Goal: Transaction & Acquisition: Purchase product/service

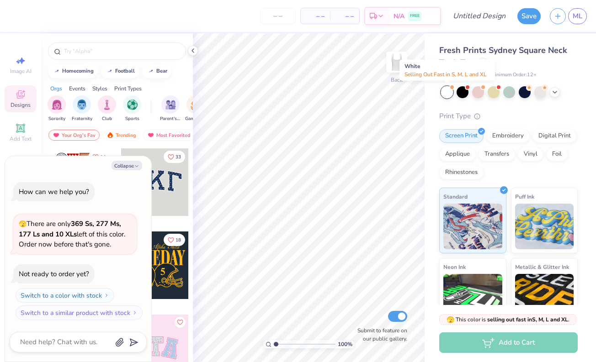
click at [449, 89] on div at bounding box center [447, 92] width 12 height 12
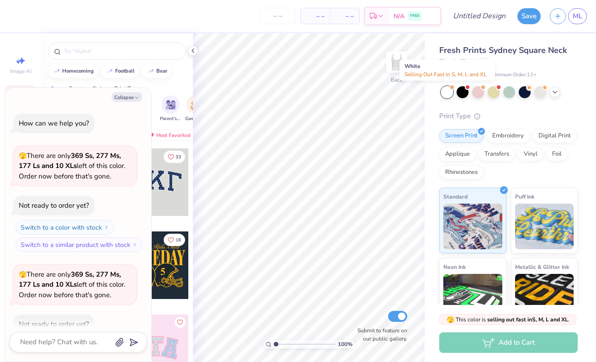
scroll to position [50, 0]
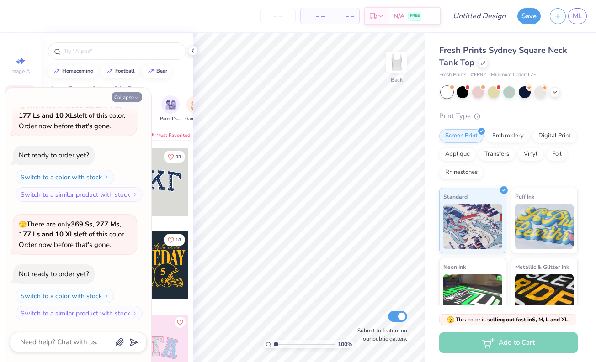
click at [123, 97] on button "Collapse" at bounding box center [126, 97] width 31 height 10
type textarea "x"
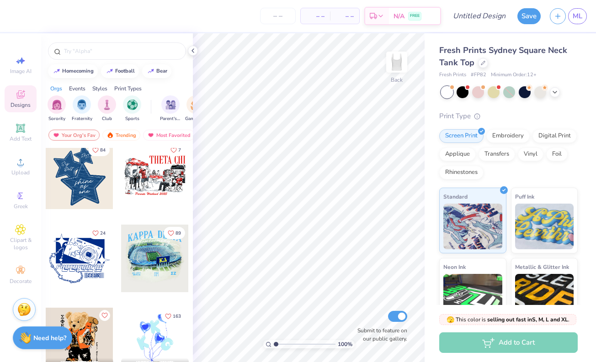
scroll to position [768, 0]
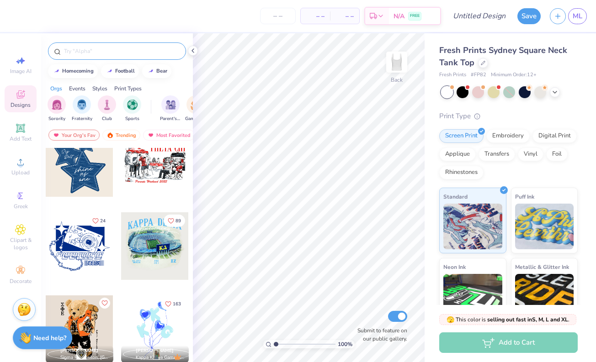
click at [90, 56] on div at bounding box center [117, 50] width 138 height 17
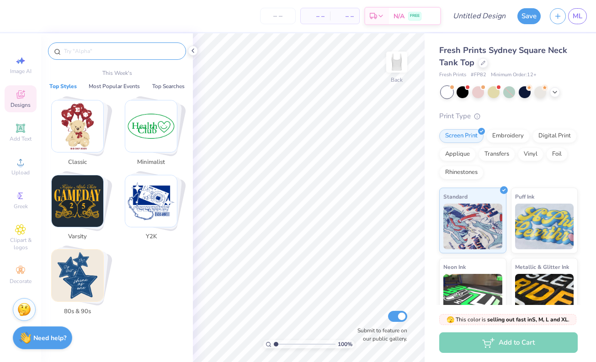
click at [93, 53] on input "text" at bounding box center [121, 51] width 117 height 9
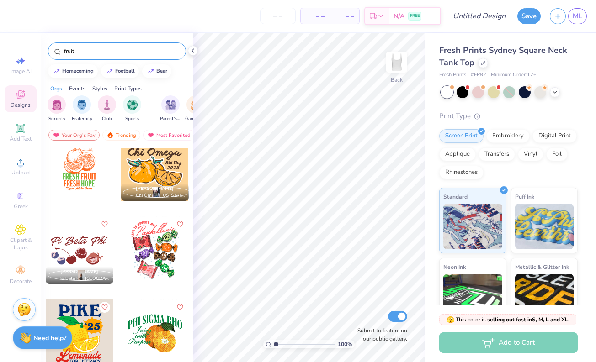
scroll to position [356, 0]
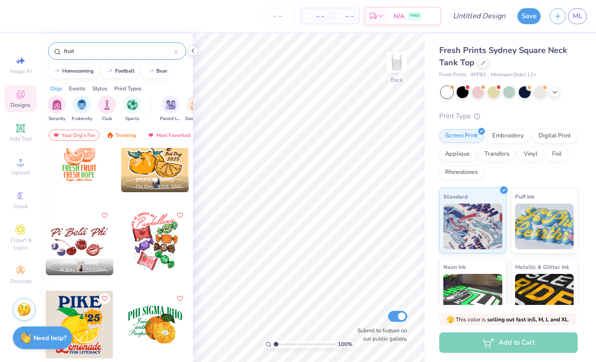
drag, startPoint x: 80, startPoint y: 48, endPoint x: 42, endPoint y: 48, distance: 38.4
click at [42, 48] on div "fruit" at bounding box center [117, 48] width 152 height 31
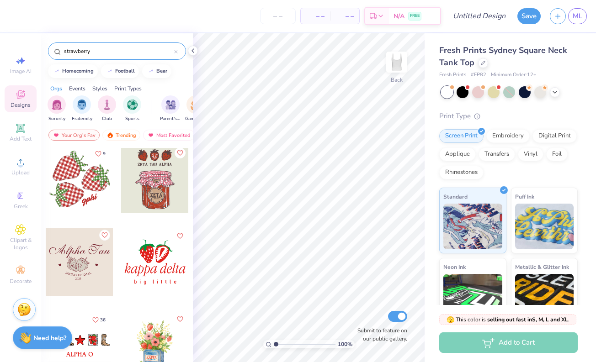
scroll to position [0, 0]
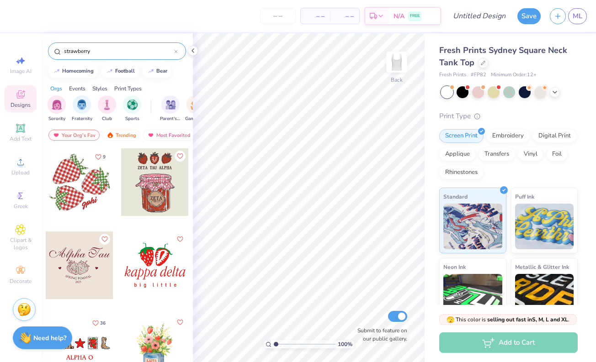
type input "strawberry"
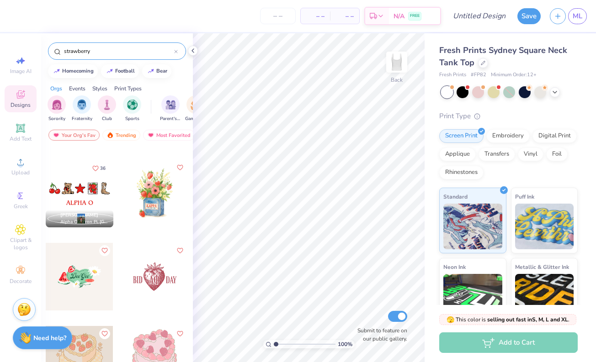
scroll to position [154, 0]
click at [156, 201] on div at bounding box center [155, 194] width 68 height 68
click at [151, 200] on div at bounding box center [86, 194] width 203 height 68
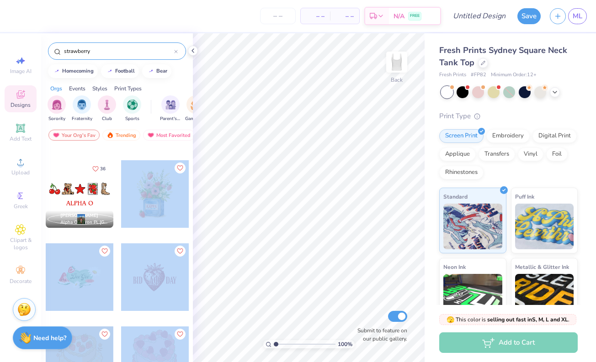
click at [249, 215] on div "– – Per Item – – Total Est. Delivery N/A FREE Design Title Save ML Image AI Des…" at bounding box center [298, 181] width 596 height 362
click at [160, 178] on div at bounding box center [155, 194] width 68 height 68
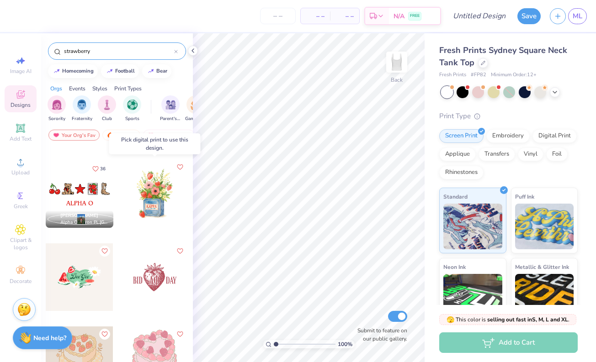
click at [182, 167] on icon "Like" at bounding box center [179, 167] width 6 height 6
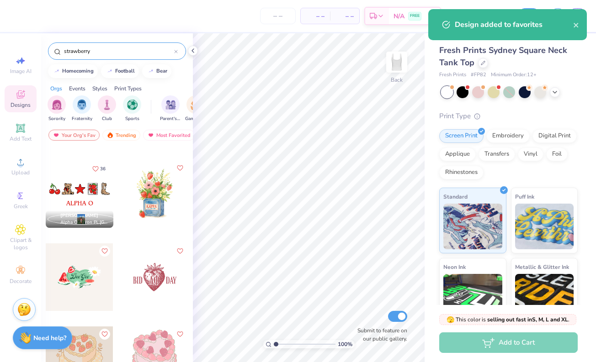
scroll to position [0, 0]
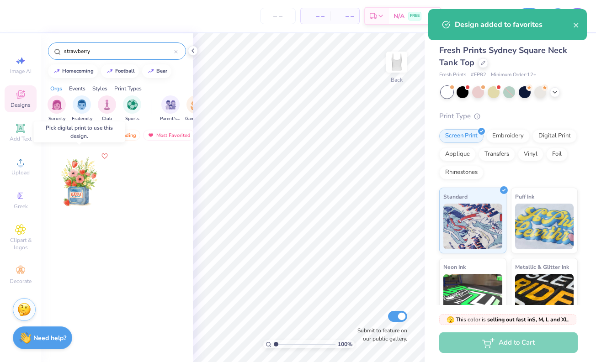
click at [66, 180] on div at bounding box center [80, 182] width 68 height 68
click at [77, 182] on div at bounding box center [79, 182] width 68 height 68
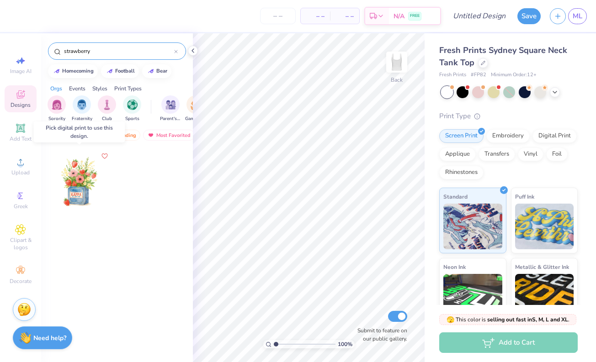
click at [77, 182] on div at bounding box center [80, 182] width 68 height 68
click at [466, 217] on img at bounding box center [472, 225] width 59 height 46
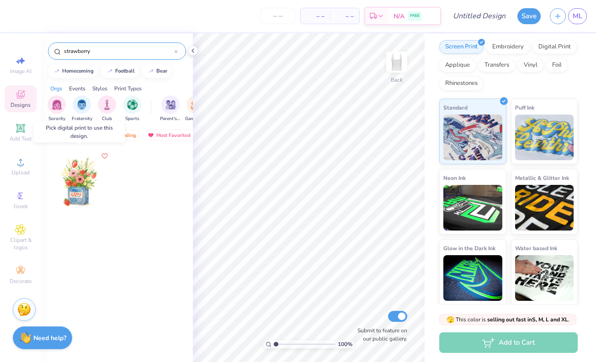
drag, startPoint x: 72, startPoint y: 186, endPoint x: 74, endPoint y: 176, distance: 9.8
click at [74, 176] on div at bounding box center [80, 182] width 68 height 68
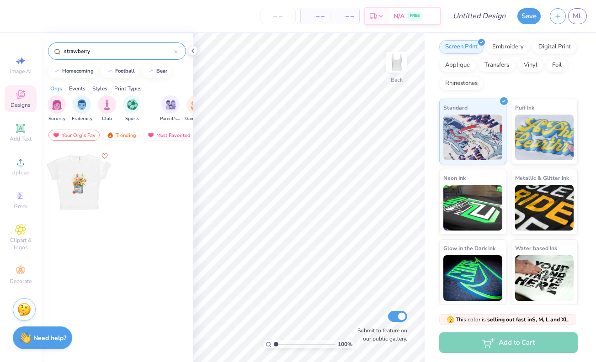
click at [169, 199] on div at bounding box center [155, 189] width 69 height 83
click at [225, 171] on div "– – Per Item – – Total Est. Delivery N/A FREE Design Title Save ML Image AI Des…" at bounding box center [298, 181] width 596 height 362
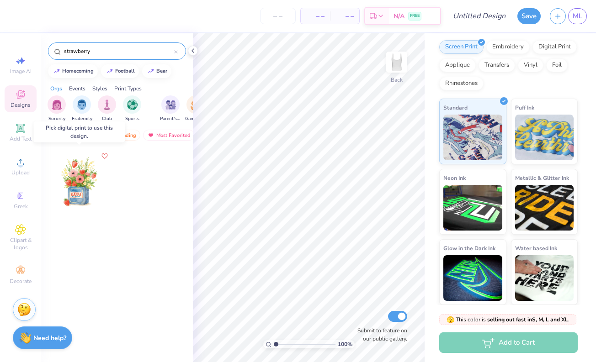
drag, startPoint x: 83, startPoint y: 175, endPoint x: 79, endPoint y: 198, distance: 23.7
click at [79, 198] on div at bounding box center [80, 182] width 68 height 68
click at [75, 179] on div at bounding box center [80, 182] width 68 height 68
click at [149, 187] on div at bounding box center [155, 189] width 69 height 83
click at [534, 132] on img at bounding box center [544, 136] width 59 height 46
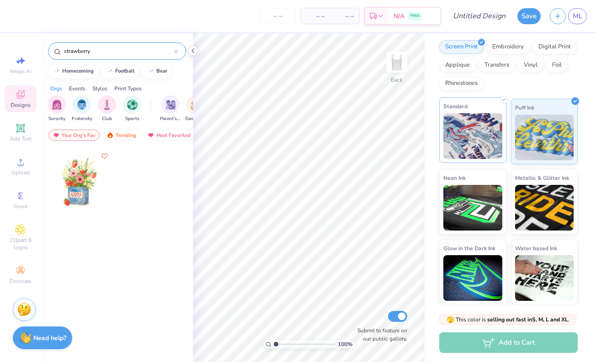
click at [472, 133] on img at bounding box center [472, 136] width 59 height 46
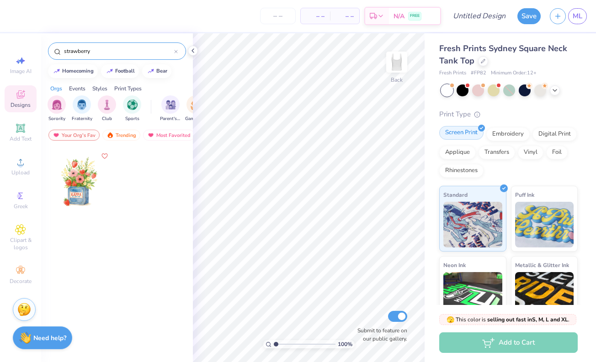
scroll to position [0, 0]
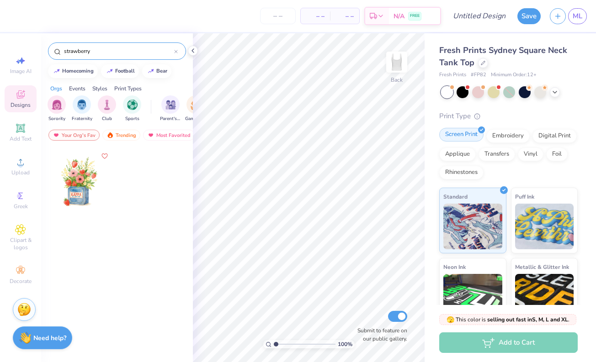
click at [462, 135] on div "Screen Print" at bounding box center [461, 135] width 44 height 14
click at [448, 93] on div at bounding box center [447, 92] width 12 height 12
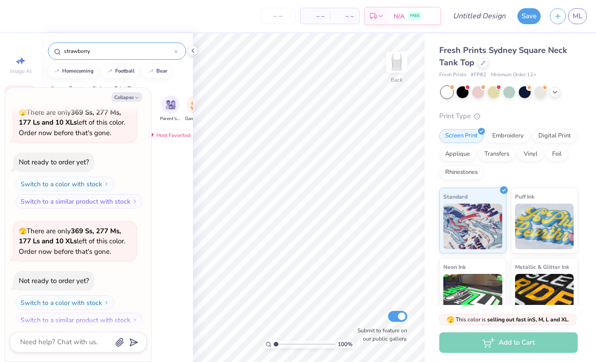
scroll to position [169, 0]
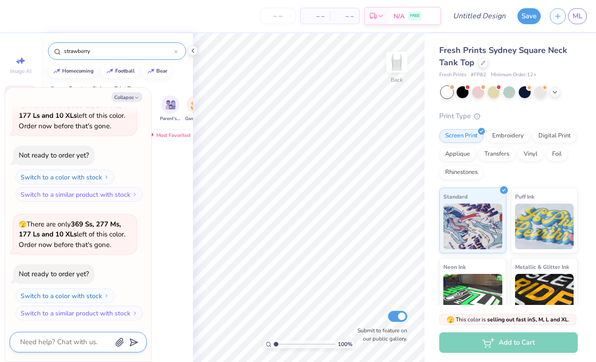
click at [76, 340] on textarea at bounding box center [65, 342] width 93 height 12
type textarea "x"
type textarea "t"
type textarea "x"
type textarea "th"
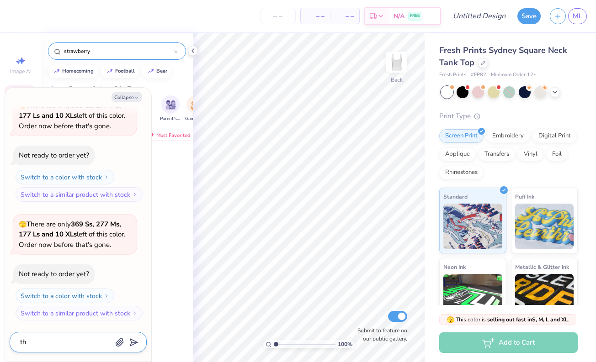
type textarea "x"
type textarea "tha"
type textarea "x"
type textarea "that"
type textarea "x"
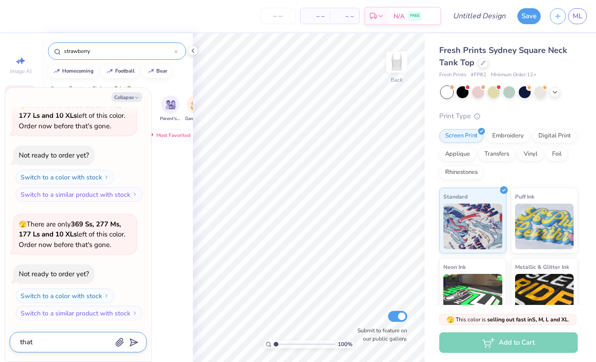
type textarea "that i"
type textarea "x"
type textarea "that is"
type textarea "x"
type textarea "that is"
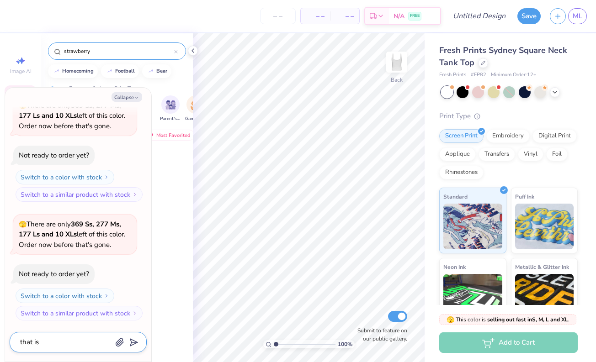
type textarea "x"
type textarea "that is e"
type textarea "x"
type textarea "that is en"
type textarea "x"
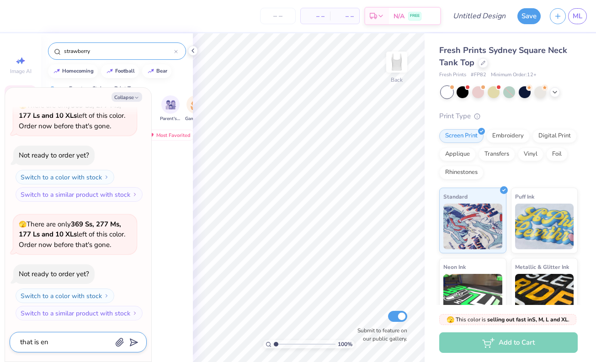
type textarea "that is eno"
type textarea "x"
type textarea "that is enou"
type textarea "x"
type textarea "that is enoug"
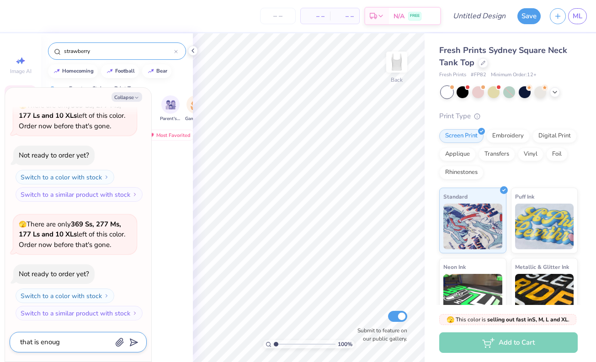
type textarea "x"
type textarea "that is enough"
type textarea "x"
type textarea "that is enough"
type textarea "x"
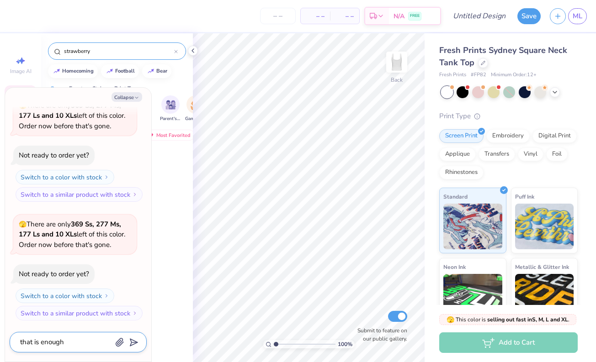
type textarea "that is enough s"
type textarea "x"
type textarea "that is enough st"
type textarea "x"
type textarea "that is enough sto"
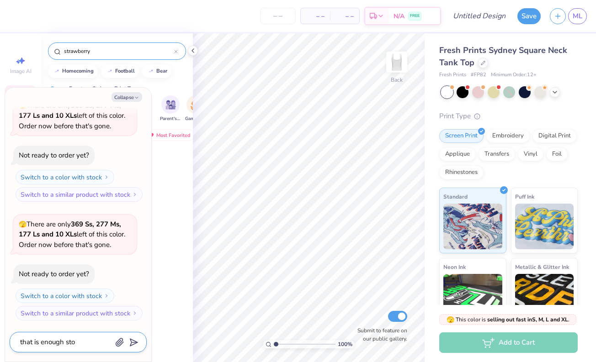
type textarea "x"
type textarea "that is enough stoc"
type textarea "x"
type textarea "that is enough stock"
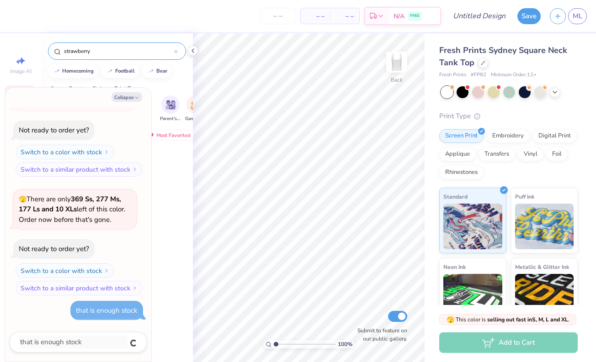
type textarea "x"
click at [126, 93] on button "Collapse" at bounding box center [126, 97] width 31 height 10
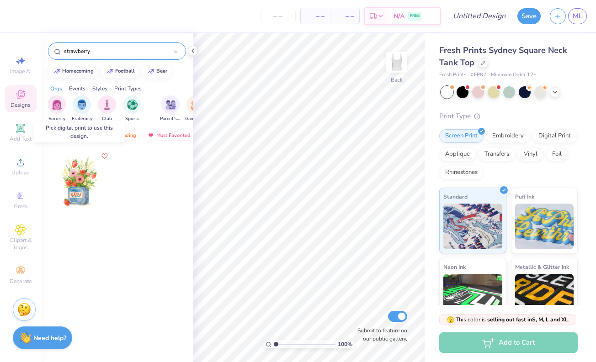
click at [79, 171] on div at bounding box center [80, 182] width 68 height 68
click at [102, 155] on icon "Like" at bounding box center [103, 155] width 5 height 5
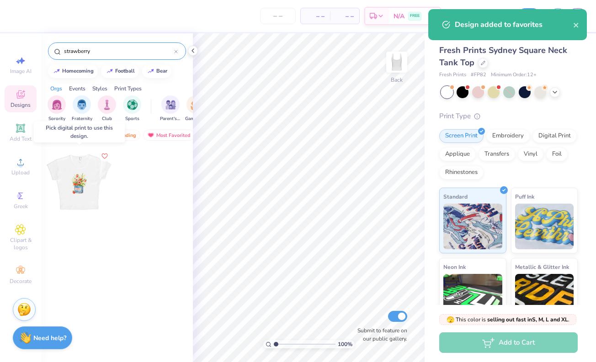
click at [82, 169] on div at bounding box center [79, 182] width 68 height 68
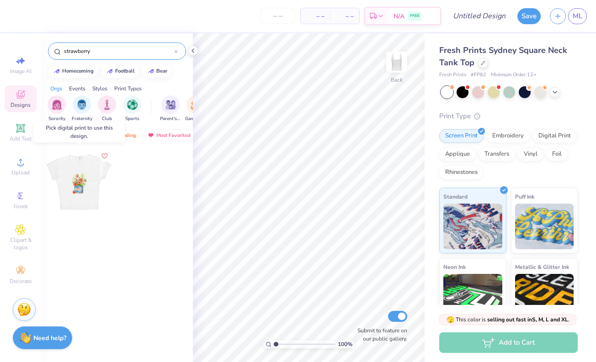
click at [46, 188] on div at bounding box center [12, 182] width 68 height 68
click at [78, 188] on div at bounding box center [79, 182] width 68 height 68
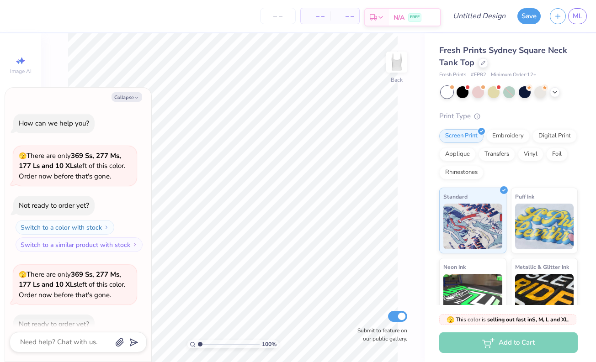
scroll to position [248, 0]
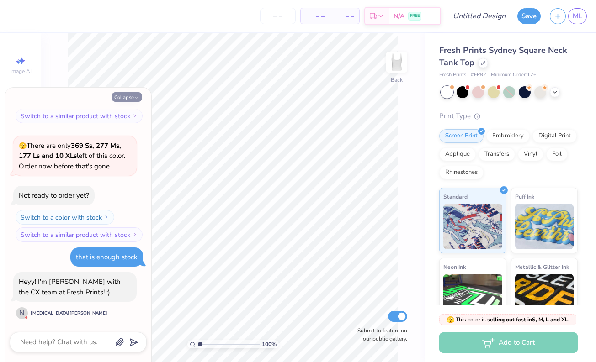
click at [131, 96] on button "Collapse" at bounding box center [126, 97] width 31 height 10
type textarea "x"
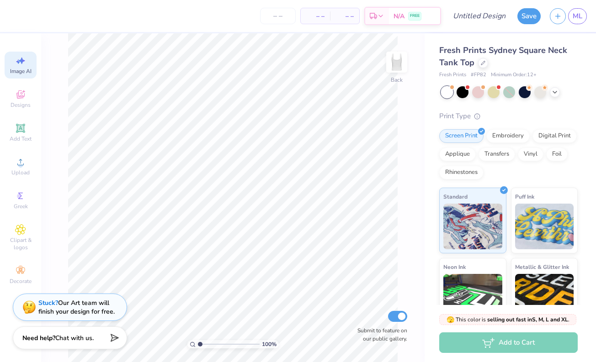
click at [18, 70] on span "Image AI" at bounding box center [20, 71] width 21 height 7
select select "4"
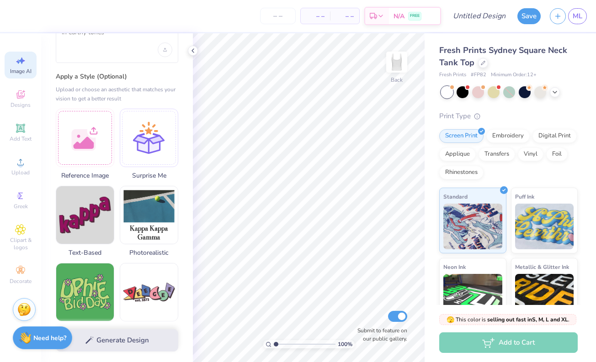
scroll to position [0, 0]
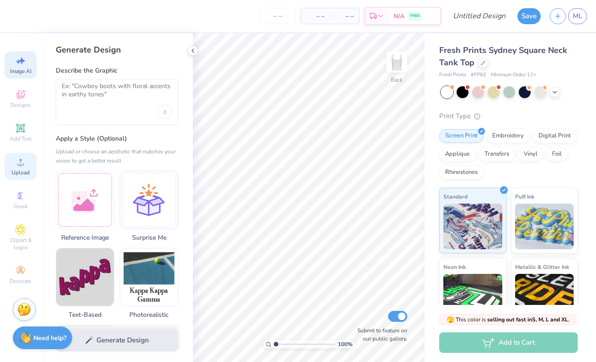
click at [14, 164] on div "Upload" at bounding box center [21, 166] width 32 height 27
click at [193, 49] on icon at bounding box center [192, 50] width 7 height 7
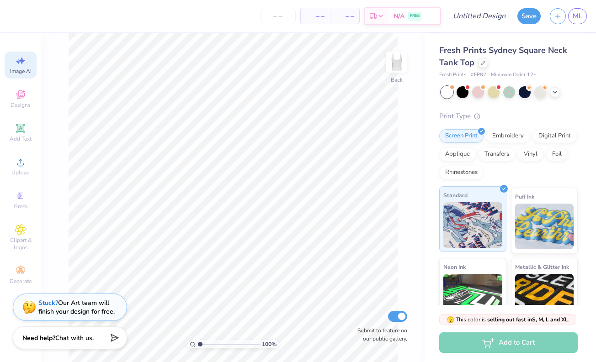
click at [481, 215] on img at bounding box center [472, 225] width 59 height 46
click at [448, 135] on div "Screen Print" at bounding box center [461, 135] width 44 height 14
click at [446, 94] on div at bounding box center [447, 92] width 12 height 12
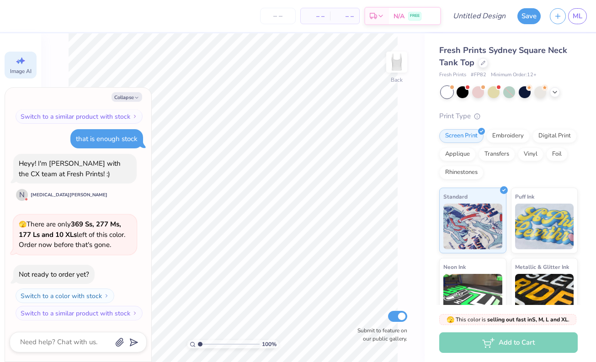
scroll to position [366, 0]
click at [127, 99] on button "Collapse" at bounding box center [126, 97] width 31 height 10
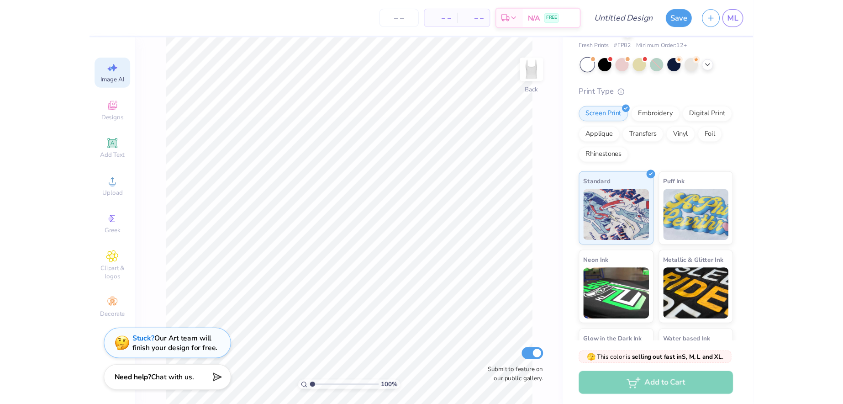
scroll to position [48, 0]
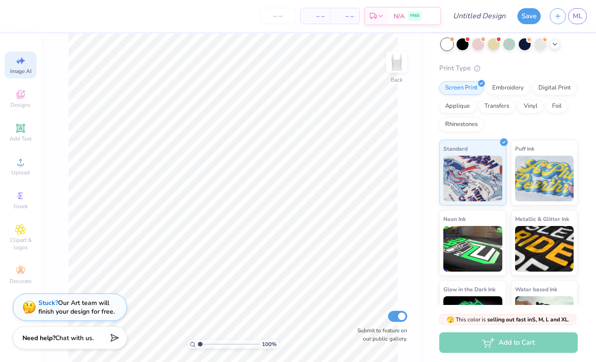
click at [490, 342] on div "Add to Cart" at bounding box center [508, 343] width 138 height 21
click at [23, 100] on div "Designs" at bounding box center [21, 98] width 32 height 27
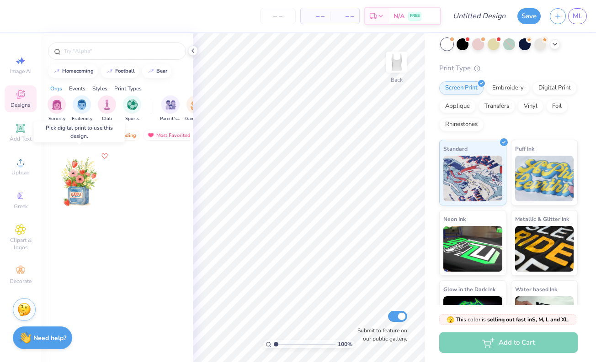
click at [76, 174] on div at bounding box center [80, 182] width 68 height 68
click at [45, 174] on div at bounding box center [12, 182] width 68 height 68
click at [78, 178] on div at bounding box center [80, 182] width 68 height 68
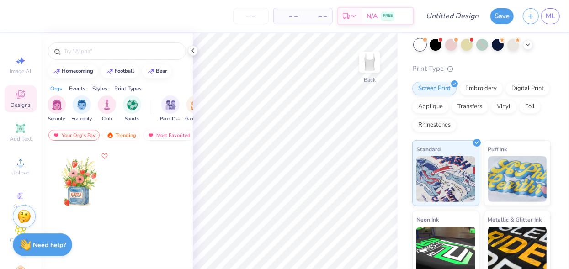
scroll to position [48, 0]
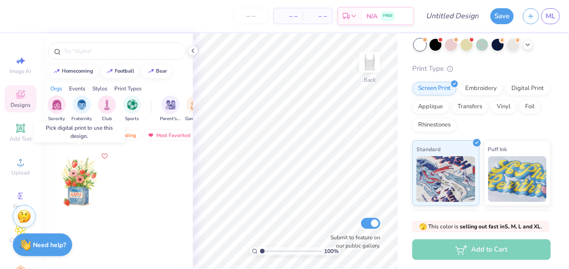
click at [77, 192] on div at bounding box center [80, 182] width 68 height 68
click at [105, 157] on icon "Like" at bounding box center [103, 155] width 5 height 5
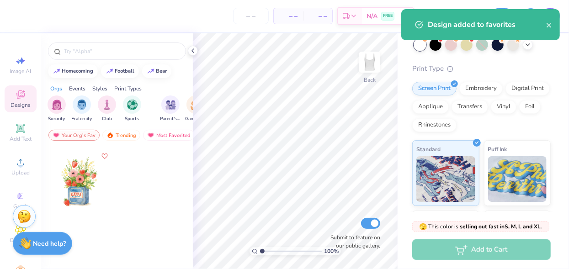
click at [52, 247] on strong "Need help?" at bounding box center [49, 243] width 33 height 9
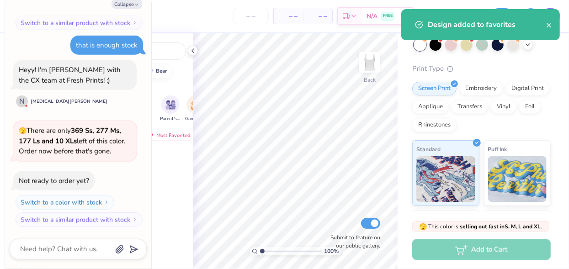
scroll to position [440, 0]
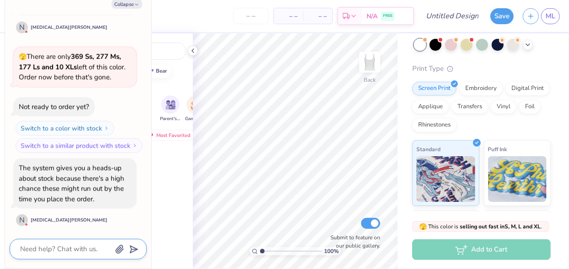
click at [65, 249] on textarea at bounding box center [65, 249] width 93 height 12
type textarea "x"
type textarea "I"
type textarea "x"
type textarea "I"
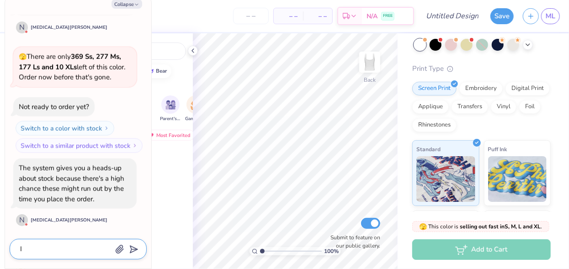
type textarea "x"
type textarea "I w"
type textarea "x"
type textarea "I wa"
type textarea "x"
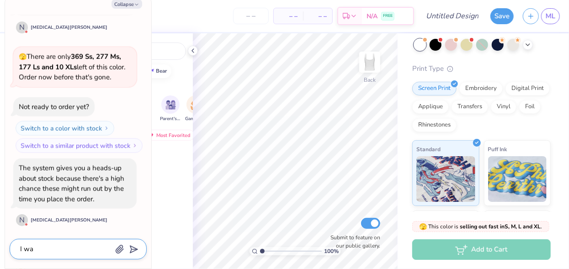
type textarea "I wan"
type textarea "x"
type textarea "I want"
type textarea "x"
type textarea "I want"
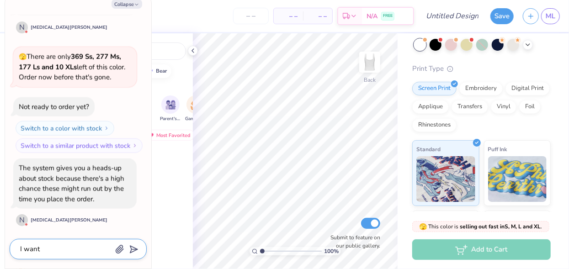
type textarea "x"
type textarea "I want t"
type textarea "x"
type textarea "I want to"
type textarea "x"
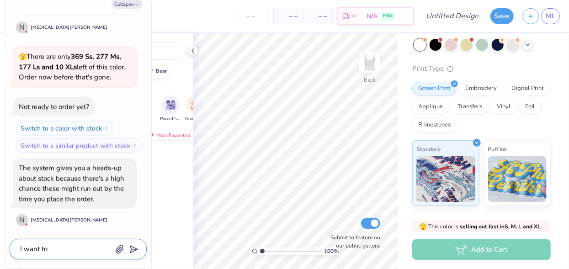
type textarea "I want to"
type textarea "x"
type textarea "I want to a"
type textarea "x"
type textarea "I want to ad"
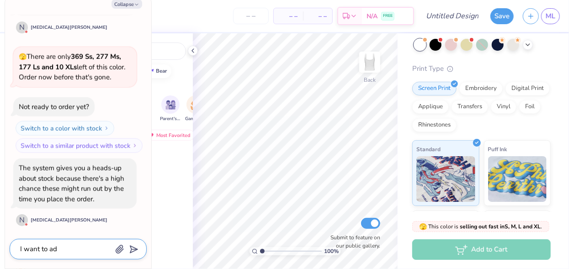
type textarea "x"
type textarea "I want to add"
type textarea "x"
type textarea "I want to add t"
type textarea "x"
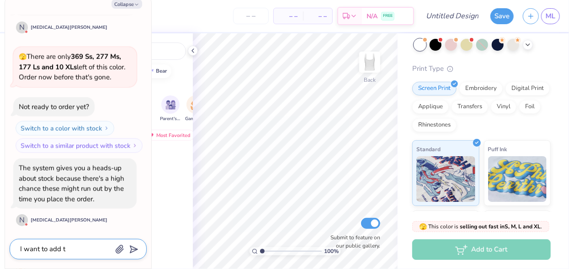
type textarea "I want to add th"
type textarea "x"
type textarea "I want to add thi"
type textarea "x"
type textarea "I want to add this"
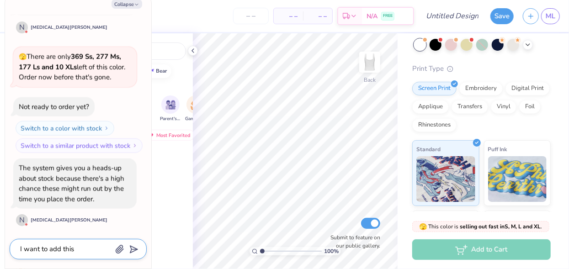
type textarea "x"
type textarea "I want to add this"
type textarea "x"
type textarea "I want to add this d"
type textarea "x"
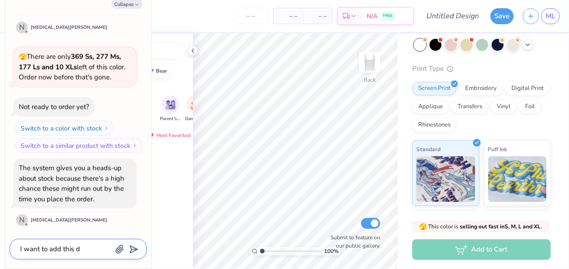
type textarea "I want to add this de"
type textarea "x"
type textarea "I want to add this des"
type textarea "x"
type textarea "I want to add this desi"
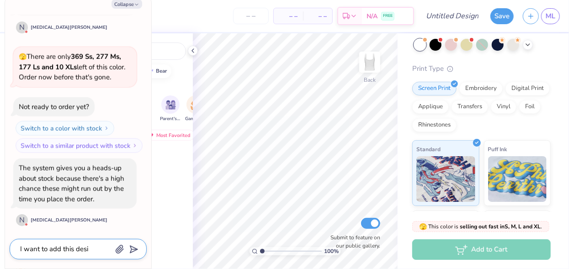
type textarea "x"
type textarea "I want to add this desig"
type textarea "x"
type textarea "I want to add this design"
type textarea "x"
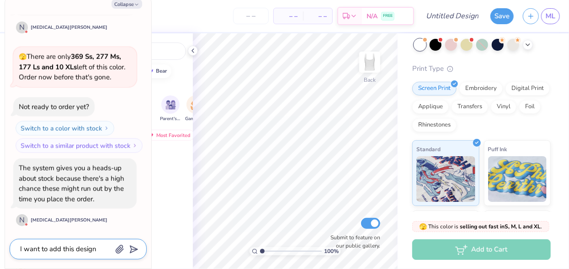
type textarea "I want to add this design"
type textarea "x"
type textarea "I want to add this design t"
type textarea "x"
type textarea "I want to add this design to"
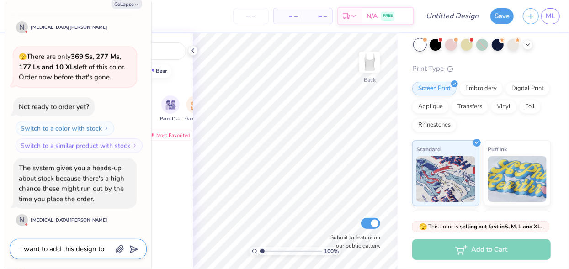
type textarea "x"
type textarea "I want to add this design to"
type textarea "x"
type textarea "I want to add this design to t"
type textarea "x"
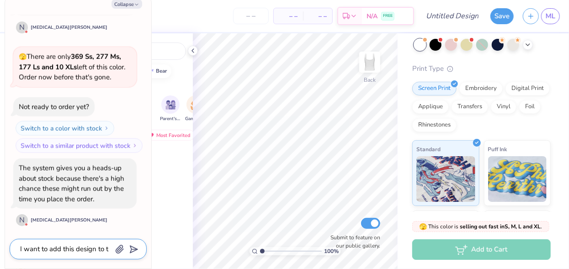
type textarea "I want to add this design to th"
type textarea "x"
type textarea "I want to add this design to the"
type textarea "x"
type textarea "I want to add this design to the"
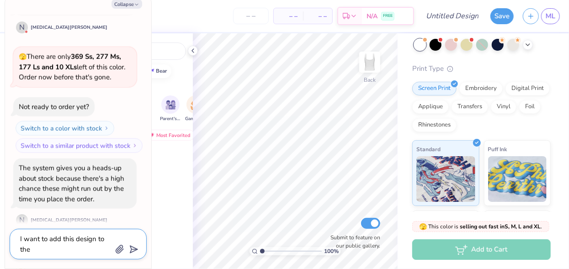
type textarea "x"
type textarea "I want to add this design to the t"
type textarea "x"
type textarea "I want to add this design to the ta"
type textarea "x"
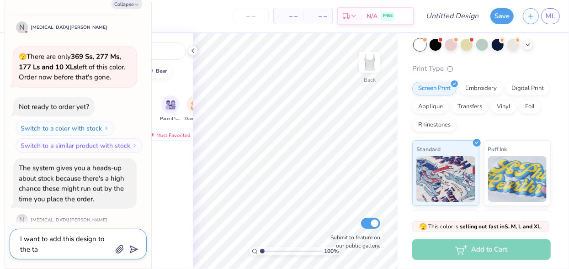
type textarea "I want to add this design to the tan"
type textarea "x"
type textarea "I want to add this design to the tank"
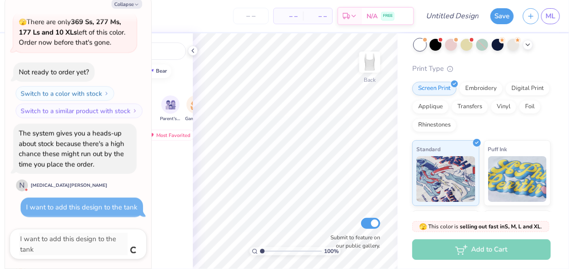
type textarea "x"
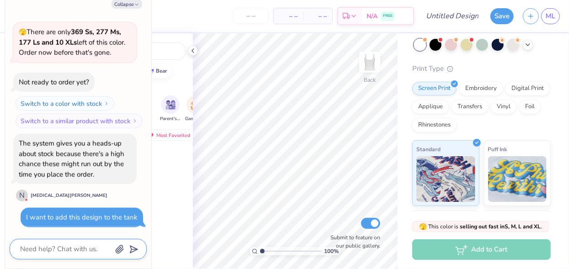
click at [117, 249] on icon "button" at bounding box center [119, 250] width 7 height 8
type textarea "x"
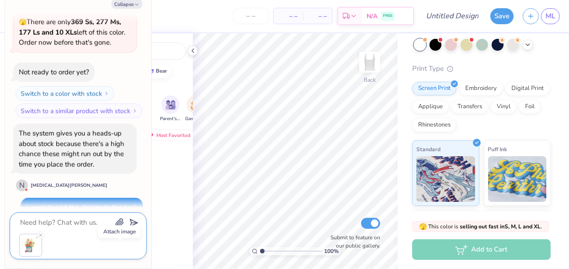
click at [115, 217] on button "button" at bounding box center [120, 222] width 10 height 10
click at [76, 227] on textarea at bounding box center [65, 223] width 93 height 12
click at [132, 222] on icon "submit" at bounding box center [132, 223] width 13 height 13
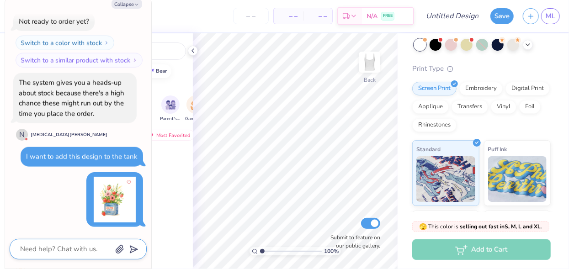
scroll to position [525, 0]
click at [59, 252] on textarea at bounding box center [65, 249] width 93 height 12
type textarea "x"
type textarea "b"
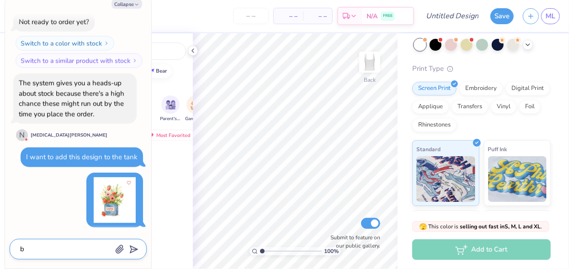
type textarea "x"
type textarea "bu"
type textarea "x"
type textarea "but"
type textarea "x"
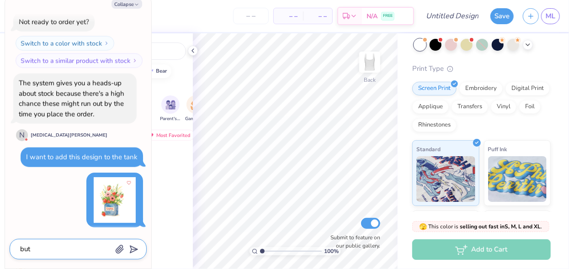
type textarea "but"
type textarea "x"
type textarea "but i"
type textarea "x"
type textarea "but i"
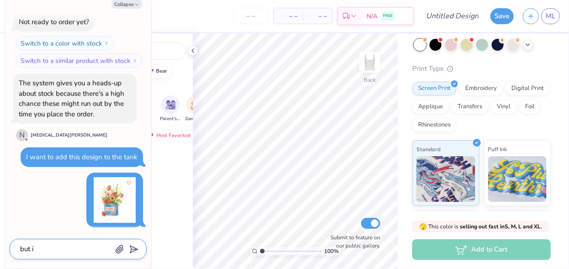
type textarea "x"
type textarea "but i w"
type textarea "x"
type textarea "but i wan"
type textarea "x"
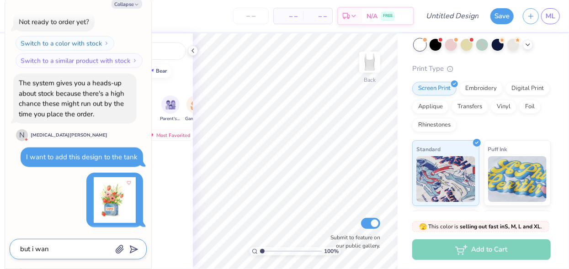
type textarea "but i want"
type textarea "x"
type textarea "but i want"
type textarea "x"
type textarea "but i want i"
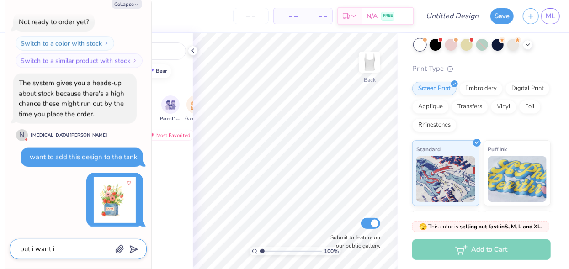
type textarea "x"
type textarea "but i want it"
type textarea "x"
type textarea "but i want it"
type textarea "x"
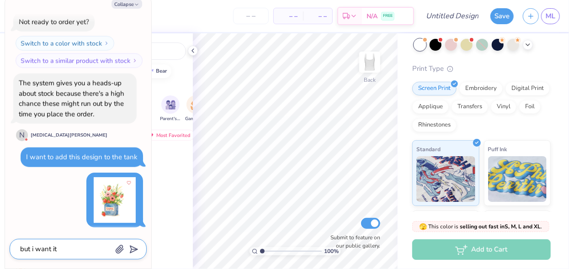
type textarea "but i want it t"
type textarea "x"
type textarea "but i want it to"
type textarea "x"
type textarea "but i want it to"
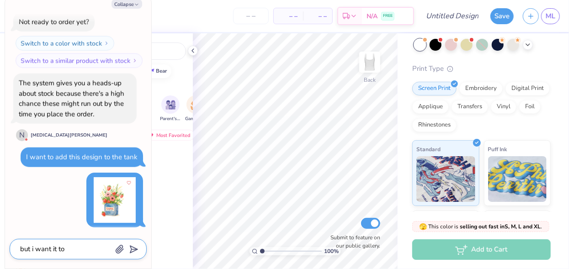
type textarea "x"
type textarea "but i want it to s"
type textarea "x"
type textarea "but i want it to sa"
type textarea "x"
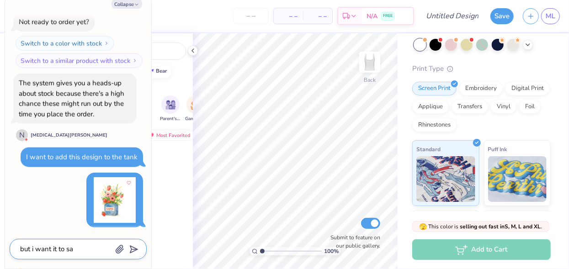
type textarea "but i want it to say"
type textarea "x"
type textarea "but i want it to say"
type textarea "x"
type textarea "but i want it to say a"
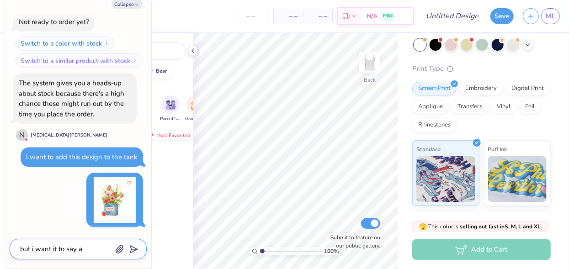
type textarea "x"
type textarea "but i want it to say al"
type textarea "x"
type textarea "but i want it to say alp"
type textarea "x"
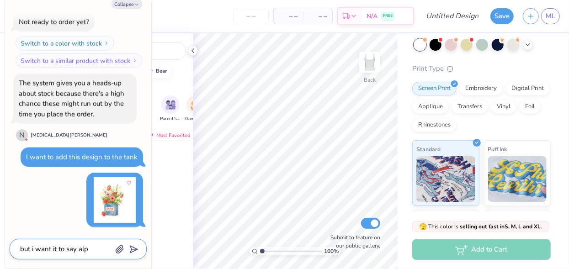
type textarea "but i want it to say alph"
type textarea "x"
type textarea "but i want it to say alpha"
type textarea "x"
type textarea "but i want it to say alpha"
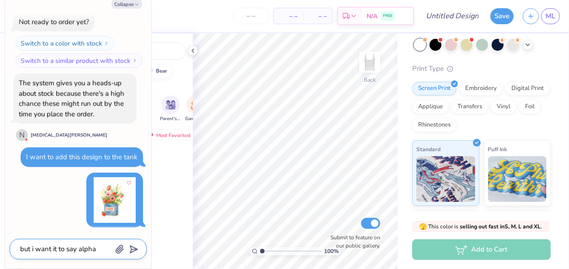
type textarea "x"
type textarea "but i want it to say alpha O"
type textarea "x"
type textarea "but i want it to say alpha O"
type textarea "x"
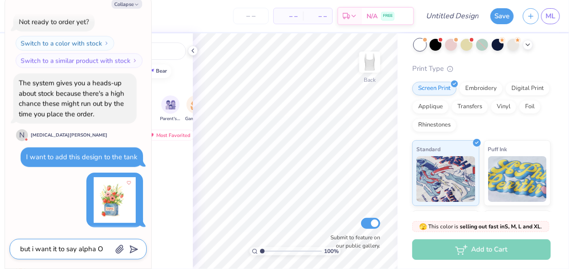
type textarea "but i want it to say alpha O f"
type textarea "x"
type textarea "but i want it to say alpha O fo"
type textarea "x"
type textarea "but i want it to say alpha O for"
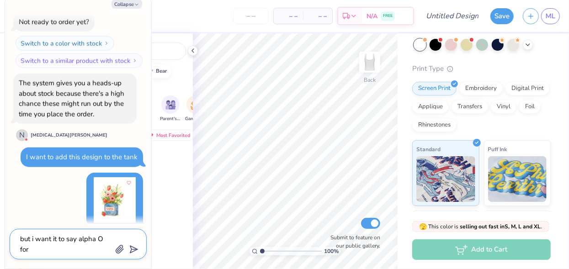
type textarea "x"
type textarea "but i want it to say alpha O for"
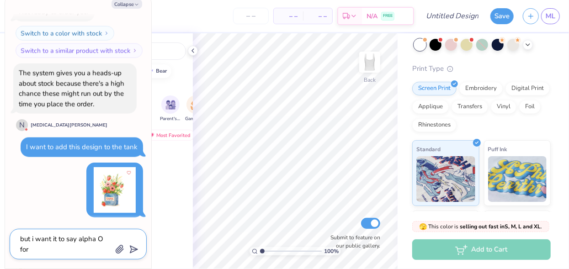
type textarea "x"
type textarea "but i want it to say alpha O for s"
type textarea "x"
type textarea "but i want it to say alpha O for so"
type textarea "x"
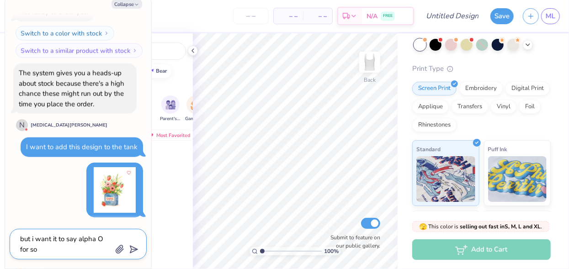
type textarea "but i want it to say alpha O for som"
type textarea "x"
type textarea "but i want it to say alpha O for some"
type textarea "x"
type textarea "but i want it to say alpha O for some"
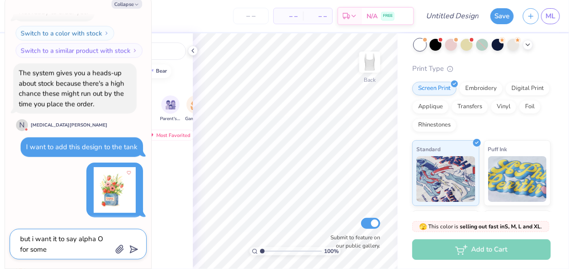
type textarea "x"
type textarea "but i want it to say alpha O for some r"
type textarea "x"
type textarea "but i want it to say alpha O for some re"
type textarea "x"
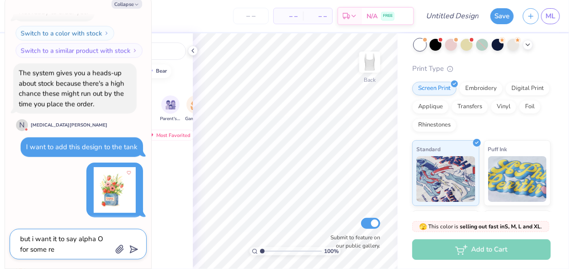
type textarea "but i want it to say alpha O for some rea"
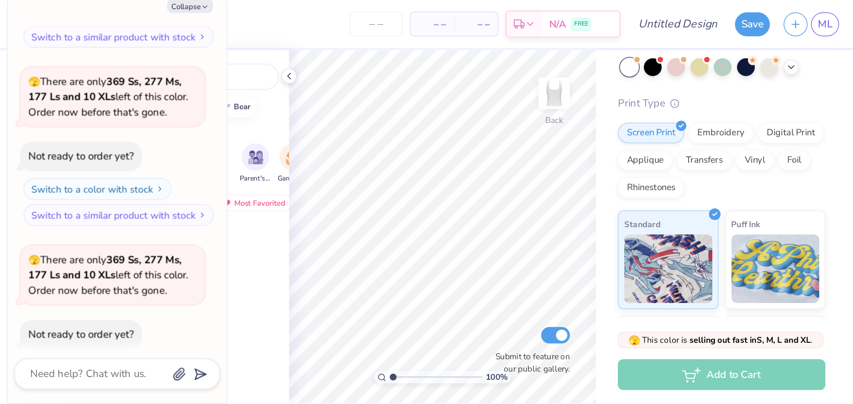
scroll to position [0, 0]
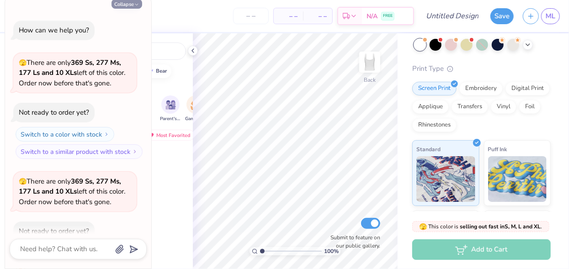
click at [123, 6] on button "Collapse" at bounding box center [126, 4] width 31 height 10
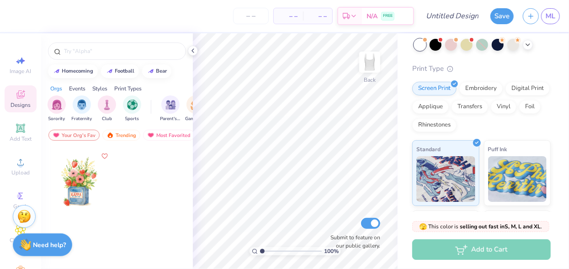
click at [400, 79] on div "Fresh Prints Sydney Square Neck Tank Top Fresh Prints # FP82 Minimum Order: 12 …" at bounding box center [482, 166] width 171 height 361
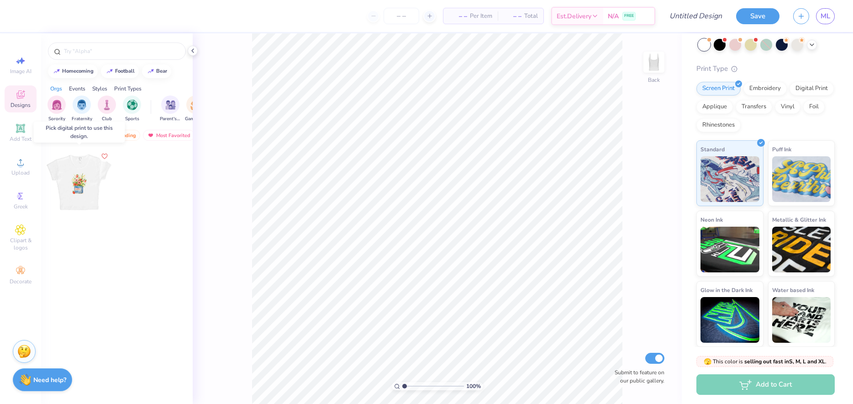
click at [80, 175] on div at bounding box center [79, 182] width 68 height 68
click at [378, 206] on div "– – Per Item – – Total Est. Delivery N/A FREE Design Title Save ML Image AI Des…" at bounding box center [426, 202] width 853 height 404
click at [85, 184] on div at bounding box center [80, 182] width 68 height 68
click at [80, 193] on div at bounding box center [80, 182] width 68 height 68
click at [126, 193] on div at bounding box center [155, 189] width 69 height 83
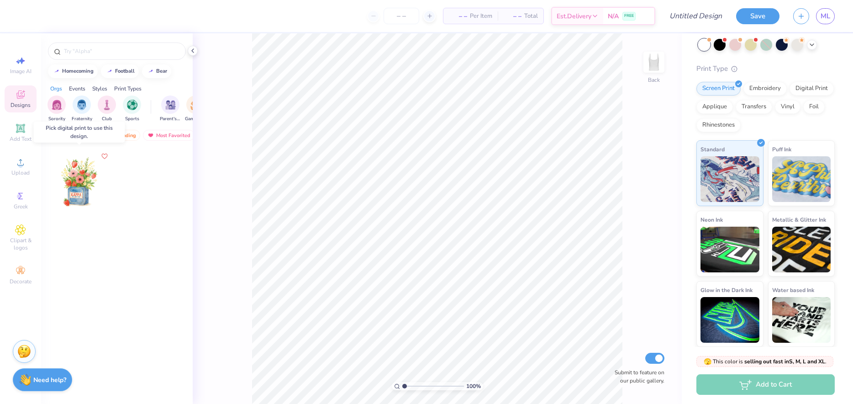
click at [92, 173] on div at bounding box center [80, 182] width 68 height 68
click at [88, 171] on div at bounding box center [79, 182] width 203 height 68
click at [88, 171] on div at bounding box center [79, 182] width 68 height 68
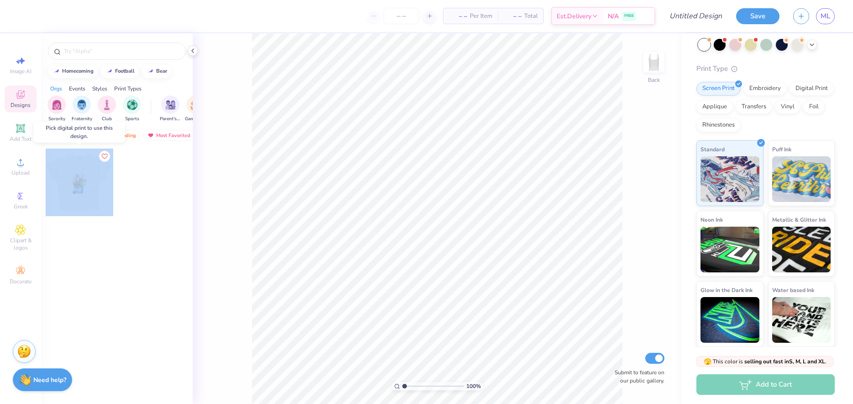
click at [88, 171] on div at bounding box center [79, 182] width 68 height 68
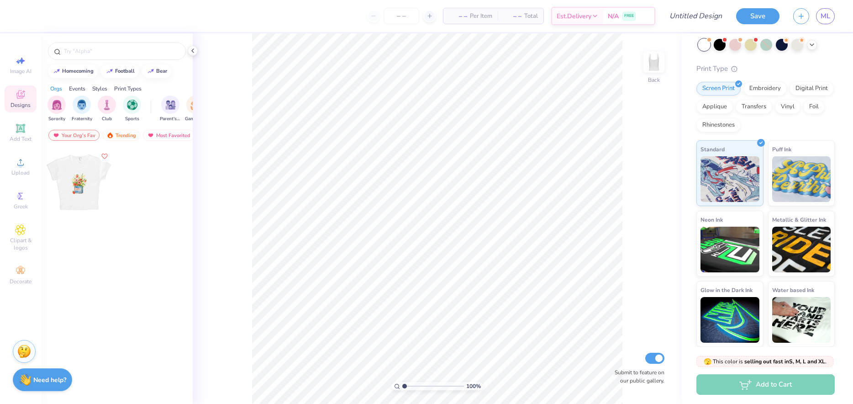
click at [132, 191] on div at bounding box center [155, 189] width 69 height 83
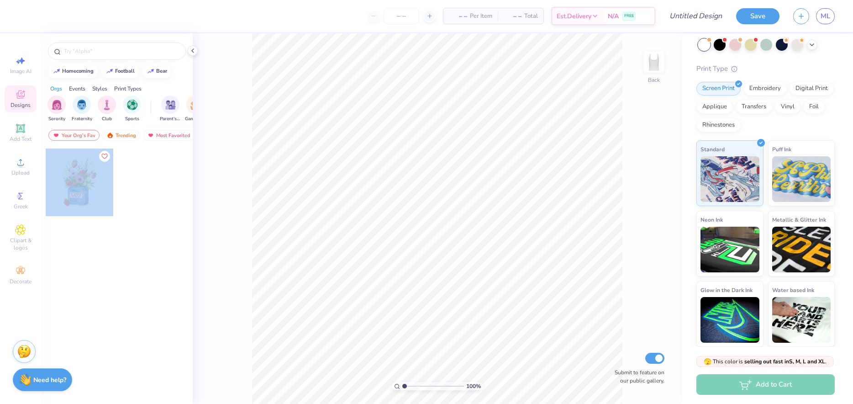
click at [334, 191] on div "– – Per Item – – Total Est. Delivery N/A FREE Design Title Save ML Image AI Des…" at bounding box center [426, 202] width 853 height 404
click at [385, 213] on div "– – Per Item – – Total Est. Delivery N/A FREE Design Title Save ML Image AI Des…" at bounding box center [426, 202] width 853 height 404
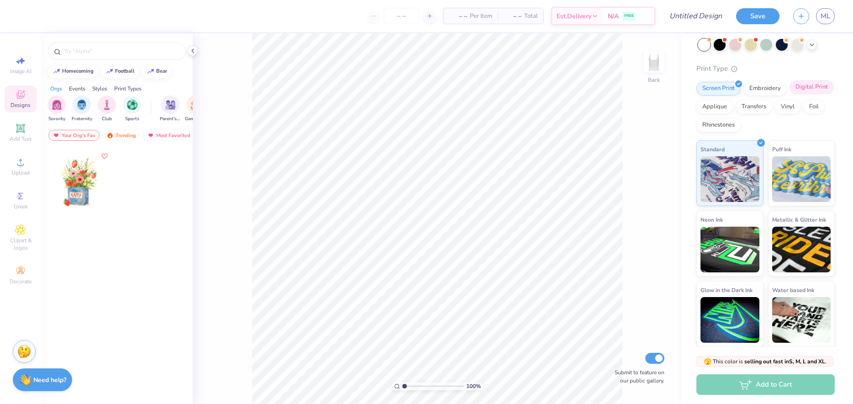
click at [595, 90] on div "Digital Print" at bounding box center [812, 87] width 44 height 14
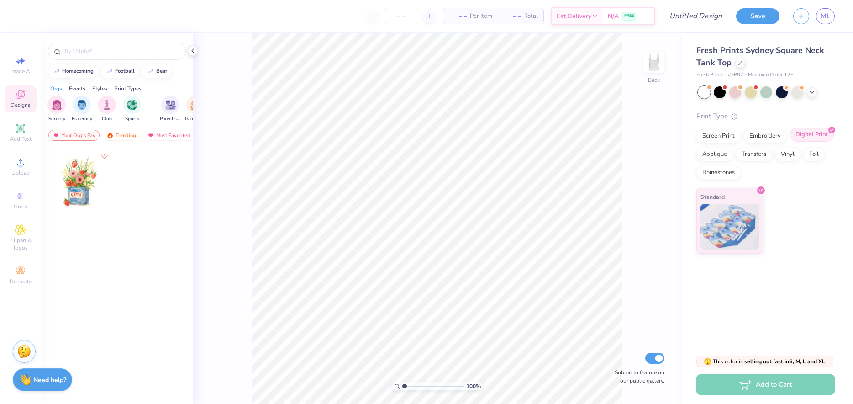
scroll to position [0, 0]
click at [85, 182] on div at bounding box center [80, 182] width 68 height 68
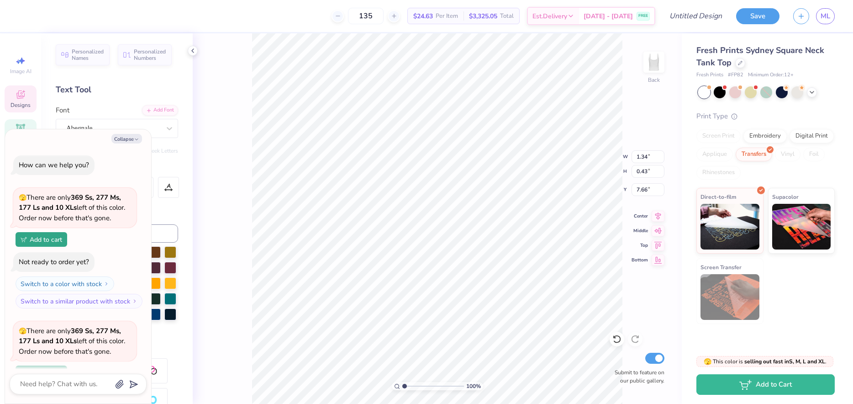
scroll to position [0, 0]
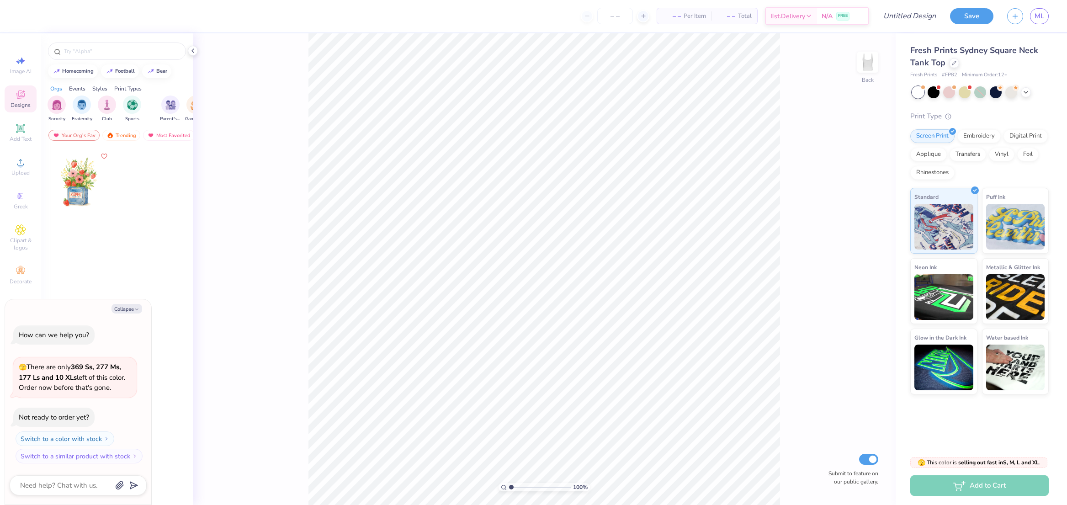
type textarea "x"
click at [614, 20] on input "number" at bounding box center [615, 16] width 36 height 16
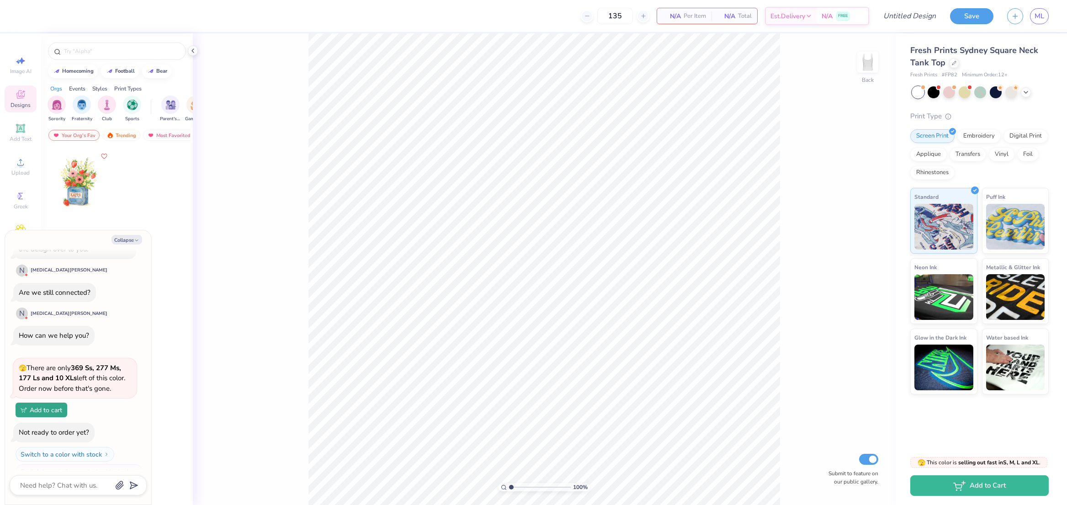
type input "135"
click at [19, 58] on icon at bounding box center [20, 60] width 11 height 11
type textarea "x"
select select "4"
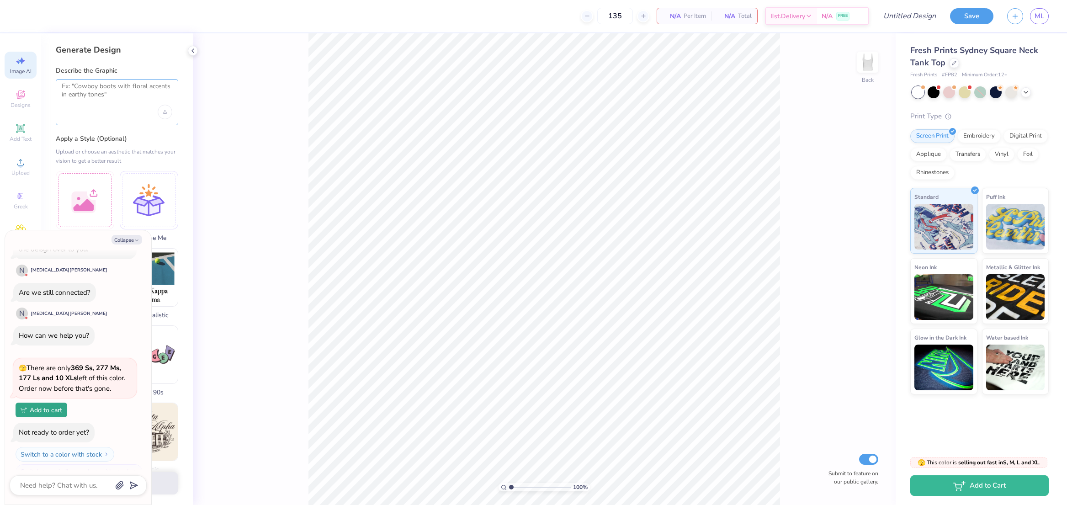
click at [88, 94] on textarea at bounding box center [117, 93] width 111 height 23
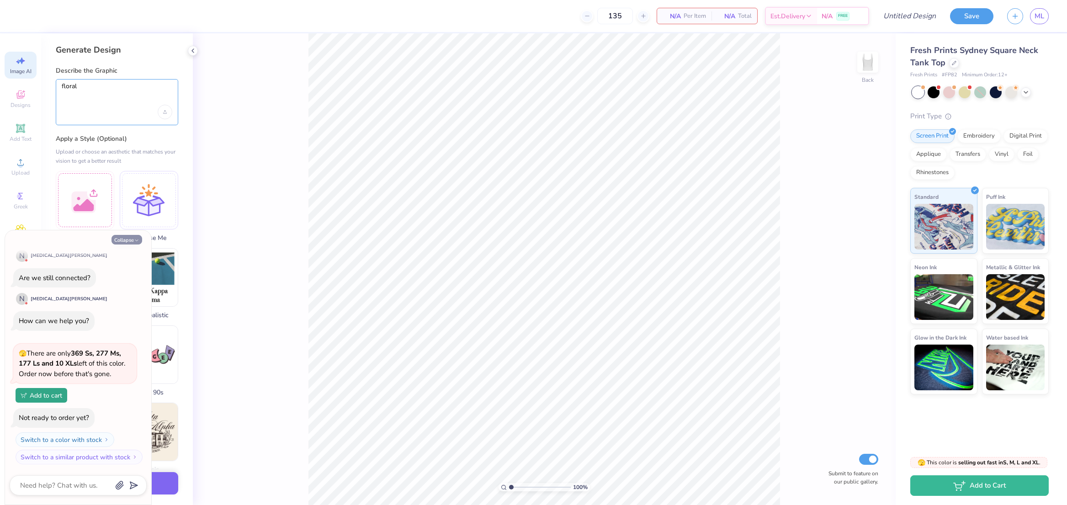
type textarea "floral"
click at [129, 237] on button "Collapse" at bounding box center [126, 240] width 31 height 10
type textarea "x"
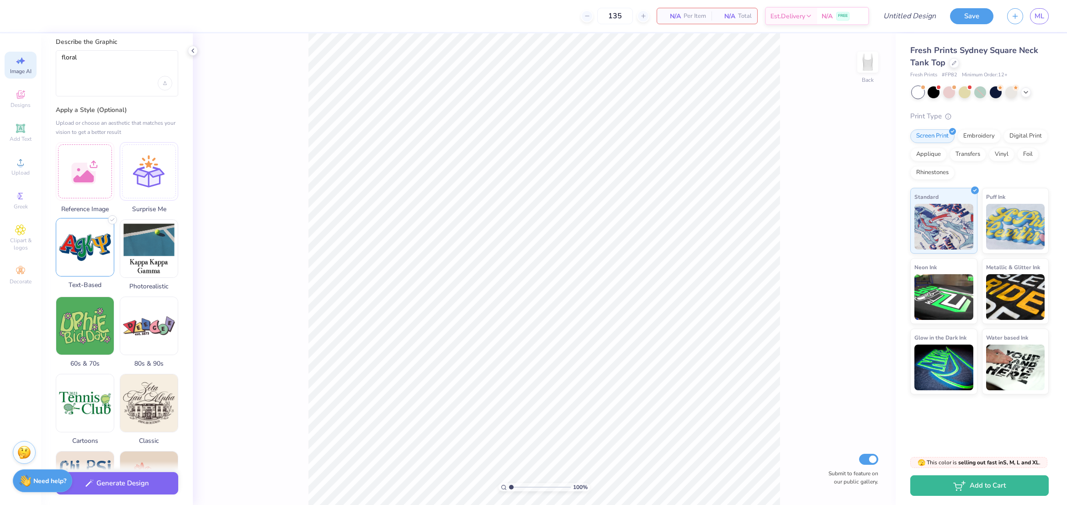
scroll to position [0, 0]
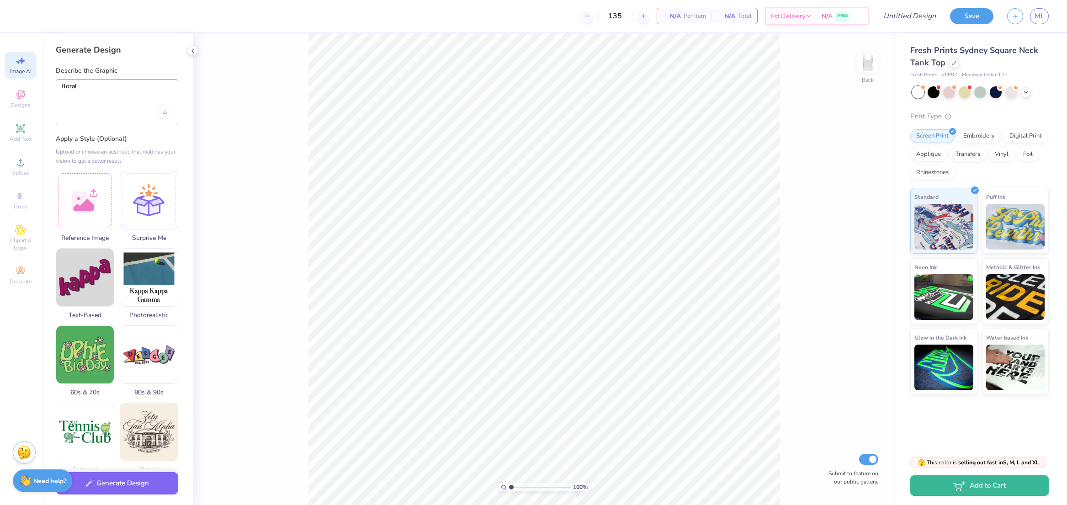
click at [98, 97] on textarea "floral" at bounding box center [117, 93] width 111 height 23
drag, startPoint x: 82, startPoint y: 85, endPoint x: 42, endPoint y: 81, distance: 40.8
click at [42, 81] on div "Generate Design Describe the Graphic floral Apply a Style (Optional) Upload or …" at bounding box center [117, 268] width 152 height 471
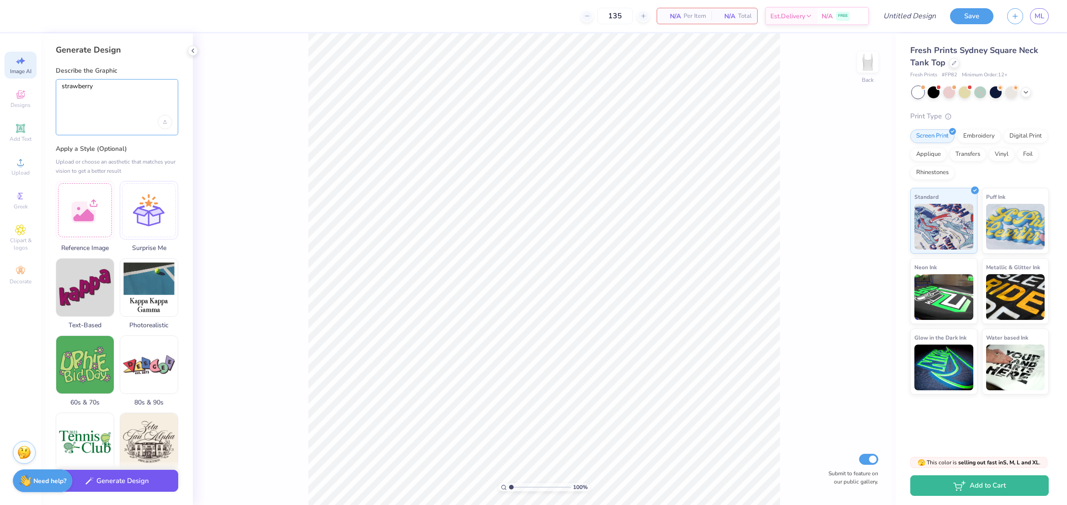
type textarea "strawberry"
click at [95, 481] on button "Generate Design" at bounding box center [117, 481] width 122 height 22
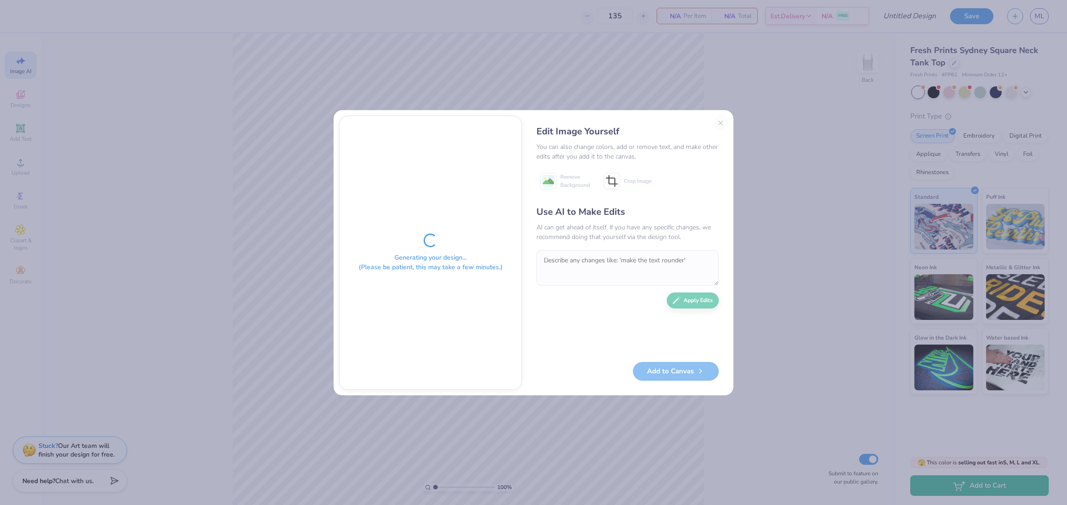
click at [719, 123] on div "Edit Image Yourself You can also change colors, add or remove text, and make ot…" at bounding box center [627, 253] width 201 height 274
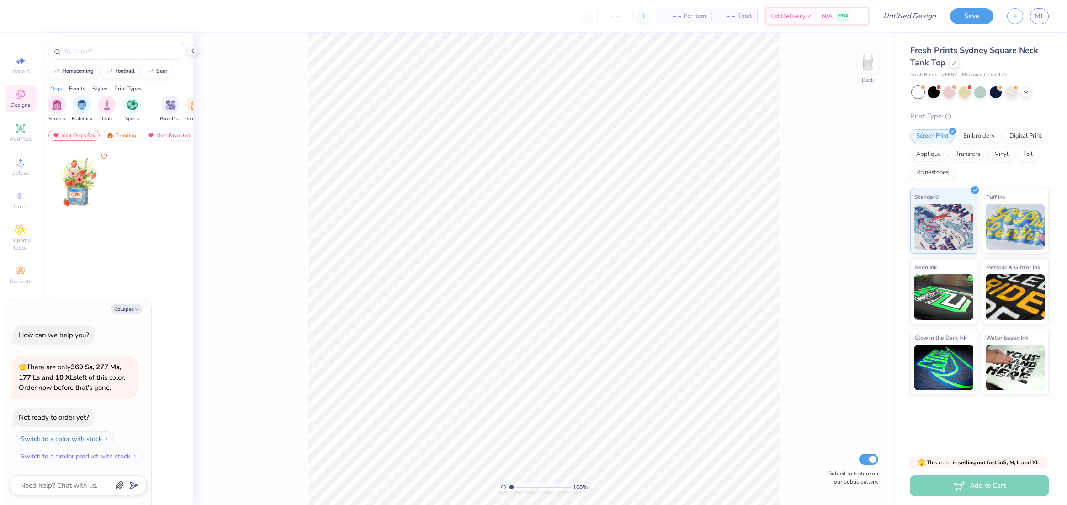
scroll to position [450, 0]
type textarea "x"
click at [78, 53] on input "text" at bounding box center [121, 51] width 117 height 9
type input "strawberry"
click at [134, 237] on button "Collapse" at bounding box center [126, 240] width 31 height 10
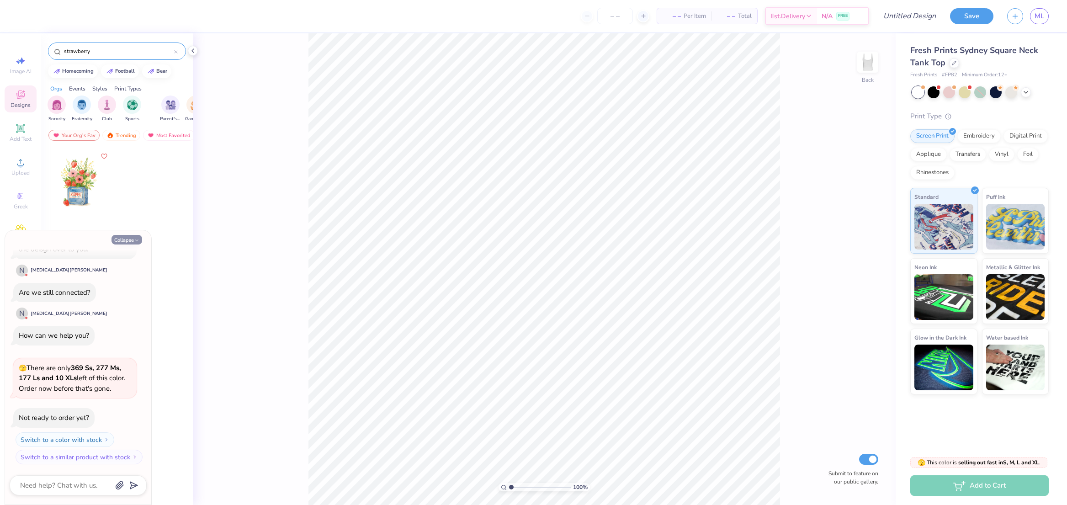
type textarea "x"
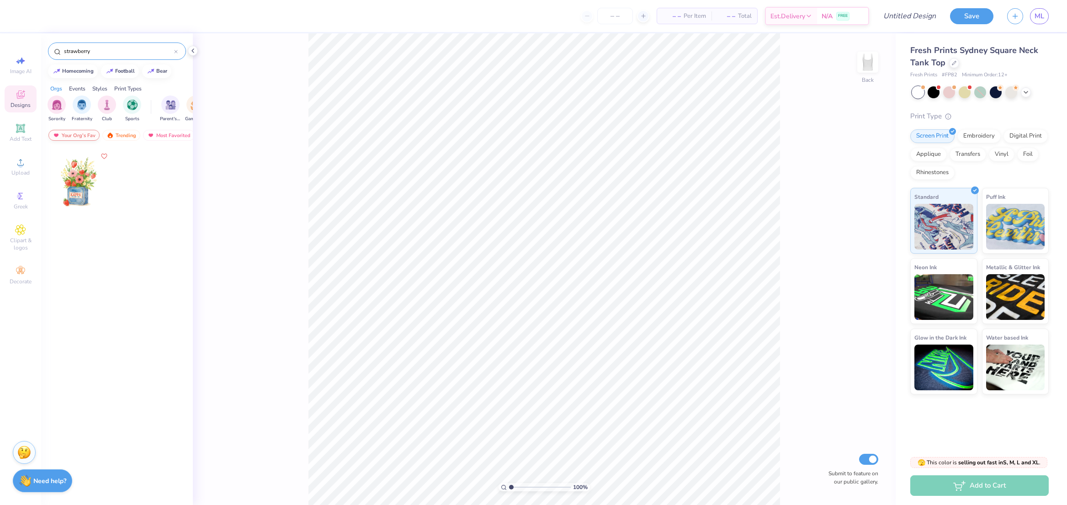
click at [55, 134] on img at bounding box center [56, 135] width 7 height 6
click at [119, 135] on div "Trending" at bounding box center [121, 135] width 38 height 11
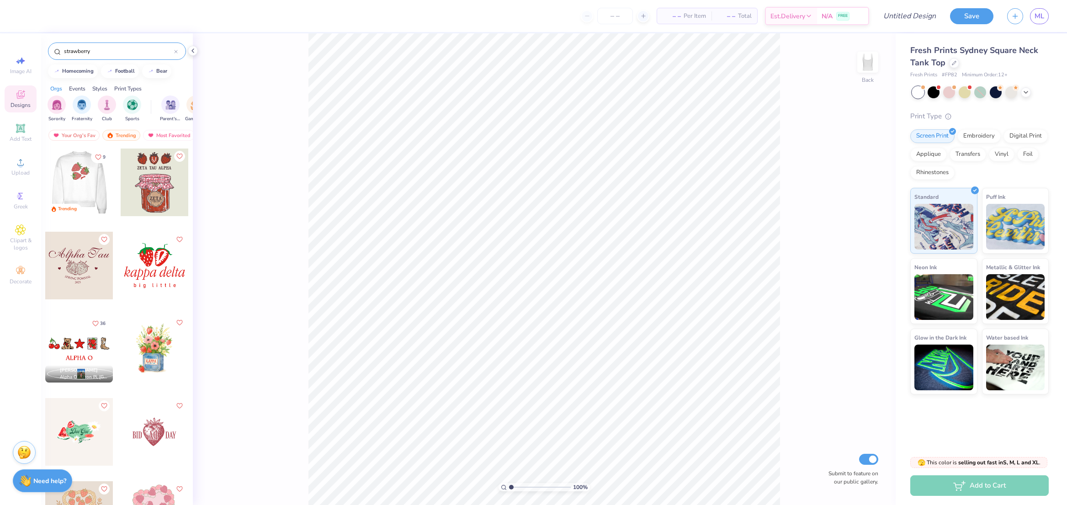
click at [76, 170] on div at bounding box center [79, 182] width 68 height 68
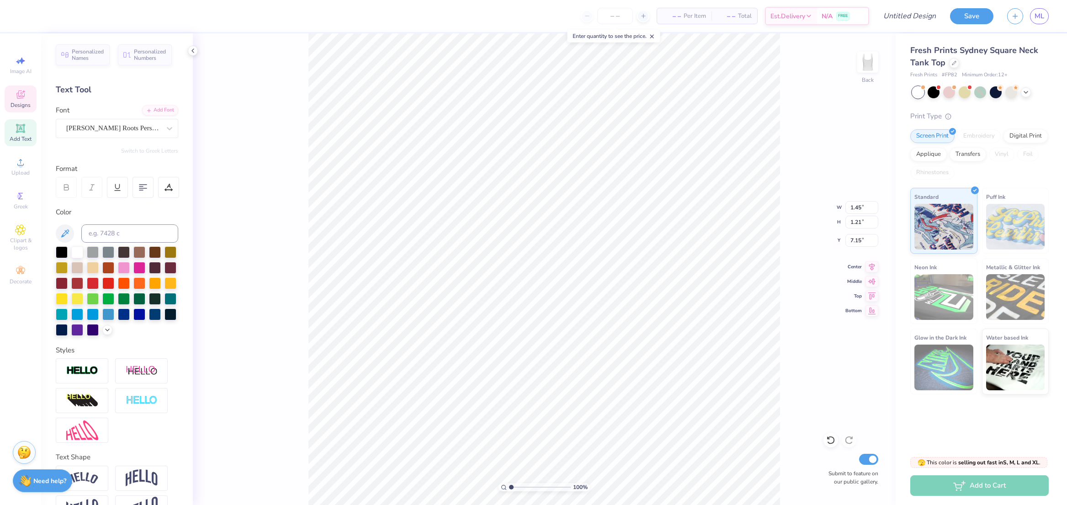
type textarea "g"
type textarea "a"
type textarea "A"
type textarea "a"
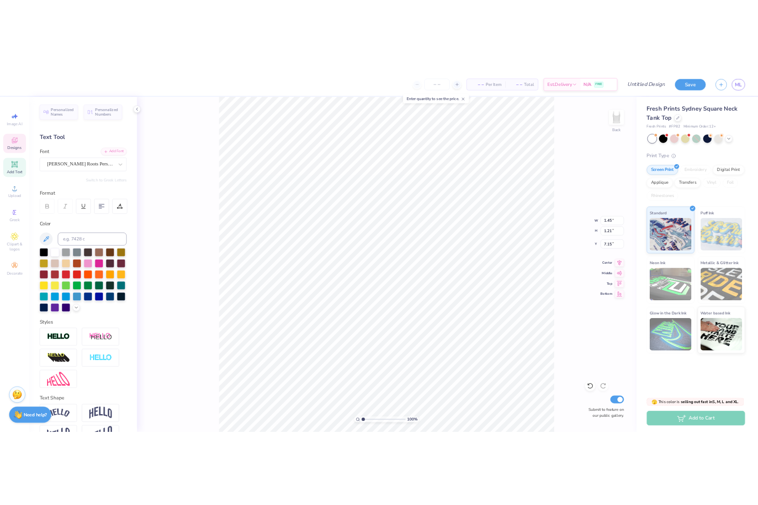
scroll to position [0, 0]
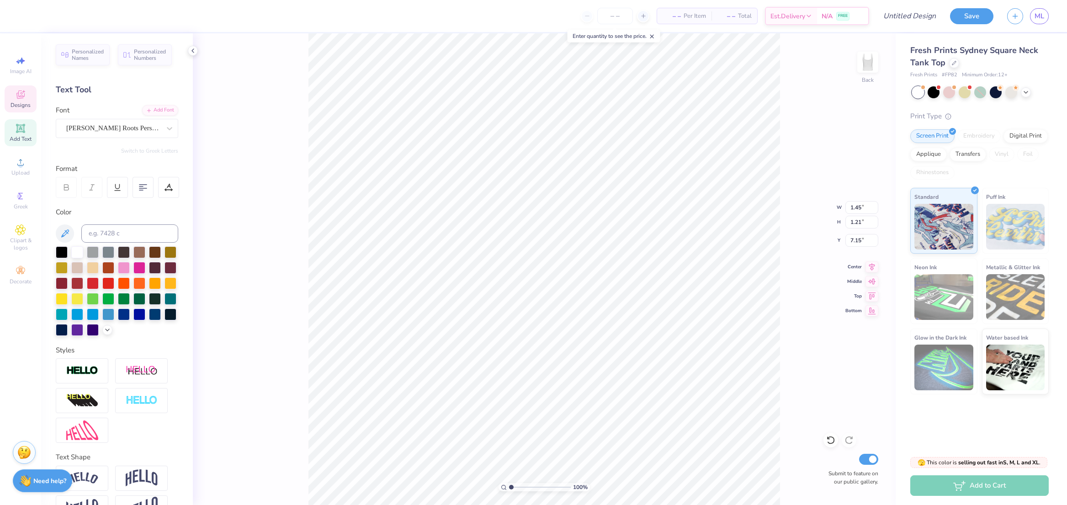
type textarea "alpha o"
type input "7.21"
click at [610, 15] on input "number" at bounding box center [615, 16] width 36 height 16
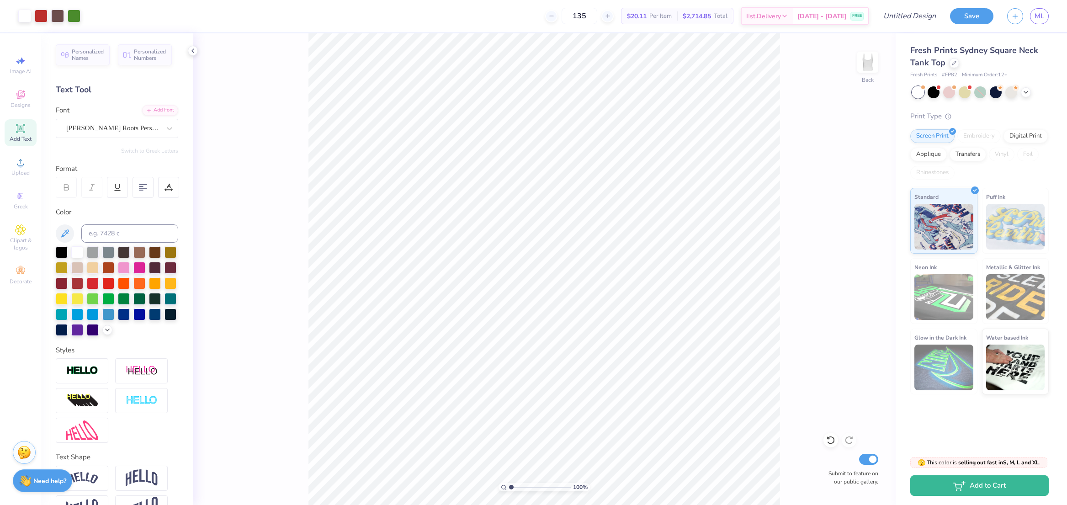
type input "135"
click at [802, 139] on div "100 % Back Submit to feature on our public gallery." at bounding box center [544, 268] width 703 height 471
click at [899, 16] on input "Design Title" at bounding box center [898, 16] width 90 height 18
type input "Test 2 Strawberry"
click at [978, 20] on button "Save" at bounding box center [971, 15] width 43 height 16
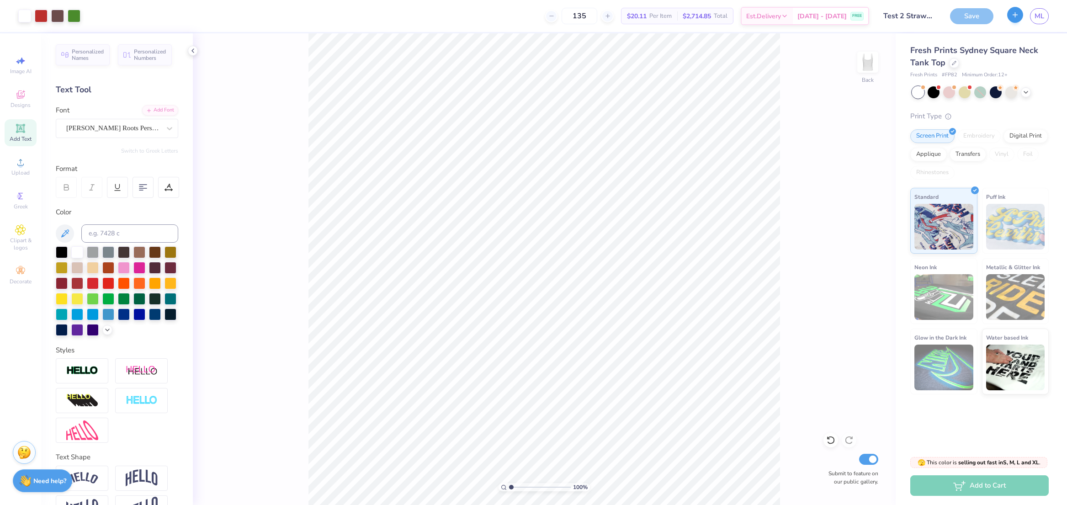
click at [964, 19] on div "Save" at bounding box center [971, 16] width 43 height 16
click at [1016, 17] on icon "button" at bounding box center [1015, 15] width 8 height 8
click at [1017, 13] on icon "button" at bounding box center [1015, 15] width 8 height 8
click at [1012, 13] on icon "button" at bounding box center [1015, 15] width 8 height 8
click at [979, 9] on div "Save" at bounding box center [971, 16] width 43 height 16
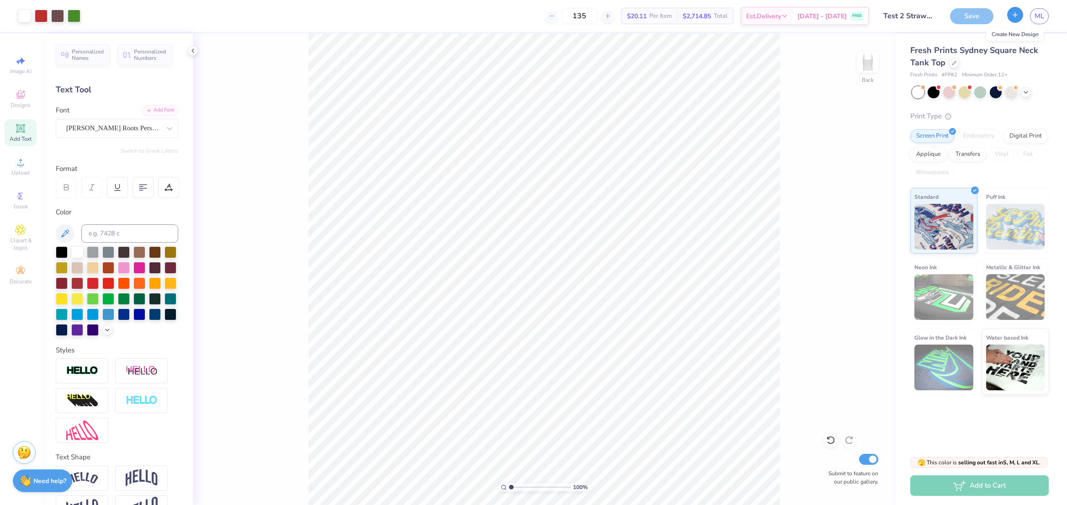
click at [1012, 16] on icon "button" at bounding box center [1015, 15] width 8 height 8
click at [957, 17] on div "Save" at bounding box center [971, 16] width 43 height 16
click at [965, 14] on div "Save" at bounding box center [971, 16] width 43 height 16
click at [790, 60] on div "100 % Back Submit to feature on our public gallery." at bounding box center [544, 268] width 703 height 471
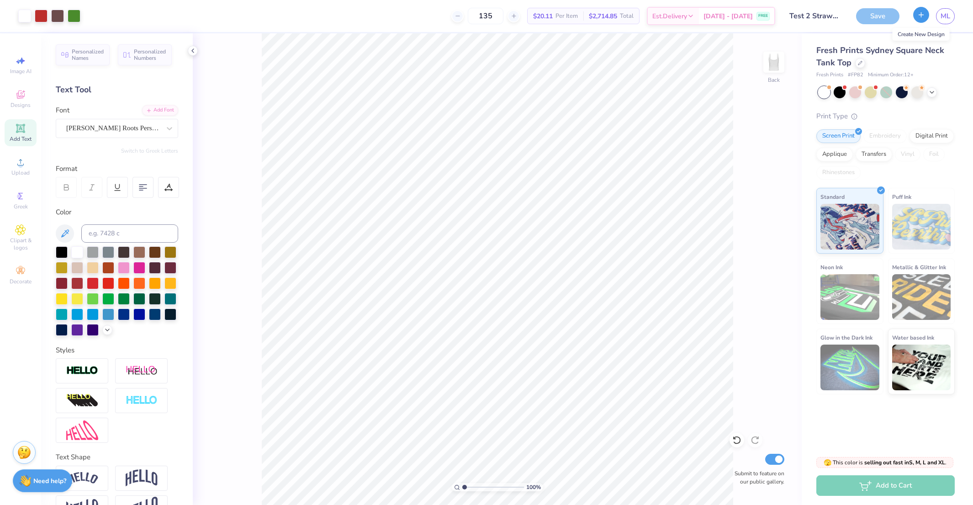
click button "button"
click div "Save"
drag, startPoint x: 842, startPoint y: 29, endPoint x: 753, endPoint y: 67, distance: 96.4
click div "☝️ Save before you start a new design."
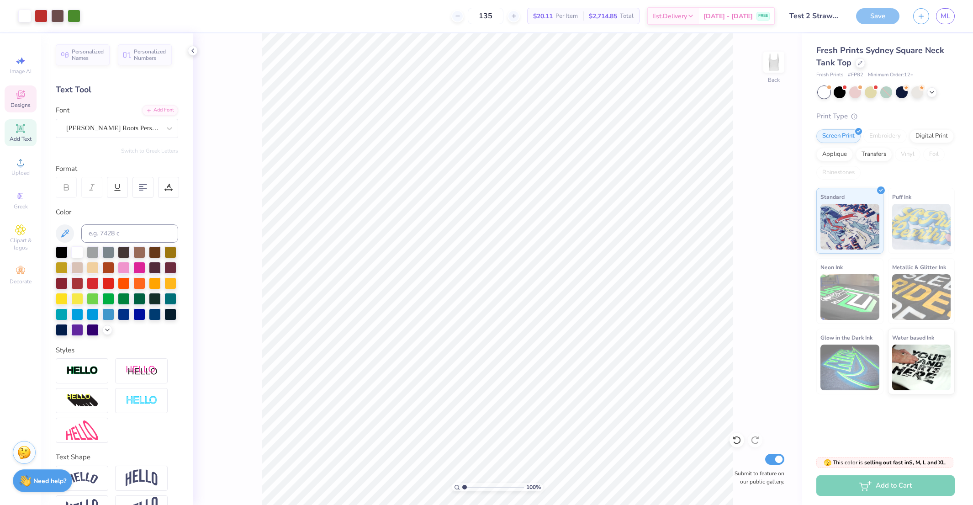
click div "Designs"
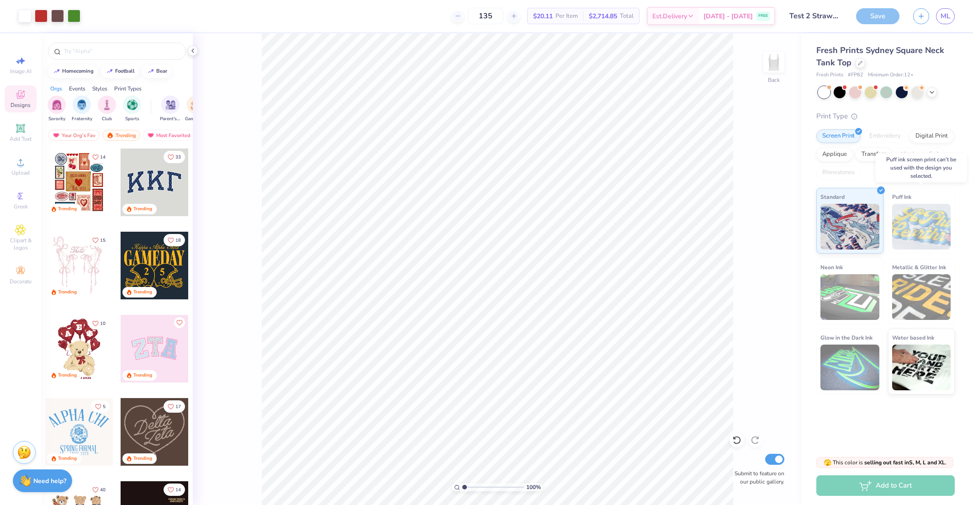
click img
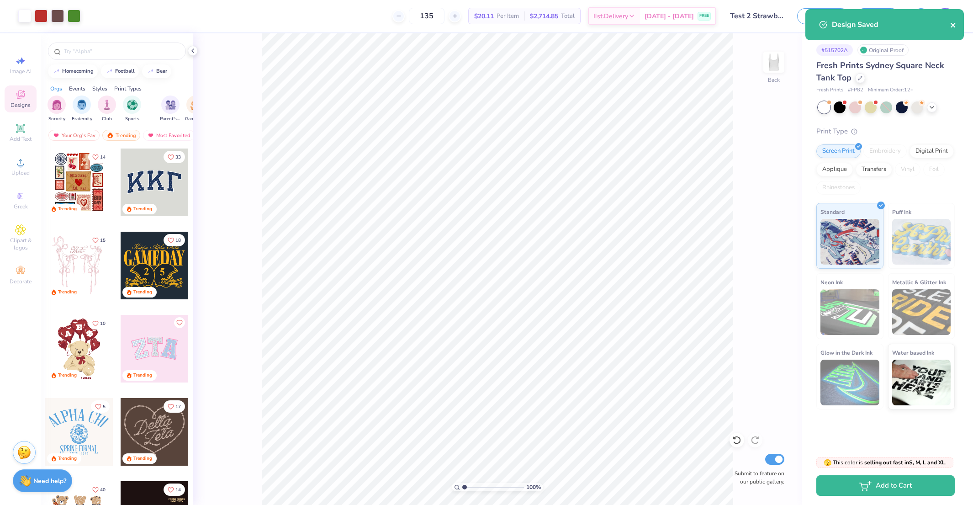
click icon "close"
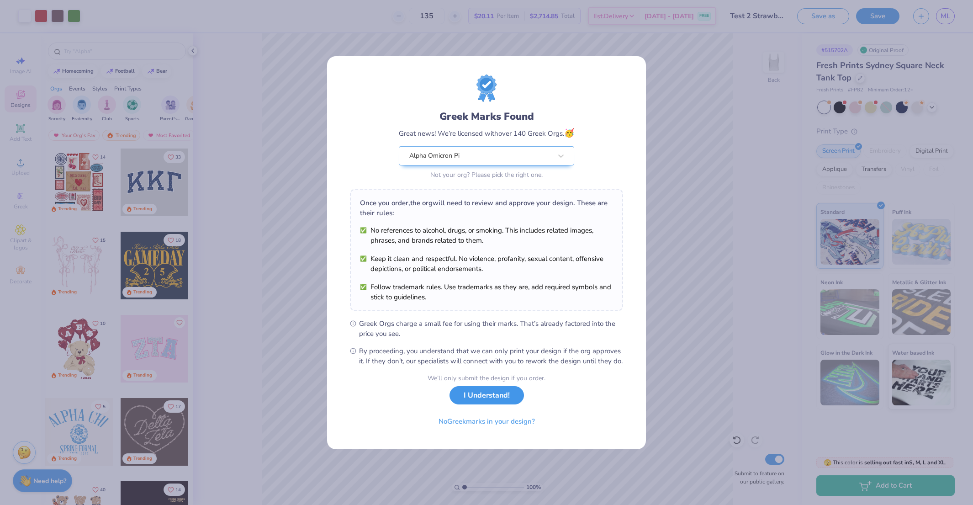
click button "I Understand!"
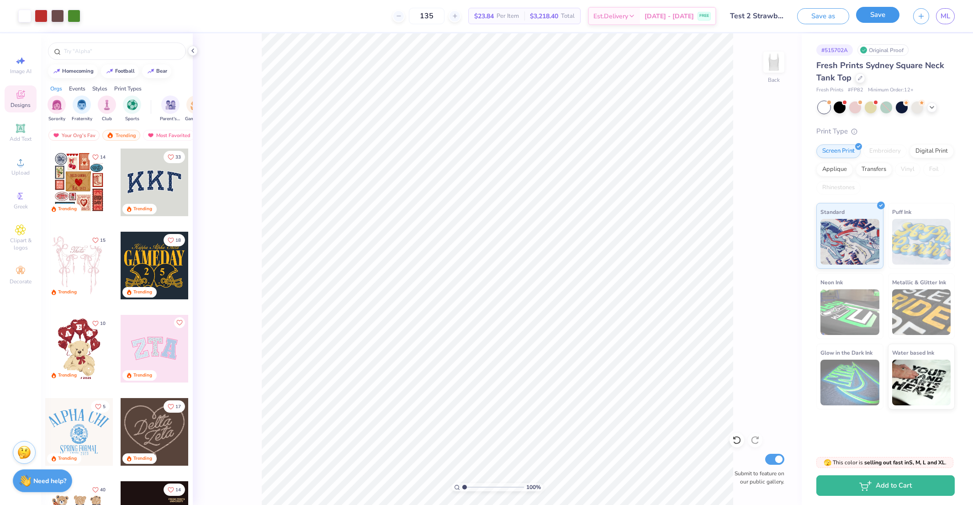
click button "Save"
click icon "button"
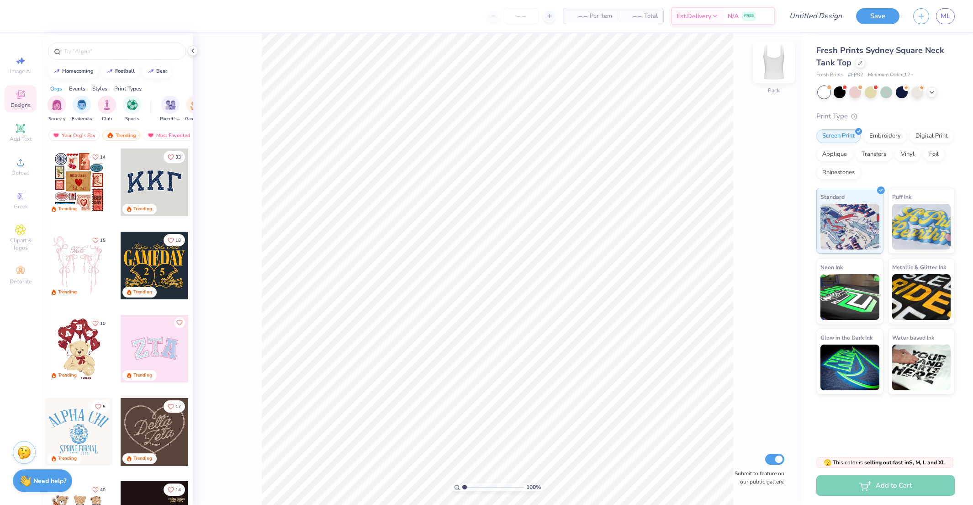
click img
click span "ML"
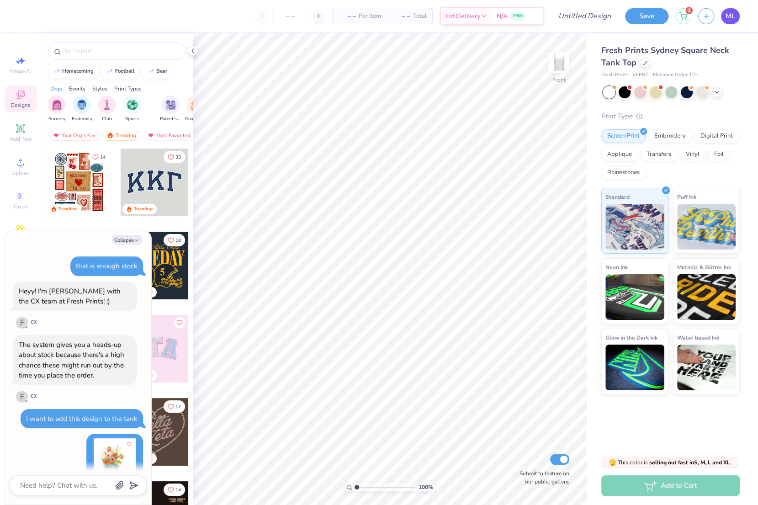
scroll to position [636, 0]
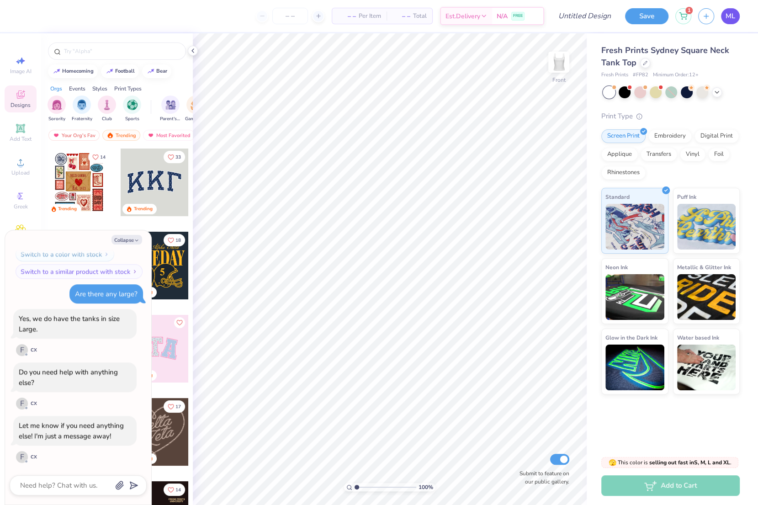
type textarea "x"
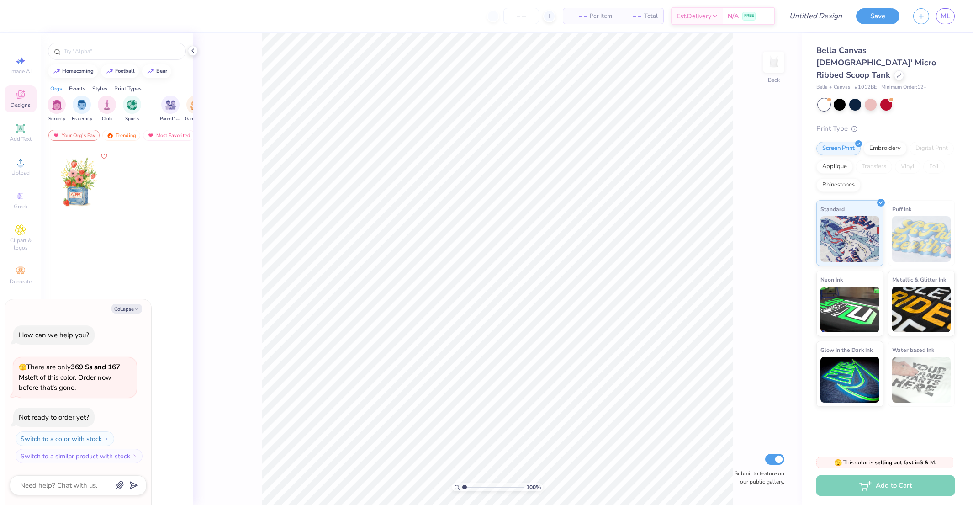
type textarea "x"
click at [68, 486] on textarea at bounding box center [65, 485] width 93 height 12
type textarea "A"
type textarea "x"
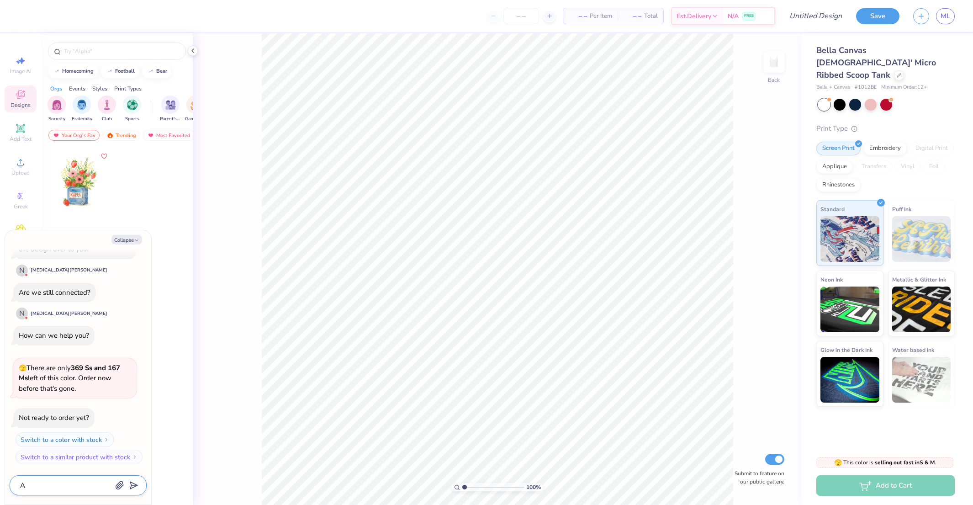
type textarea "At"
type textarea "x"
type textarea "Ate"
type textarea "x"
type textarea "Ater"
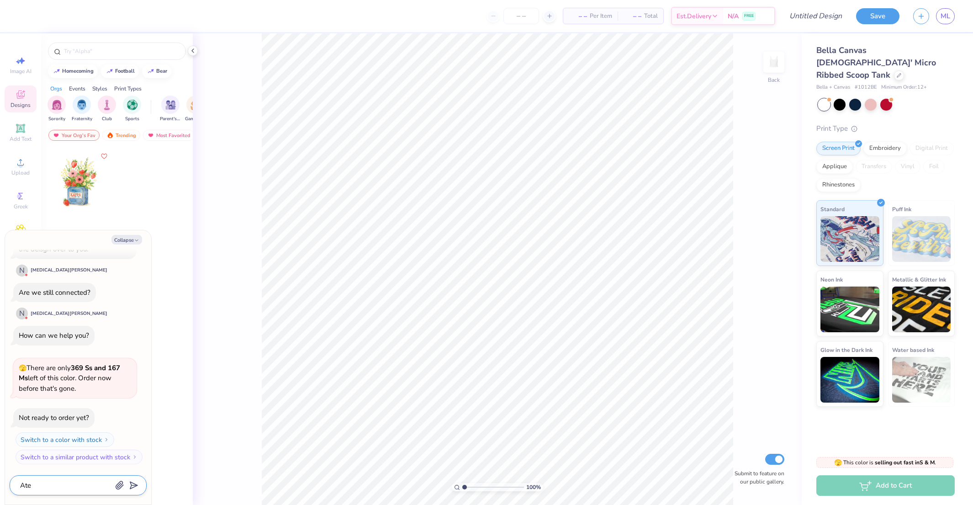
type textarea "x"
type textarea "Ate"
type textarea "x"
type textarea "At"
type textarea "x"
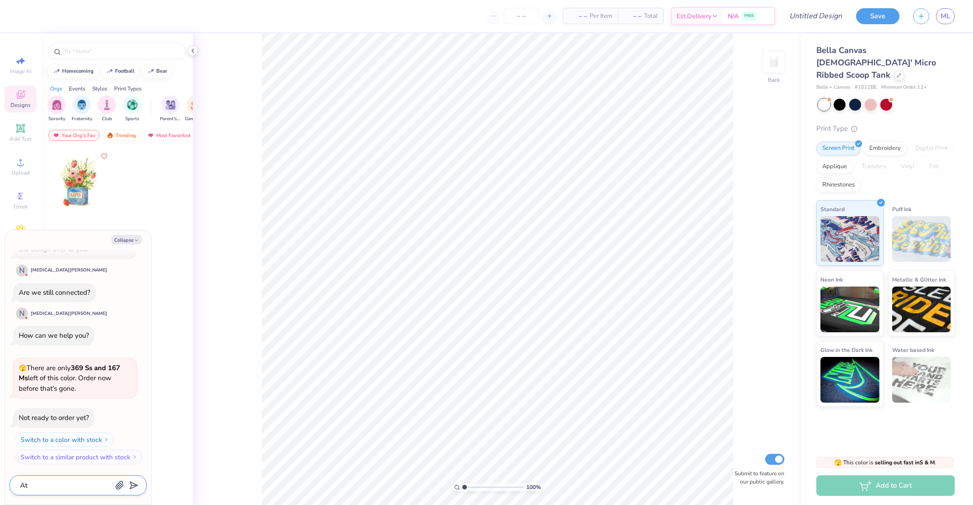
type textarea "A"
type textarea "x"
type textarea "Ar"
type textarea "x"
type textarea "Are"
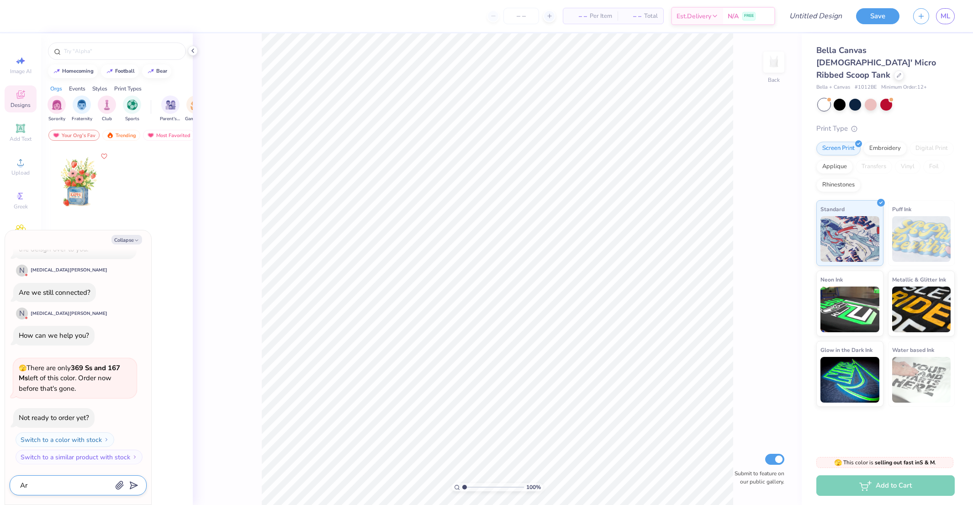
type textarea "x"
type textarea "Are"
type textarea "x"
type textarea "Are t"
type textarea "x"
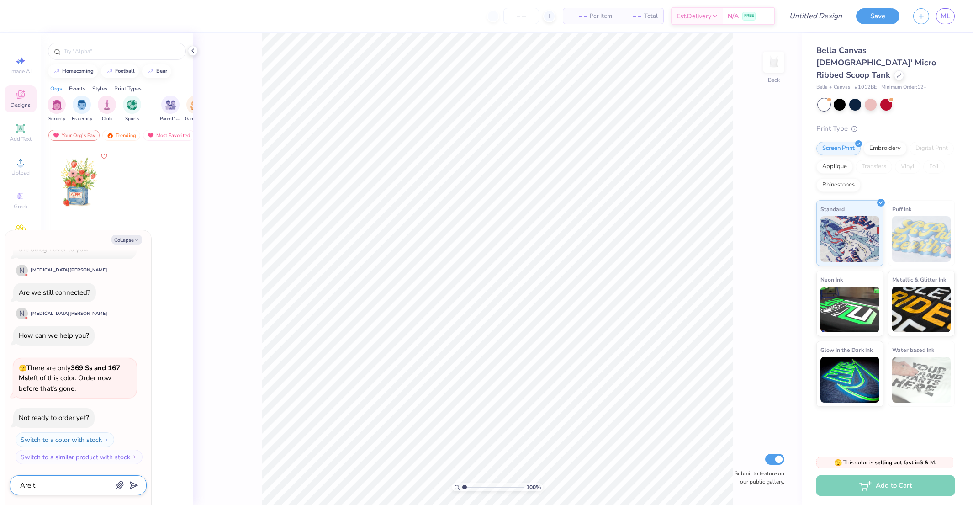
type textarea "Are th"
type textarea "x"
type textarea "Are the"
type textarea "x"
type textarea "Are ther"
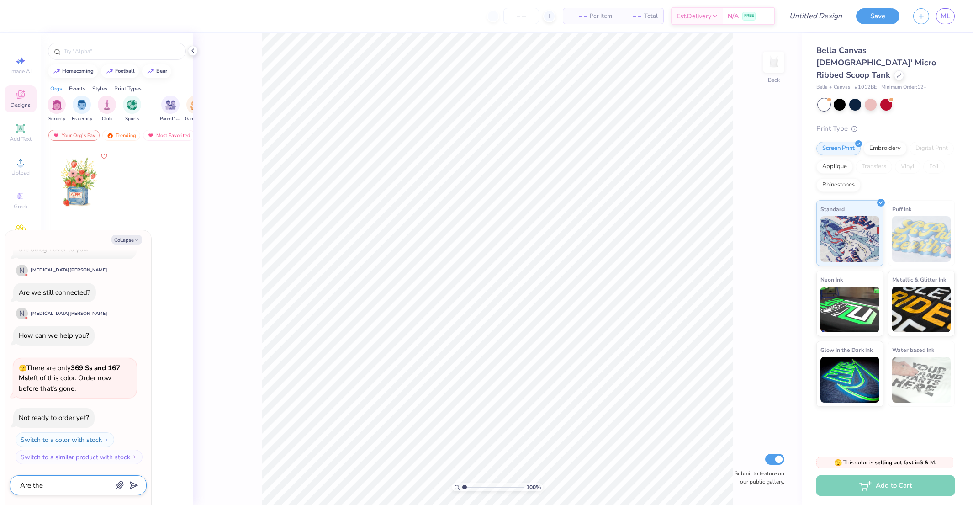
type textarea "x"
type textarea "Are there"
type textarea "x"
type textarea "Are there"
type textarea "x"
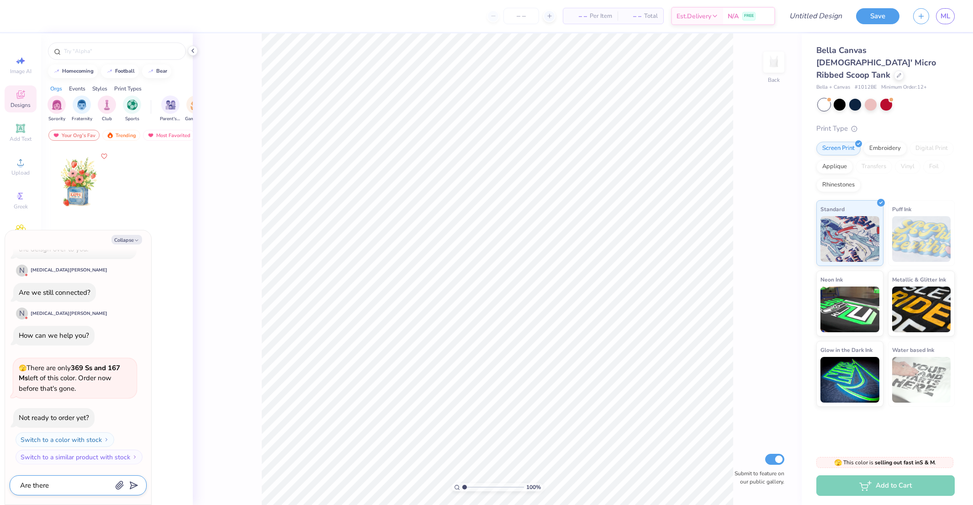
type textarea "Are there a"
type textarea "x"
type textarea "Are there an"
type textarea "x"
type textarea "Are there any"
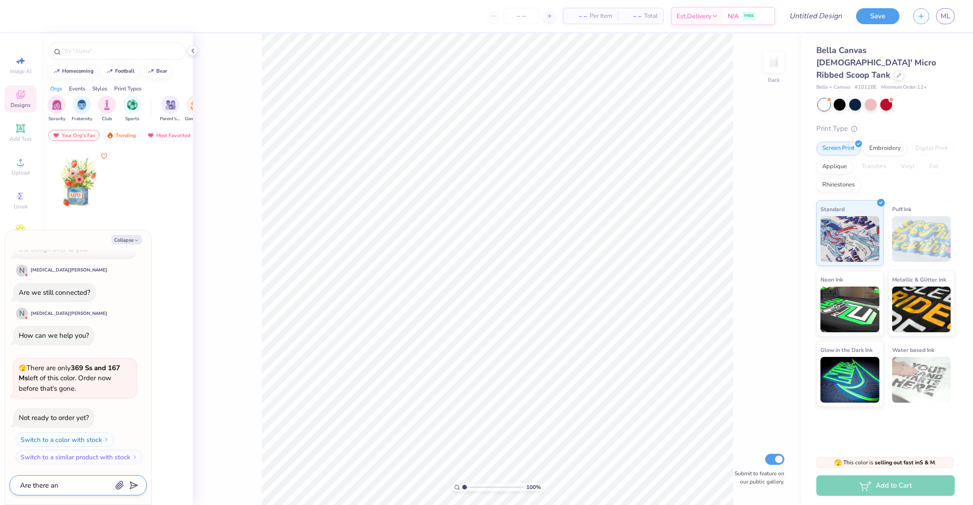
type textarea "x"
type textarea "Are there any"
type textarea "x"
type textarea "Are there any l"
type textarea "x"
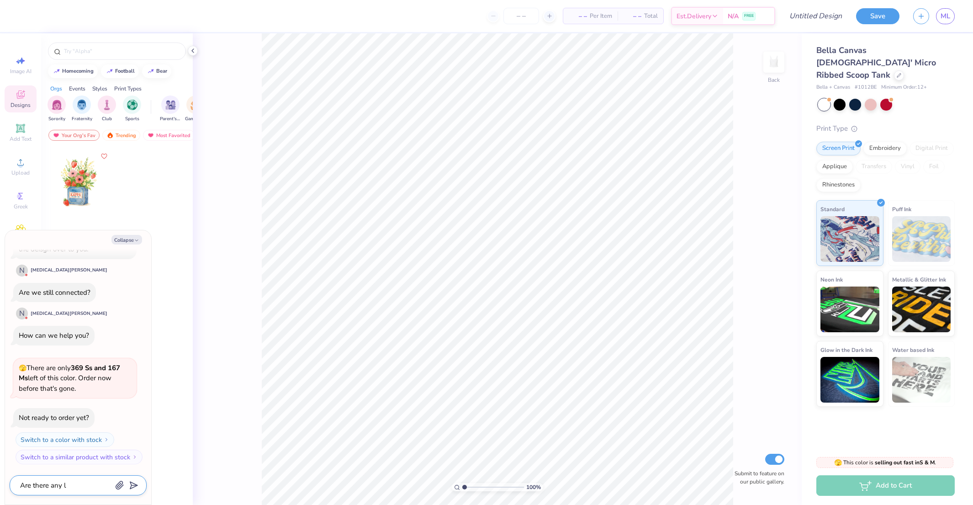
type textarea "Are there any la"
type textarea "x"
type textarea "Are there any lar"
type textarea "x"
type textarea "Are there any larg"
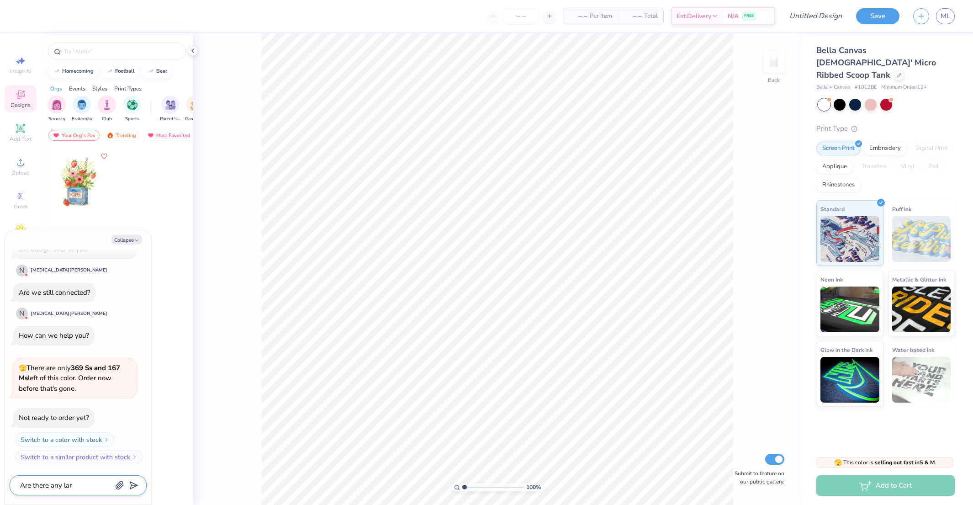
type textarea "x"
type textarea "Are there any large"
type textarea "x"
type textarea "Are there any large?"
type textarea "x"
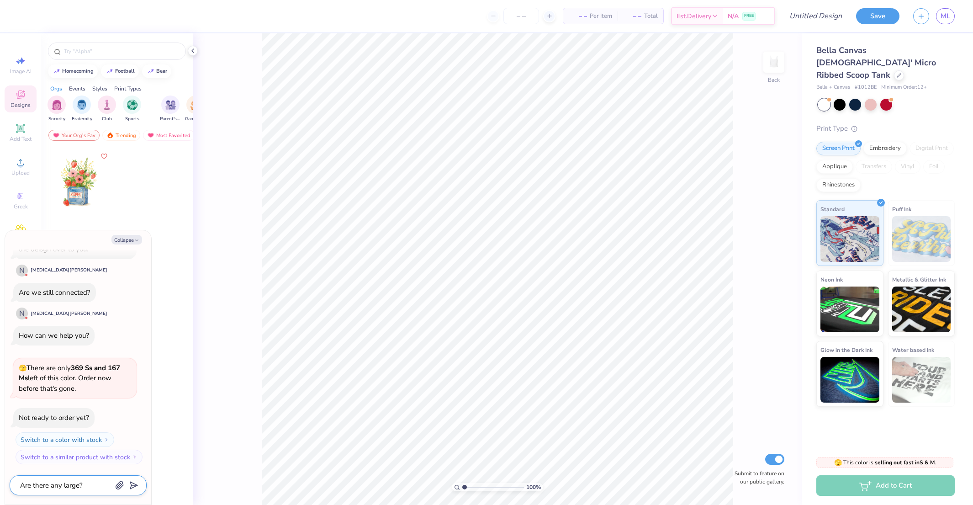
type textarea "Are there any large?"
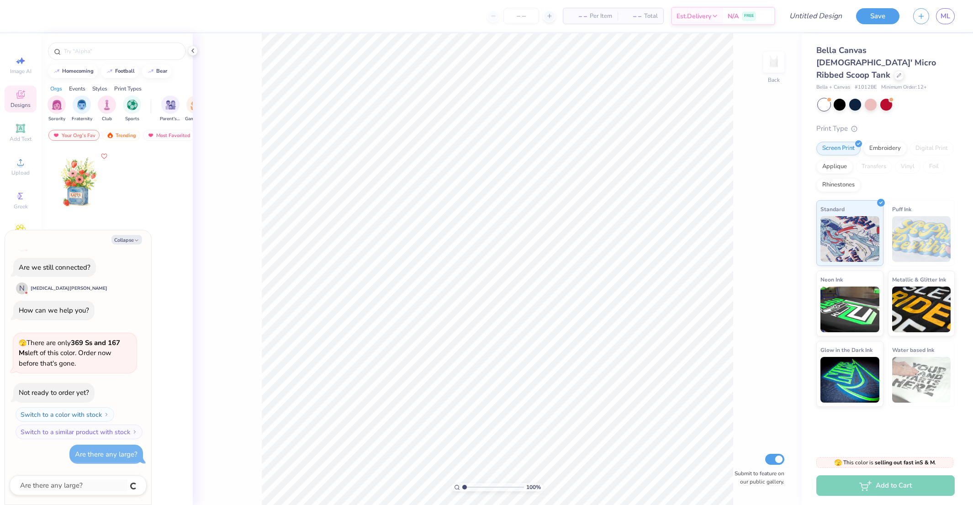
type textarea "x"
click at [129, 240] on button "Collapse" at bounding box center [126, 240] width 31 height 10
type textarea "x"
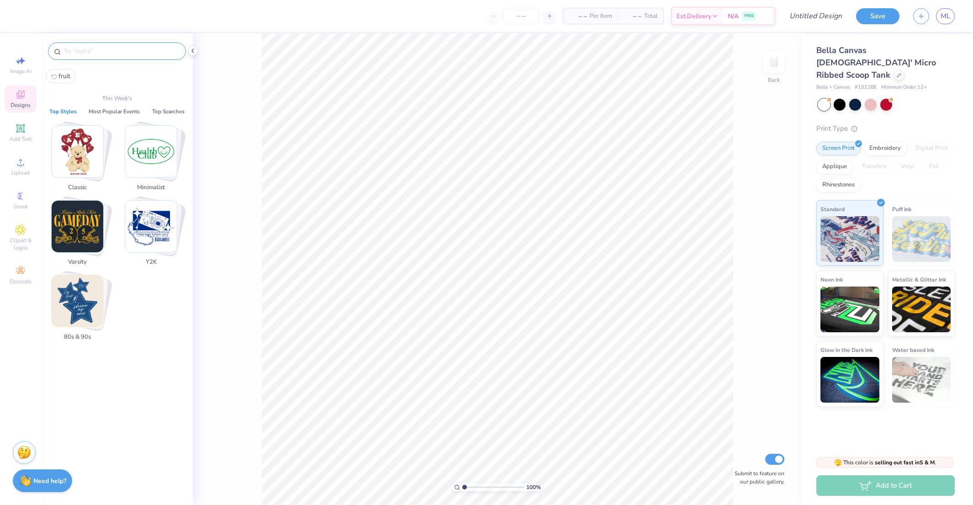
click at [74, 51] on input "text" at bounding box center [121, 51] width 117 height 9
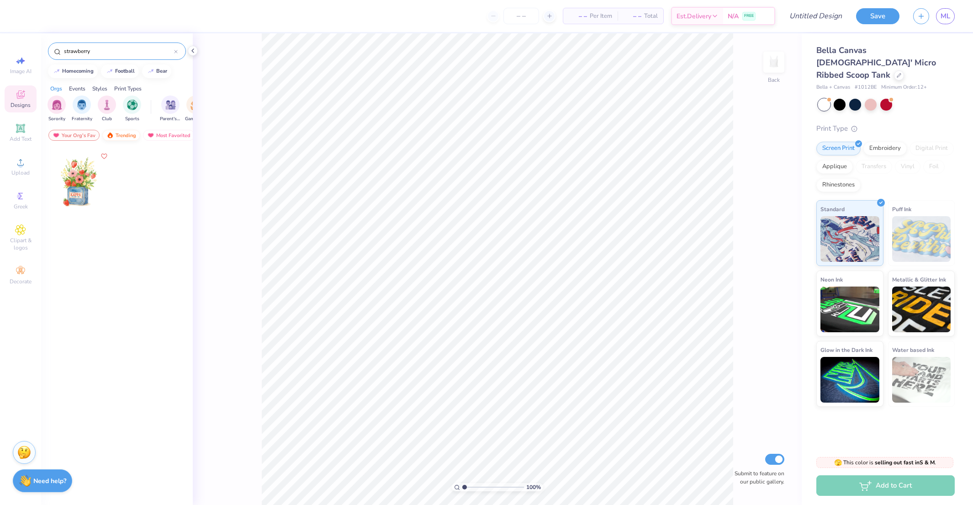
type input "strawberry"
click at [111, 135] on img at bounding box center [109, 135] width 7 height 6
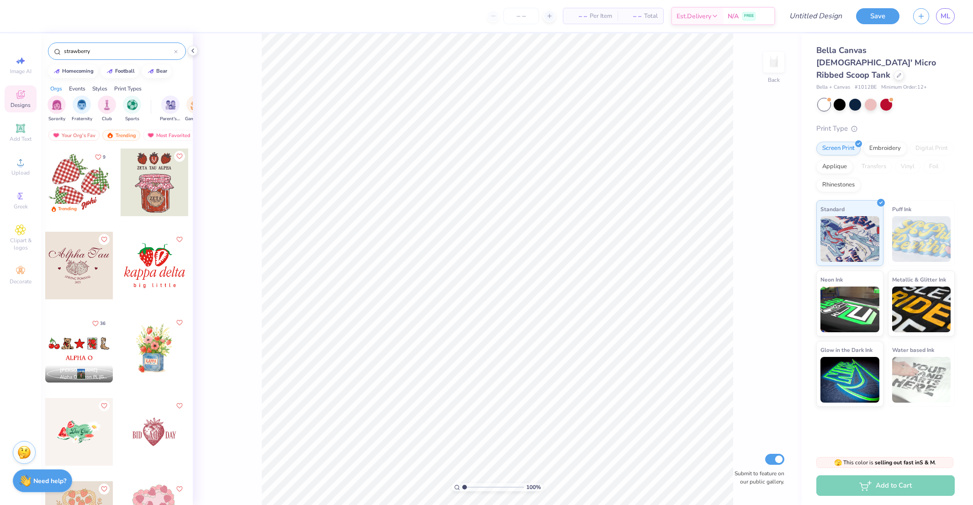
click at [72, 182] on div at bounding box center [79, 182] width 68 height 68
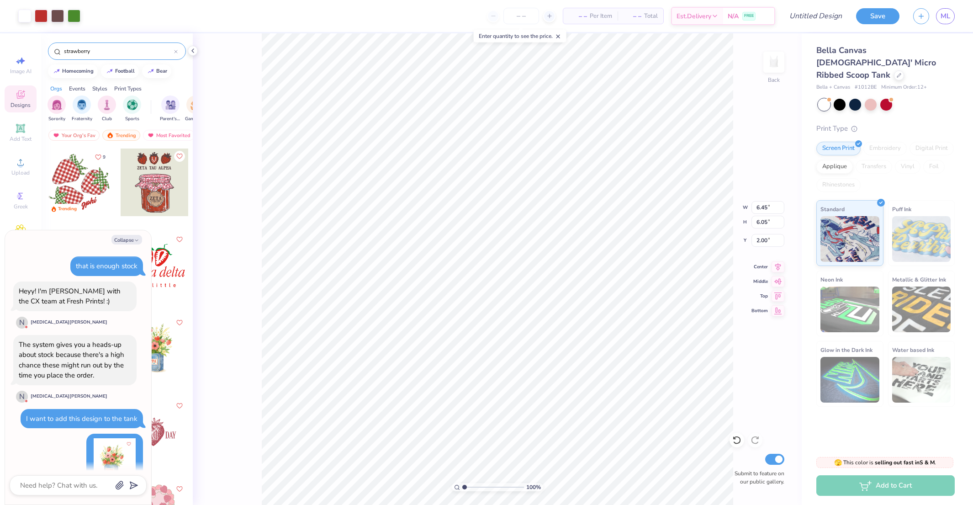
scroll to position [528, 0]
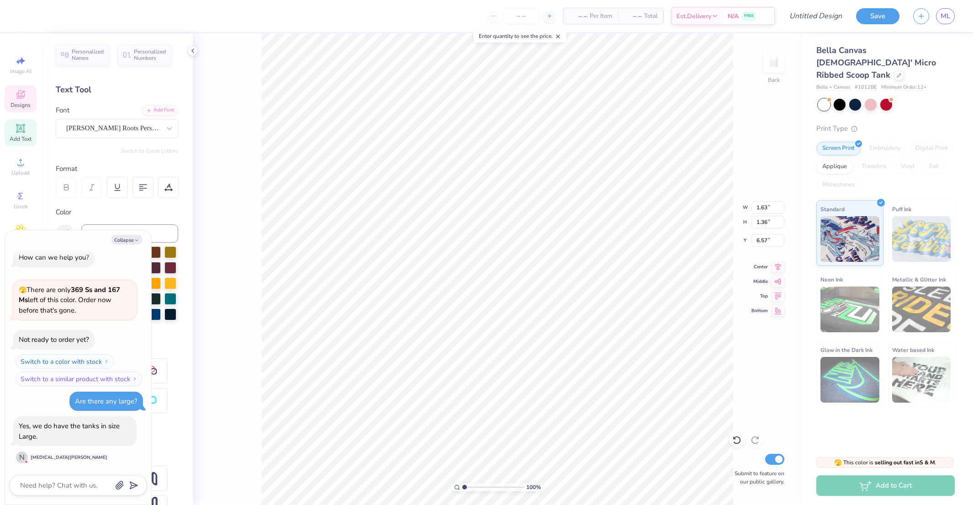
type textarea "x"
type textarea "a"
type textarea "x"
type textarea "alp"
type textarea "x"
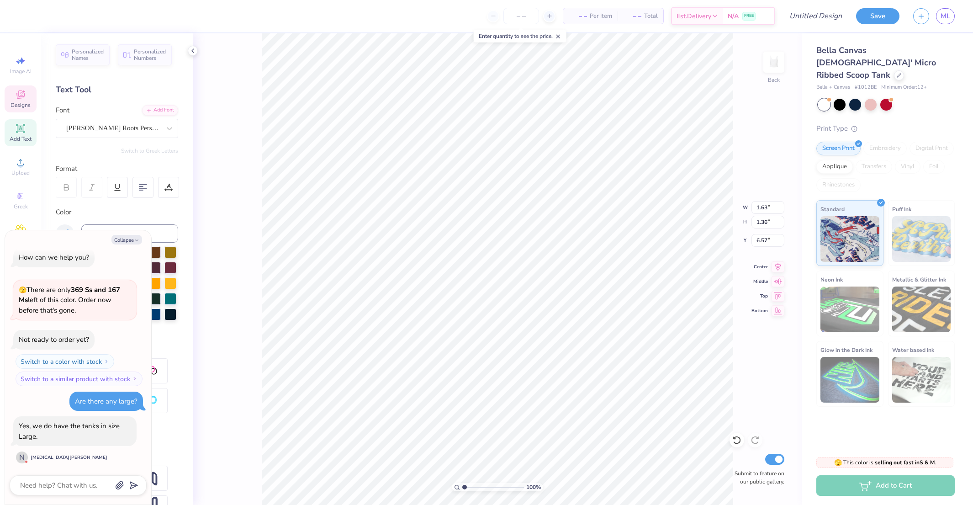
type textarea "alph"
type textarea "x"
type textarea "alpha"
type textarea "x"
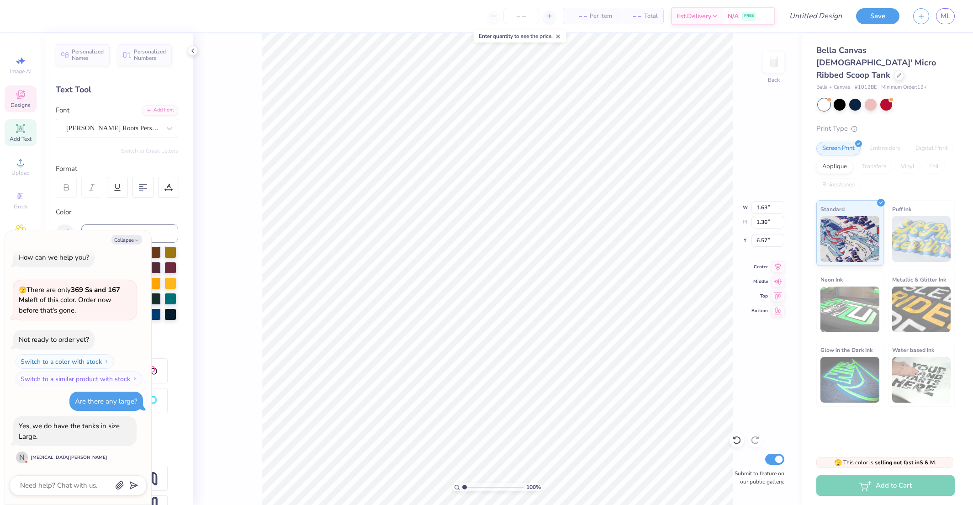
type textarea "alpha"
type textarea "x"
type textarea "alpha o"
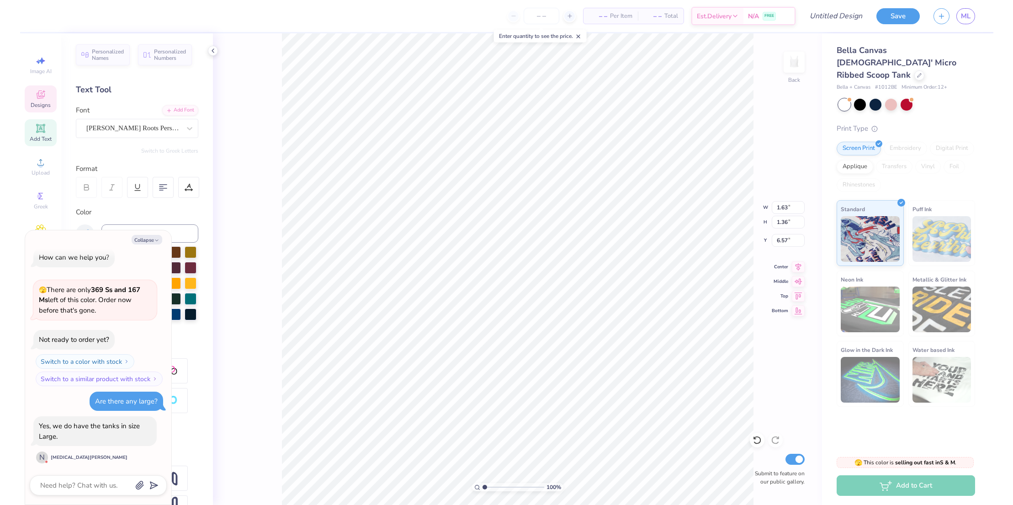
scroll to position [0, 0]
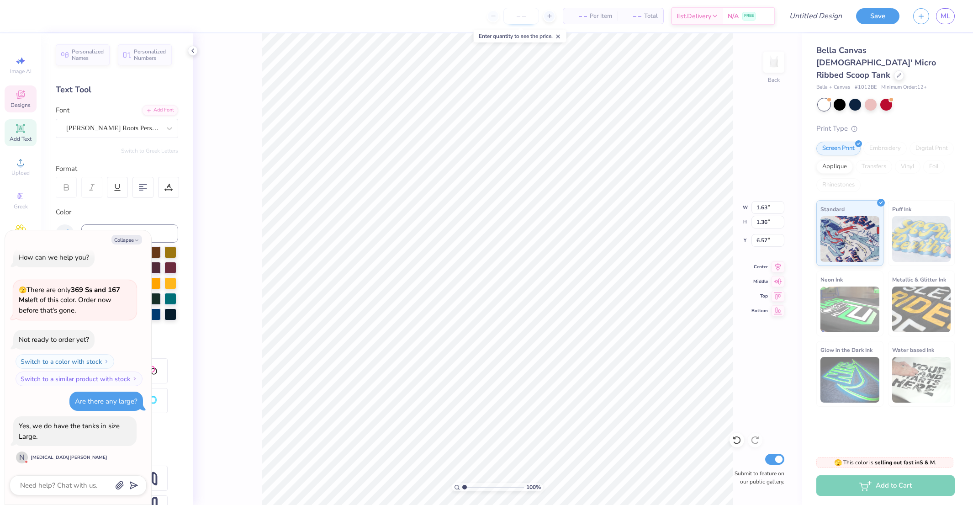
click at [523, 18] on input "number" at bounding box center [521, 16] width 36 height 16
type textarea "x"
click at [524, 14] on input "number" at bounding box center [521, 16] width 36 height 16
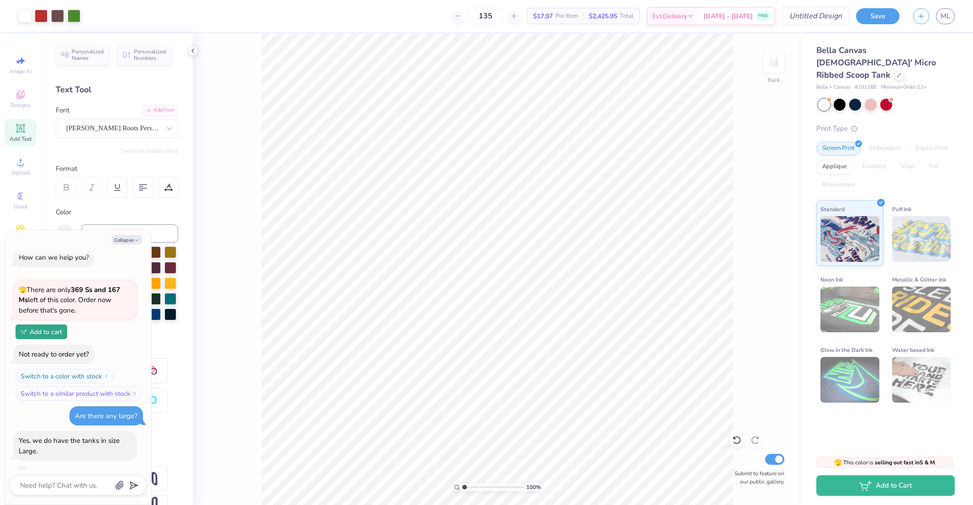
type input "135"
click at [817, 17] on input "Design Title" at bounding box center [805, 16] width 90 height 18
type input "a"
type textarea "x"
type input "at"
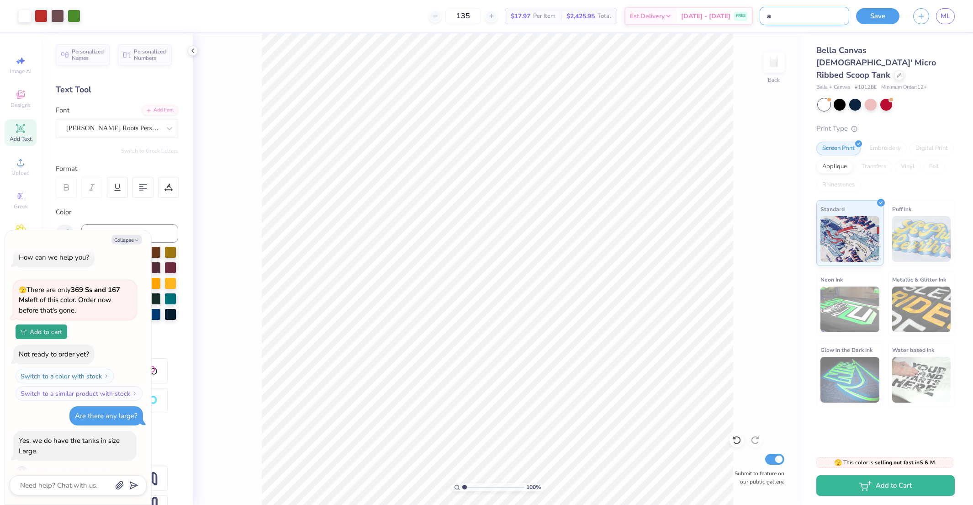
type textarea "x"
type input "att"
type textarea "x"
type input "atte"
type textarea "x"
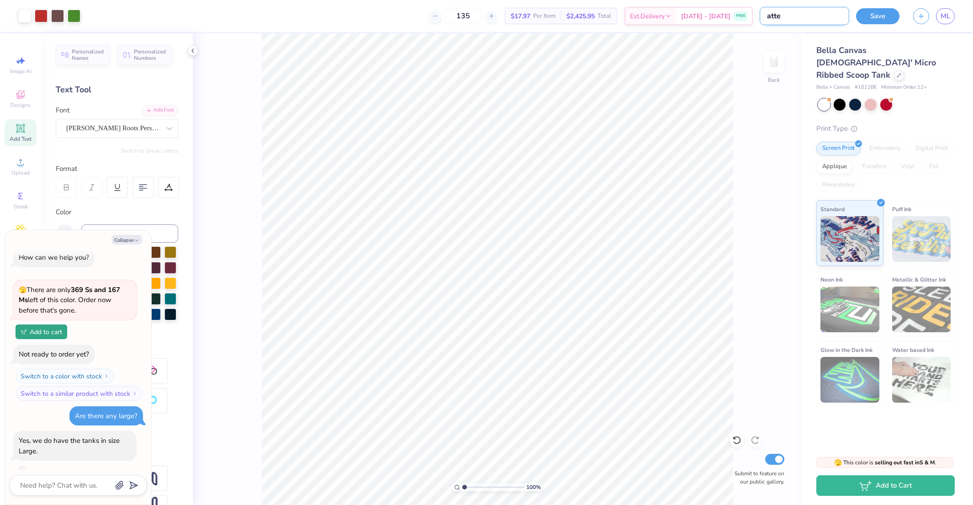
type input "attem"
type textarea "x"
type input "attemp"
type textarea "x"
type input "attempt"
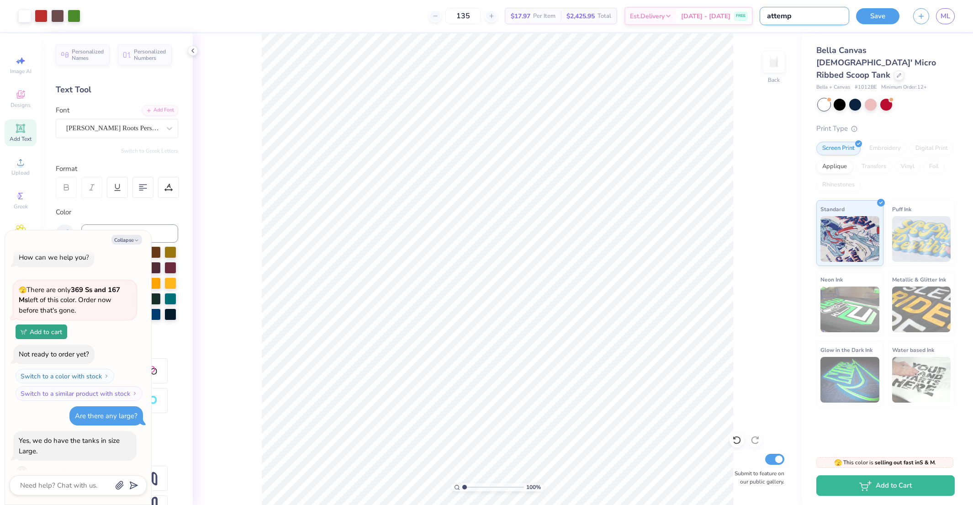
type textarea "x"
type input "attempt"
type textarea "x"
type input "attempt 3"
type textarea "x"
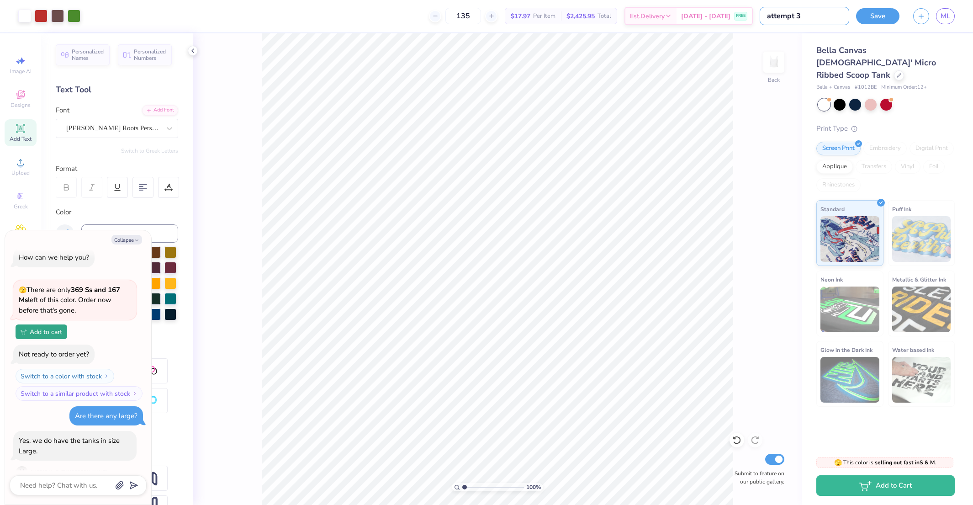
type input "attempt 3"
click at [874, 25] on div "Save ML" at bounding box center [914, 16] width 117 height 32
click at [864, 8] on button "Save" at bounding box center [877, 15] width 43 height 16
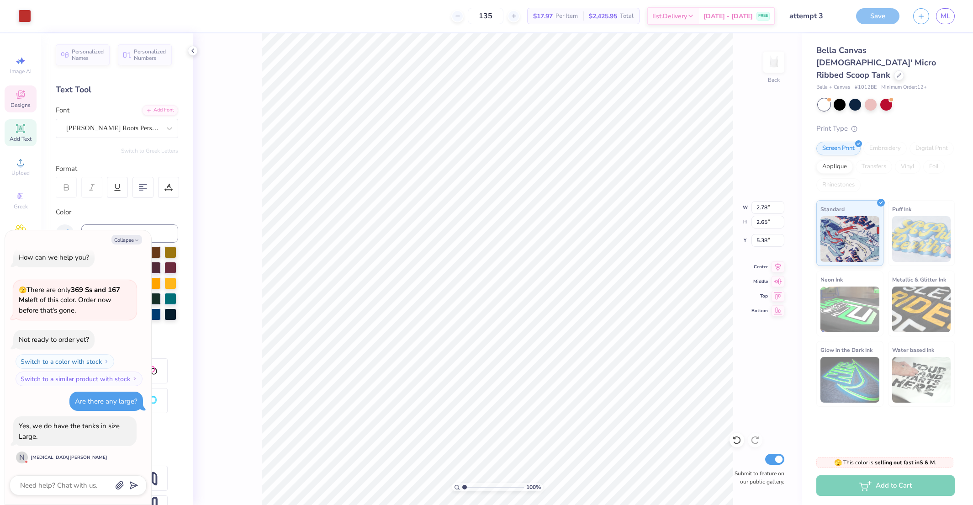
type textarea "x"
click at [478, 487] on input "range" at bounding box center [493, 487] width 62 height 8
click at [482, 488] on input "range" at bounding box center [493, 487] width 62 height 8
drag, startPoint x: 482, startPoint y: 487, endPoint x: 467, endPoint y: 490, distance: 15.7
type input "1.43"
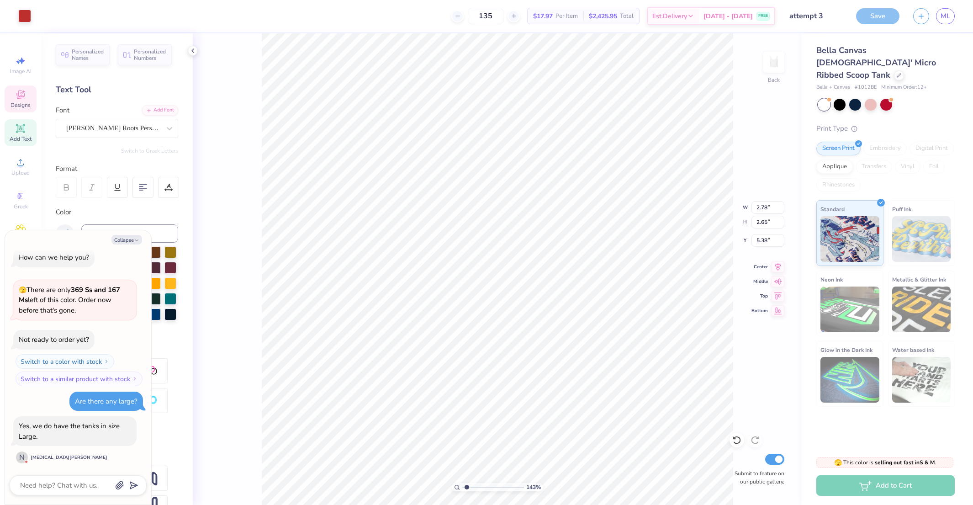
click at [467, 490] on input "range" at bounding box center [493, 487] width 62 height 8
type textarea "x"
type input "2.92"
type input "2.67"
type input "2.55"
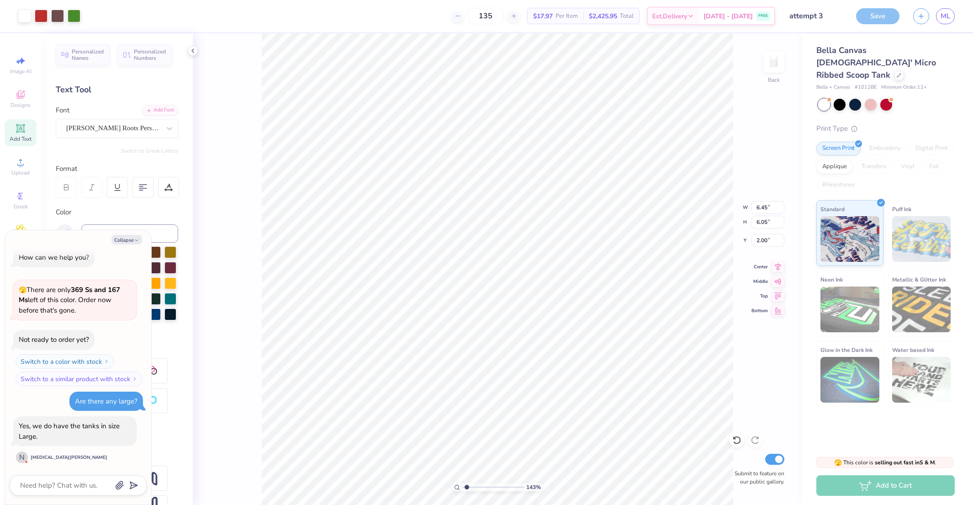
type textarea "x"
type input "5.52"
type input "5.17"
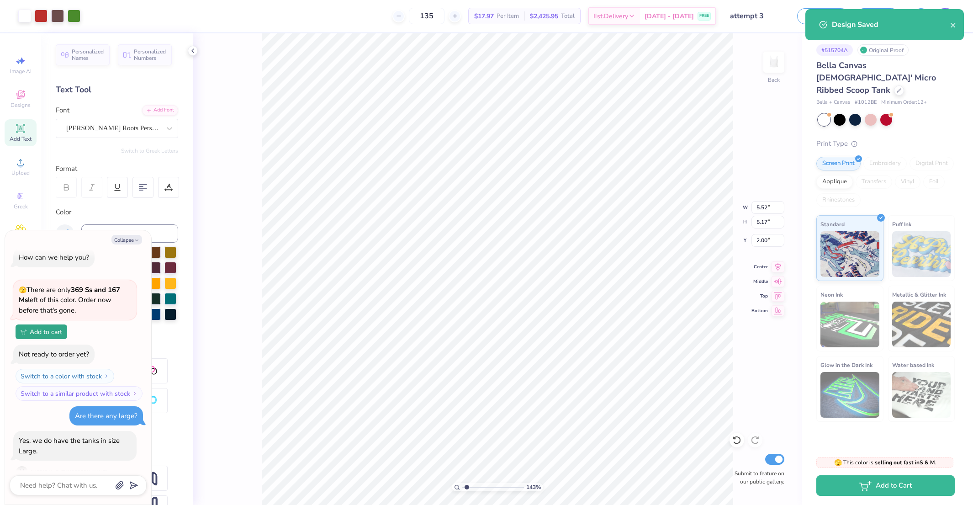
type textarea "x"
type input "1.87"
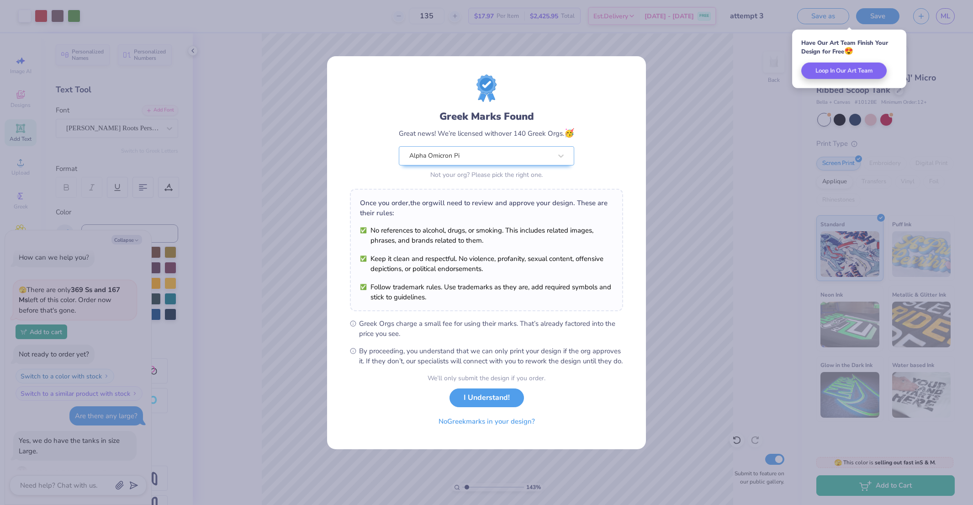
click at [679, 392] on div "Greek Marks Found Great news! We’re licensed with over 140 Greek Orgs. 🥳 Alpha …" at bounding box center [486, 252] width 973 height 505
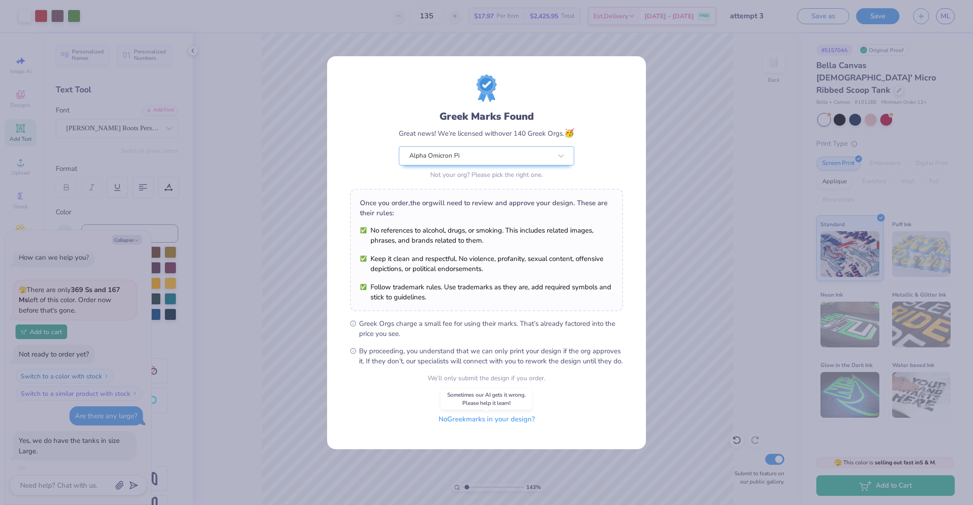
click at [521, 427] on button "No Greek marks in your design?" at bounding box center [487, 419] width 112 height 19
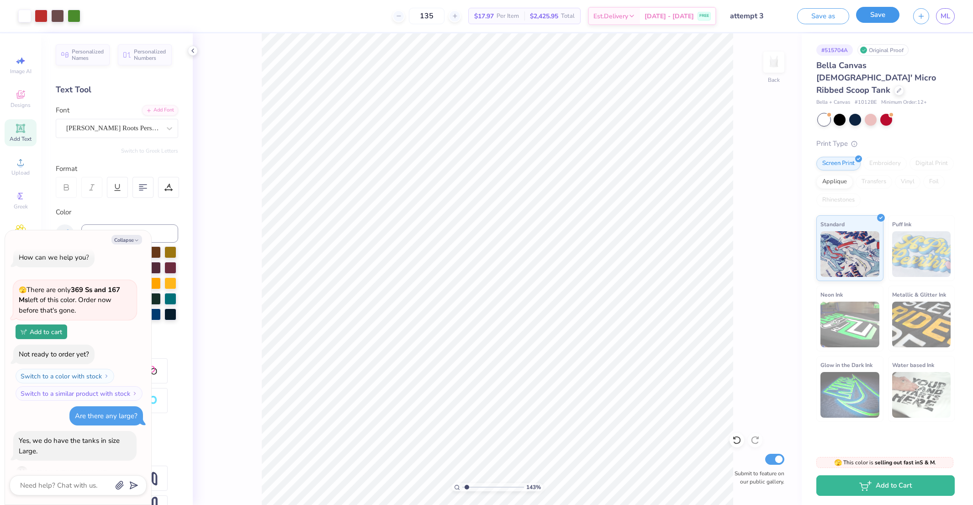
click at [880, 12] on button "Save" at bounding box center [877, 15] width 43 height 16
click at [872, 486] on button "Add to Cart" at bounding box center [885, 483] width 138 height 21
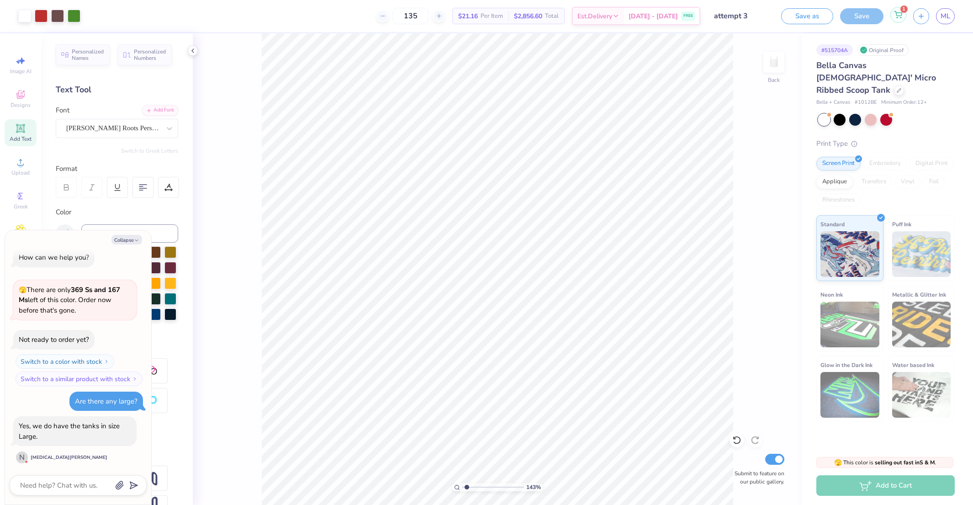
click at [900, 16] on icon at bounding box center [899, 13] width 8 height 5
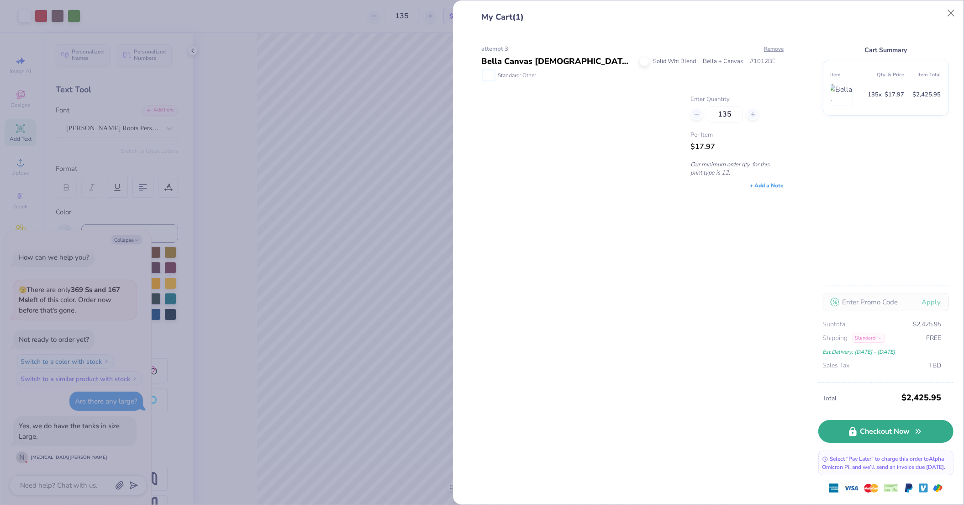
click at [888, 426] on link "Checkout Now" at bounding box center [886, 431] width 135 height 23
click at [487, 73] on img at bounding box center [489, 75] width 12 height 10
click at [646, 61] on div at bounding box center [644, 61] width 9 height 9
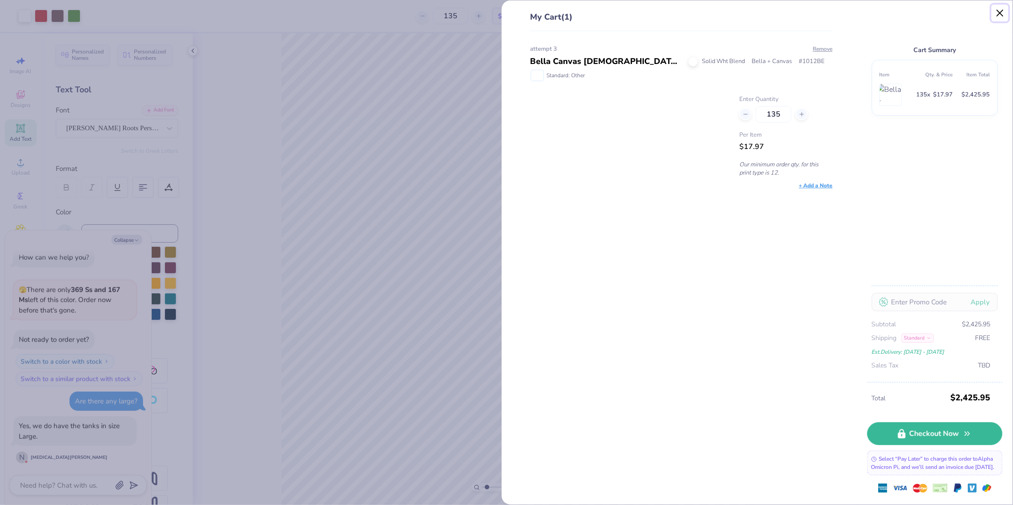
click at [973, 14] on button "Close" at bounding box center [999, 13] width 17 height 17
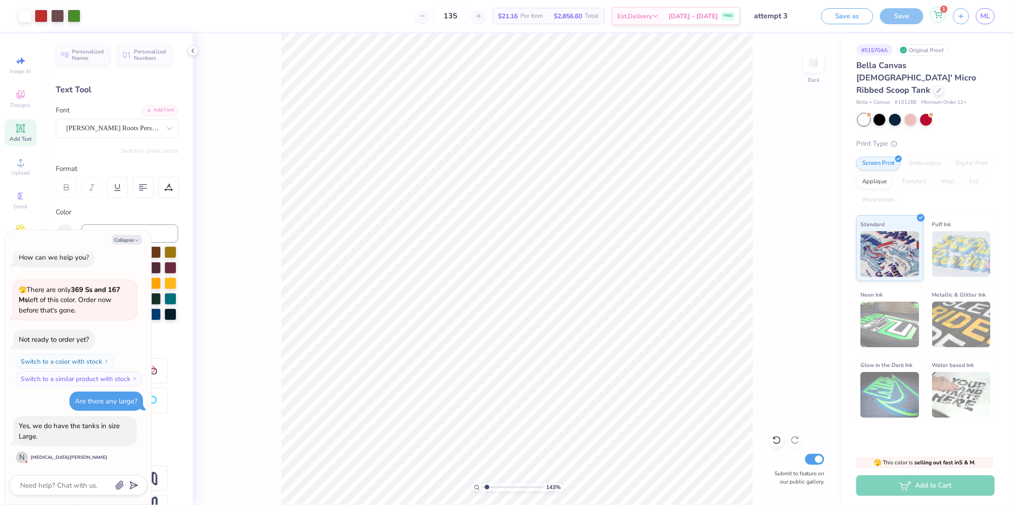
click at [937, 16] on icon at bounding box center [938, 13] width 8 height 5
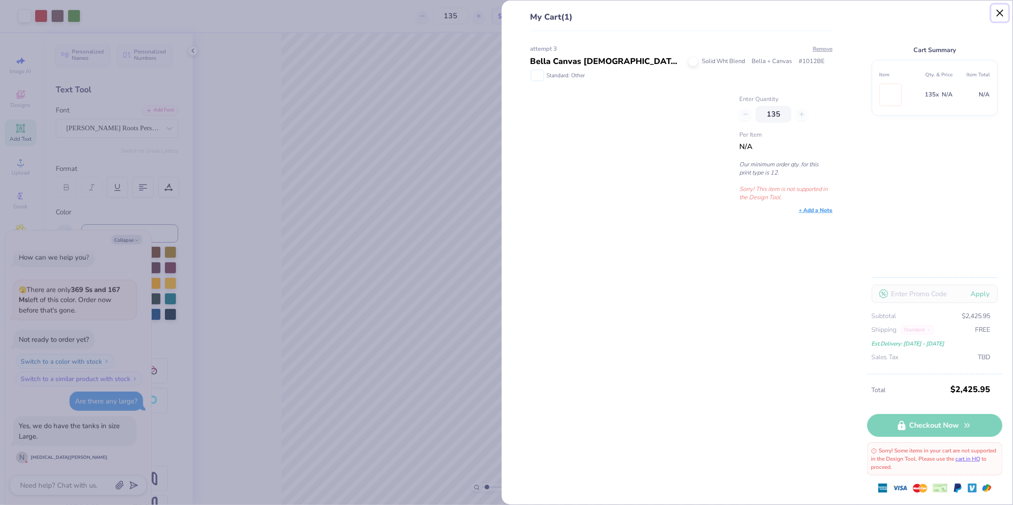
click at [973, 11] on button "Close" at bounding box center [999, 13] width 17 height 17
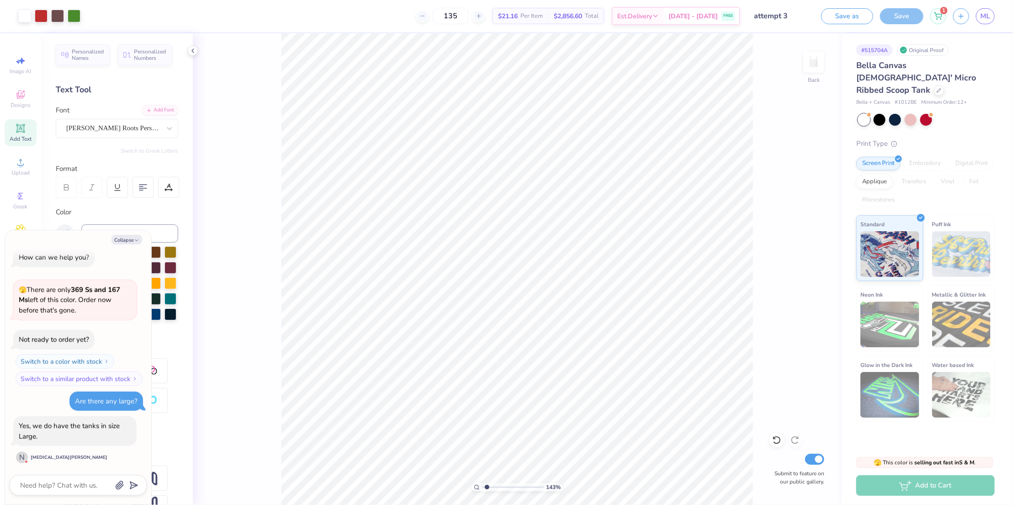
click at [903, 15] on div "Save" at bounding box center [901, 16] width 43 height 16
click at [838, 16] on button "Save as" at bounding box center [847, 15] width 52 height 16
click at [782, 16] on input "attempt 3" at bounding box center [760, 16] width 90 height 18
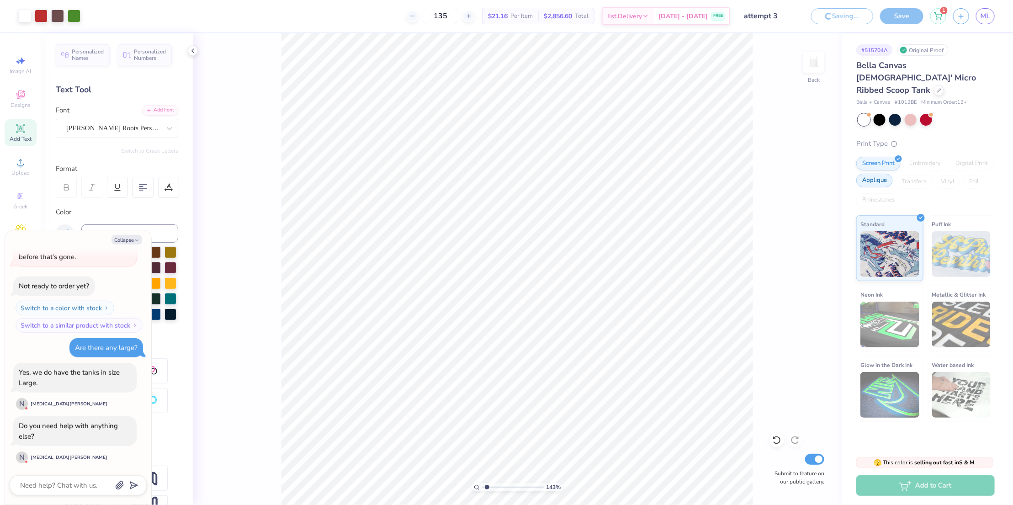
click at [874, 174] on div "Applique" at bounding box center [874, 181] width 37 height 14
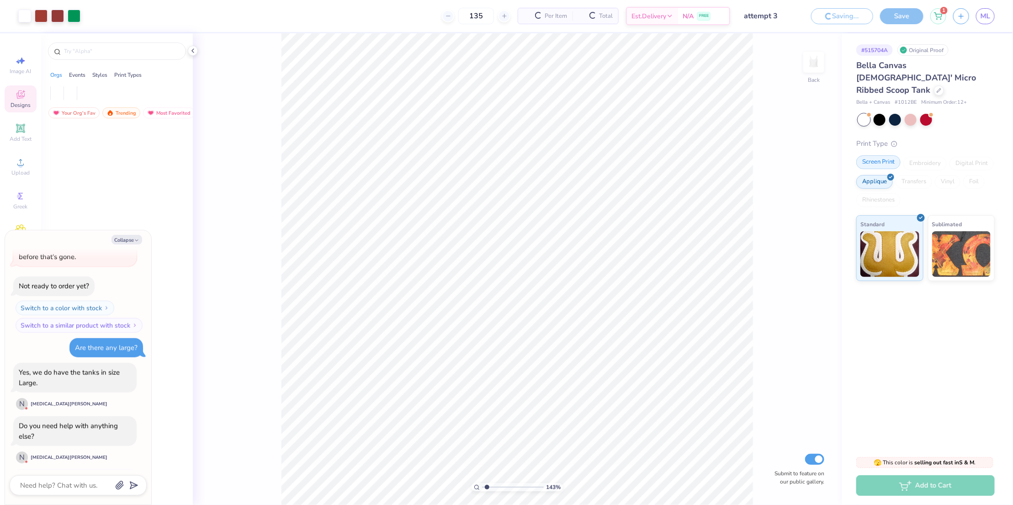
scroll to position [638, 0]
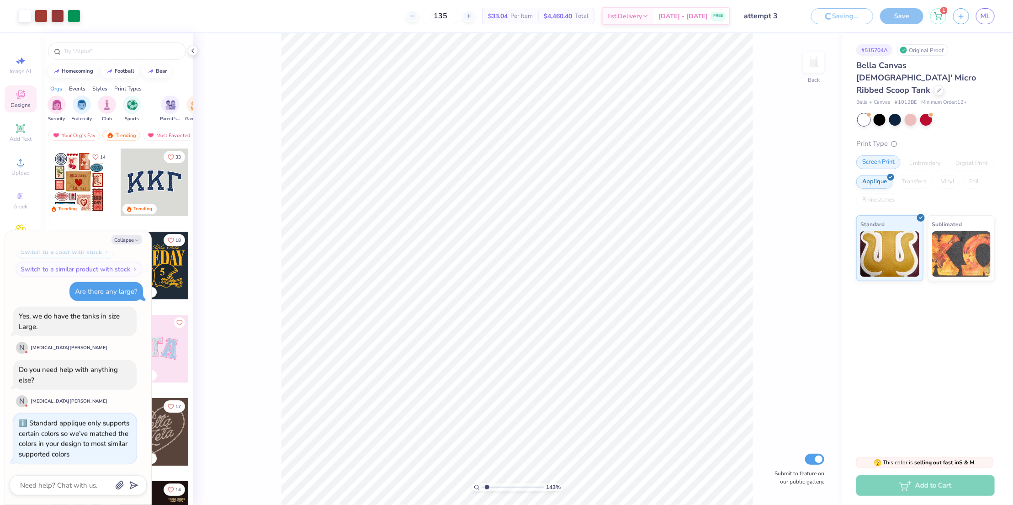
click at [881, 155] on div "Screen Print" at bounding box center [878, 162] width 44 height 14
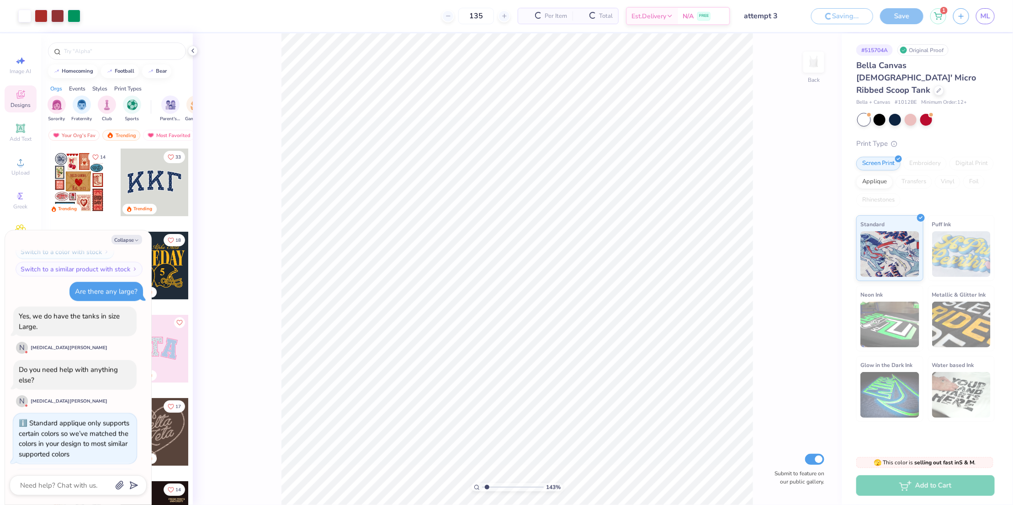
scroll to position [694, 0]
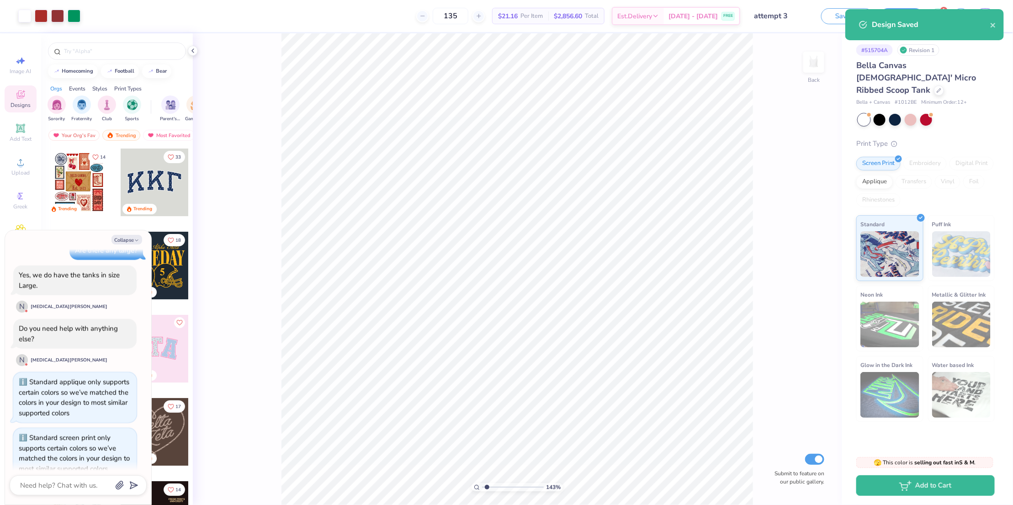
scroll to position [708, 0]
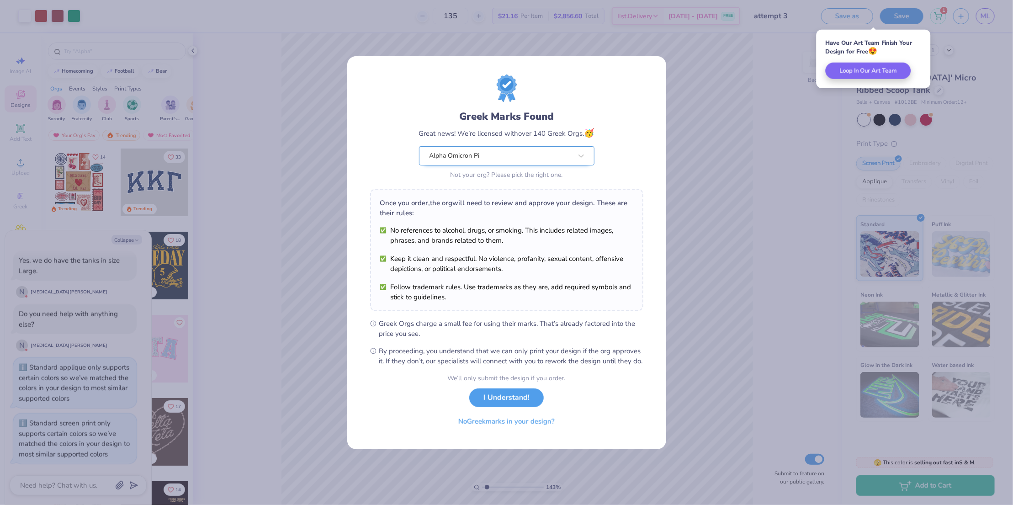
click at [556, 147] on div "Alpha Omicron Pi" at bounding box center [501, 156] width 144 height 18
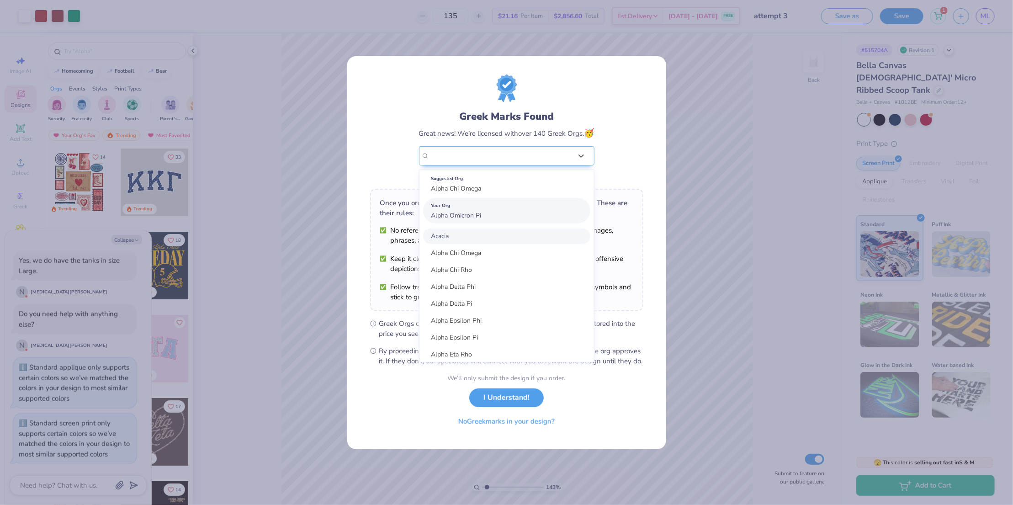
click at [463, 211] on span "Alpha Omicron Pi" at bounding box center [456, 215] width 50 height 9
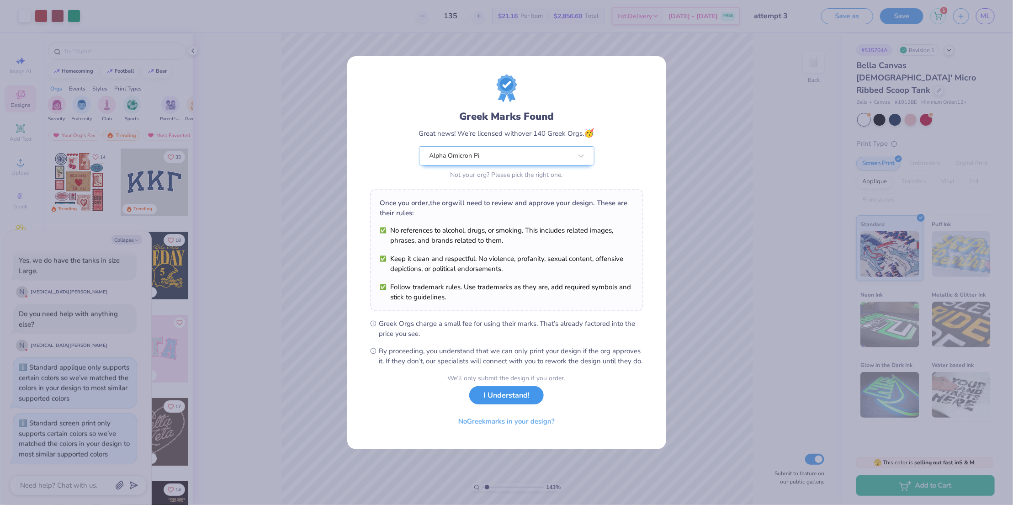
click at [504, 402] on button "I Understand!" at bounding box center [506, 395] width 74 height 19
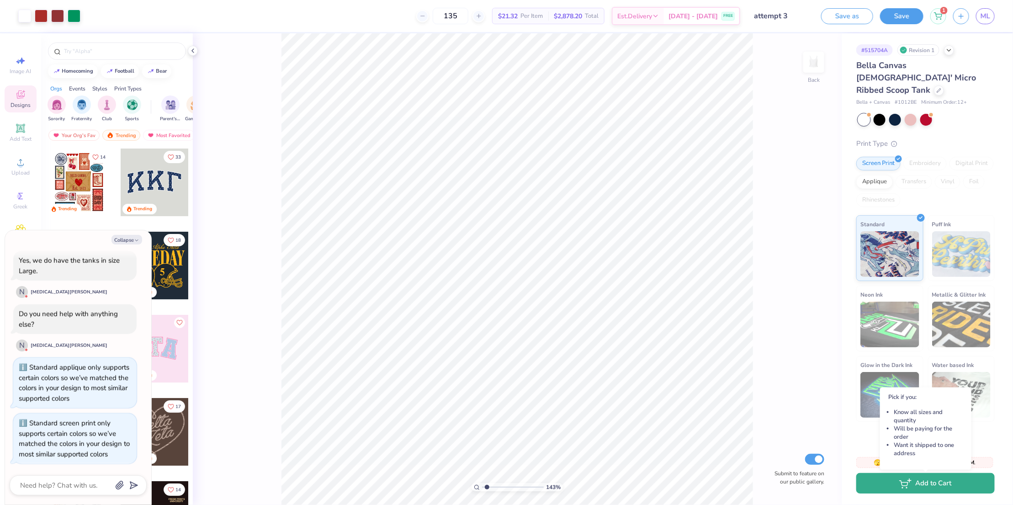
click at [919, 490] on button "Add to Cart" at bounding box center [925, 483] width 138 height 21
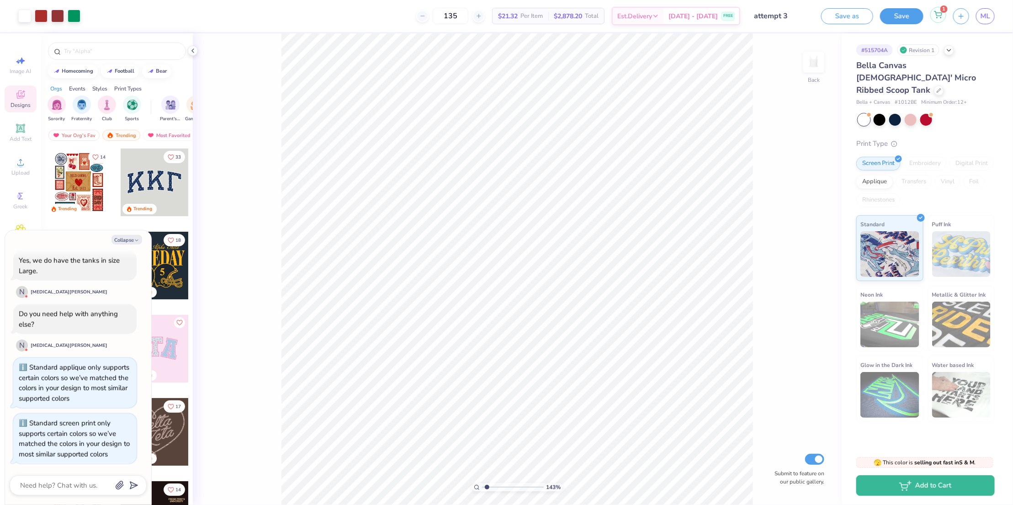
click at [939, 17] on icon at bounding box center [938, 14] width 8 height 7
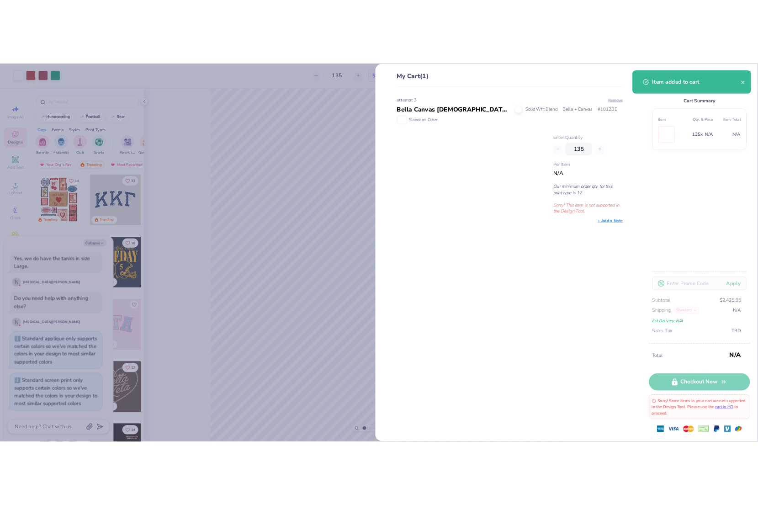
scroll to position [694, 0]
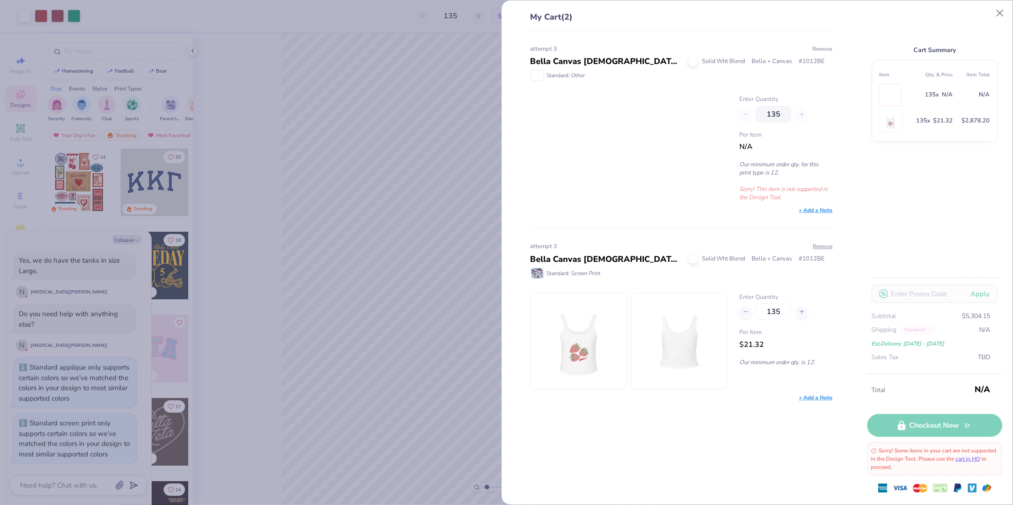
click at [820, 48] on button "Remove" at bounding box center [822, 49] width 21 height 8
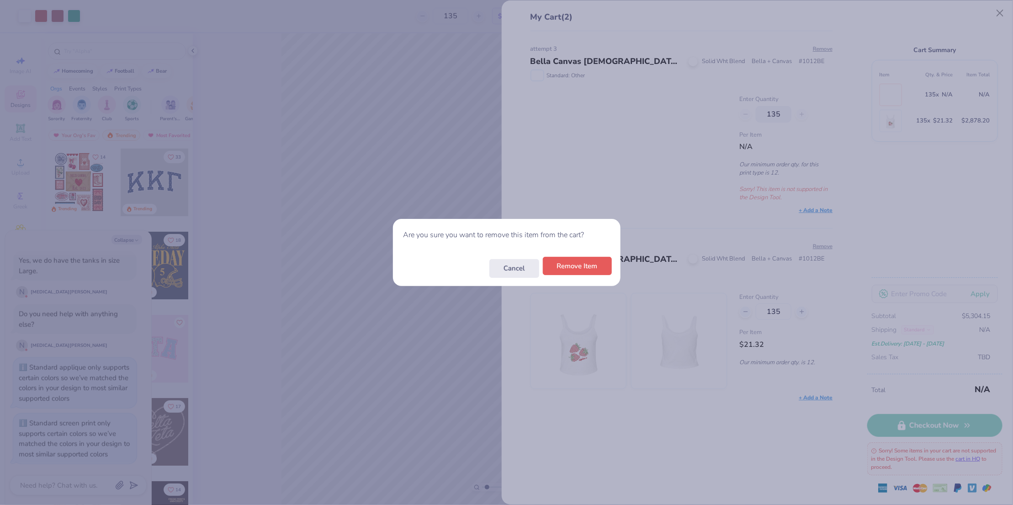
click at [567, 266] on button "Remove Item" at bounding box center [577, 266] width 69 height 19
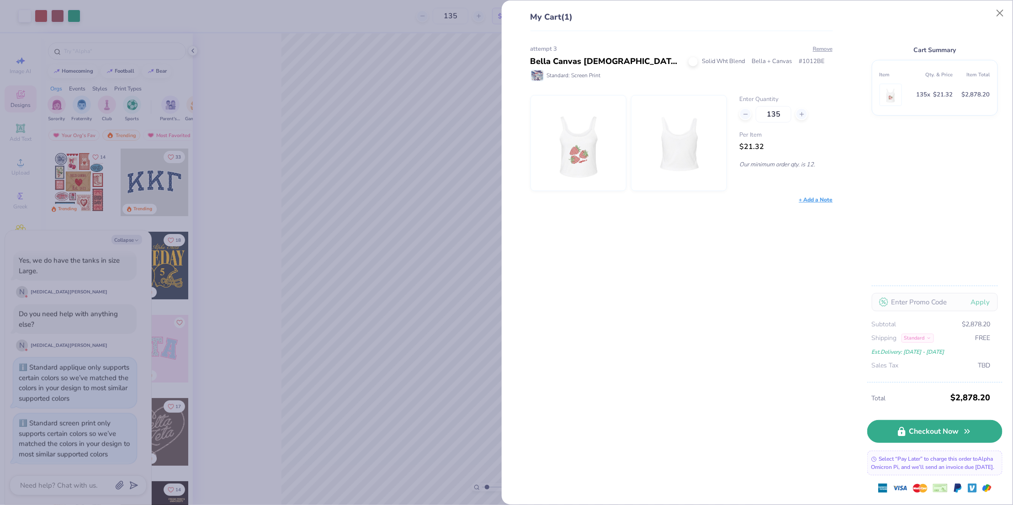
click at [928, 425] on link "Checkout Now" at bounding box center [934, 431] width 135 height 23
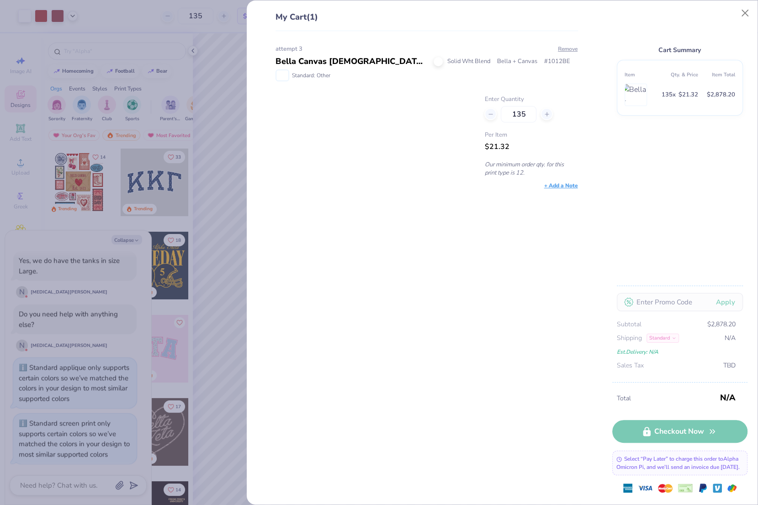
scroll to position [747, 0]
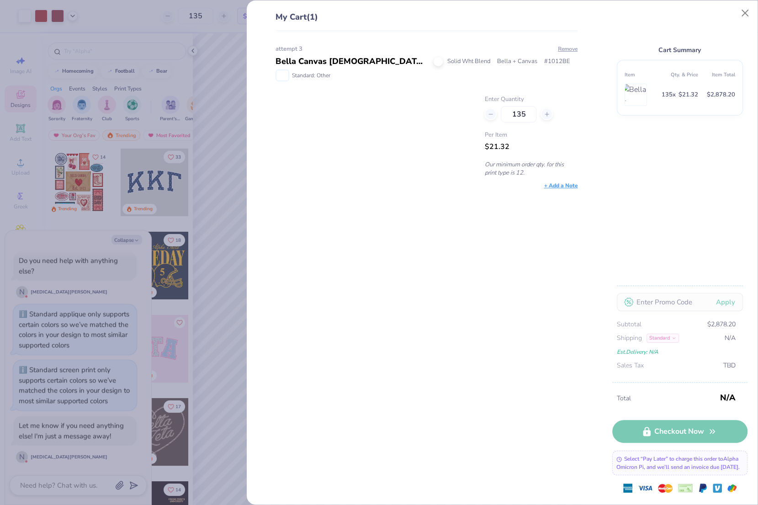
type textarea "x"
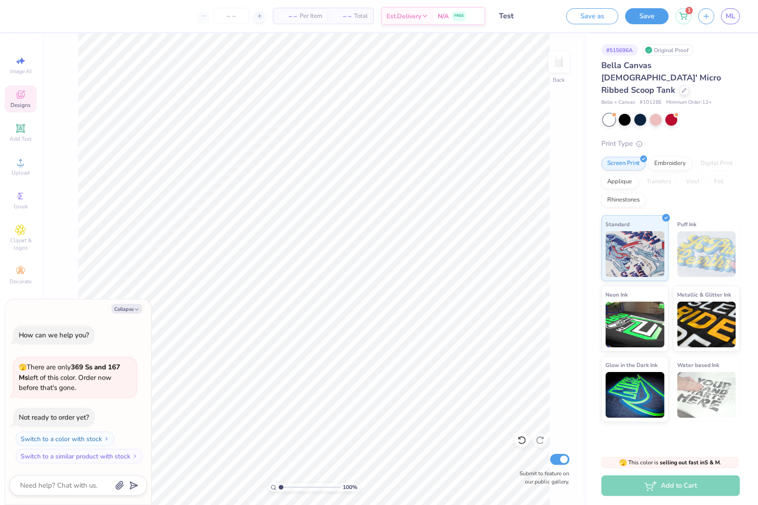
click at [27, 103] on span "Designs" at bounding box center [21, 104] width 20 height 7
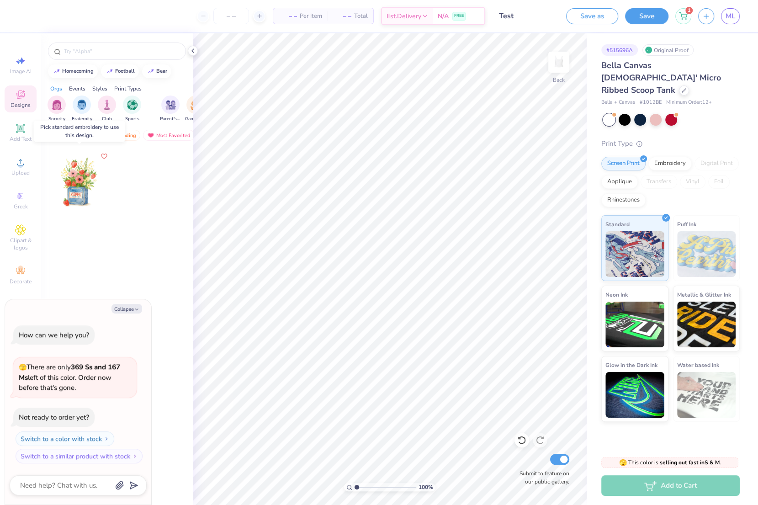
click at [80, 181] on div at bounding box center [79, 182] width 68 height 68
click at [85, 183] on div at bounding box center [79, 182] width 68 height 68
click at [73, 178] on div at bounding box center [79, 182] width 68 height 68
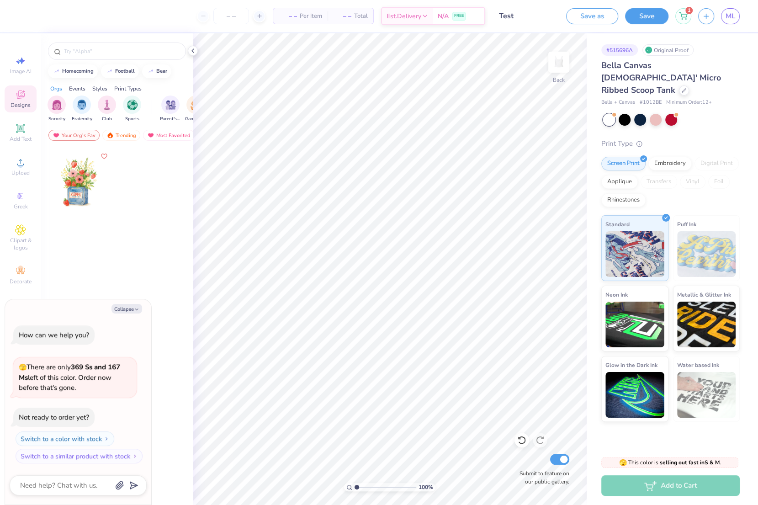
click at [605, 115] on div "Bella Canvas [DEMOGRAPHIC_DATA]' Micro Ribbed Scoop Tank Bella + Canvas # 1012B…" at bounding box center [670, 240] width 138 height 362
click at [709, 157] on div "Digital Print" at bounding box center [716, 164] width 44 height 14
click at [86, 175] on div at bounding box center [79, 182] width 68 height 68
click at [620, 174] on div "Applique" at bounding box center [619, 181] width 37 height 14
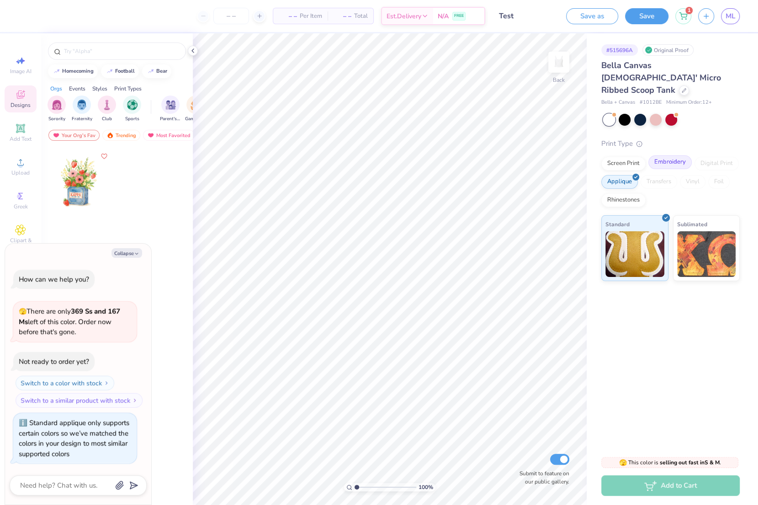
click at [669, 155] on div "Embroidery" at bounding box center [669, 162] width 43 height 14
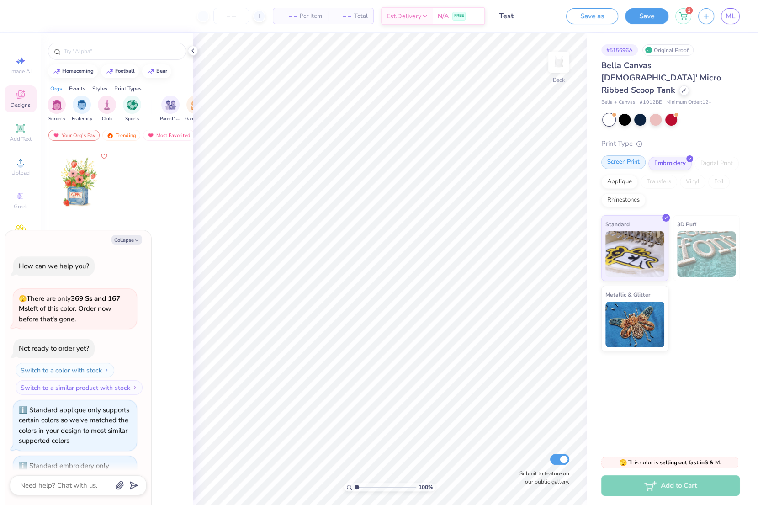
scroll to position [42, 0]
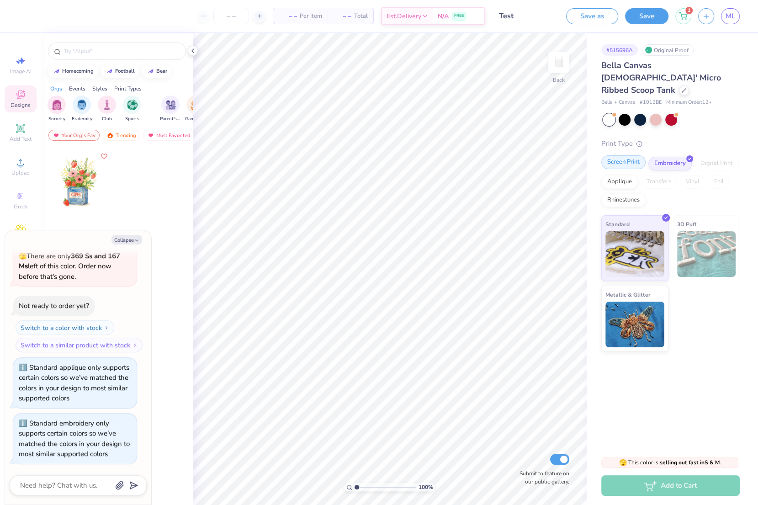
click at [617, 155] on div "Screen Print" at bounding box center [623, 162] width 44 height 14
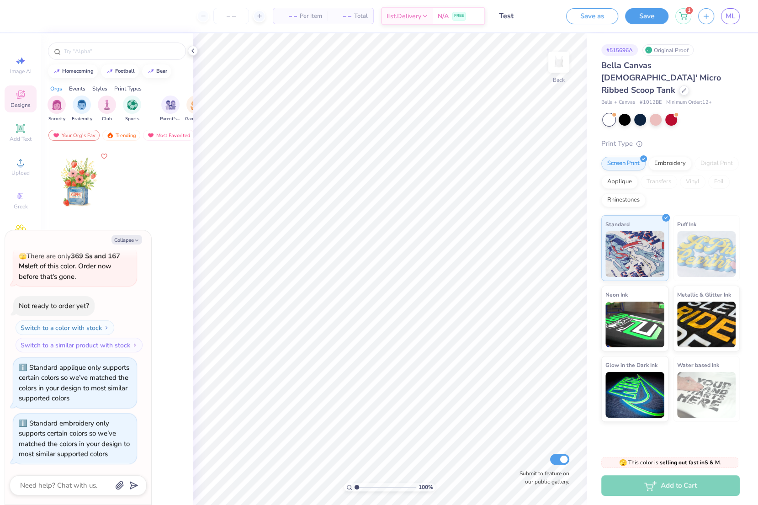
click at [73, 187] on div at bounding box center [79, 182] width 68 height 68
drag, startPoint x: 708, startPoint y: 148, endPoint x: 662, endPoint y: 85, distance: 77.8
click at [708, 157] on div "Digital Print" at bounding box center [716, 164] width 44 height 14
click at [731, 14] on span "ML" at bounding box center [731, 16] width 10 height 11
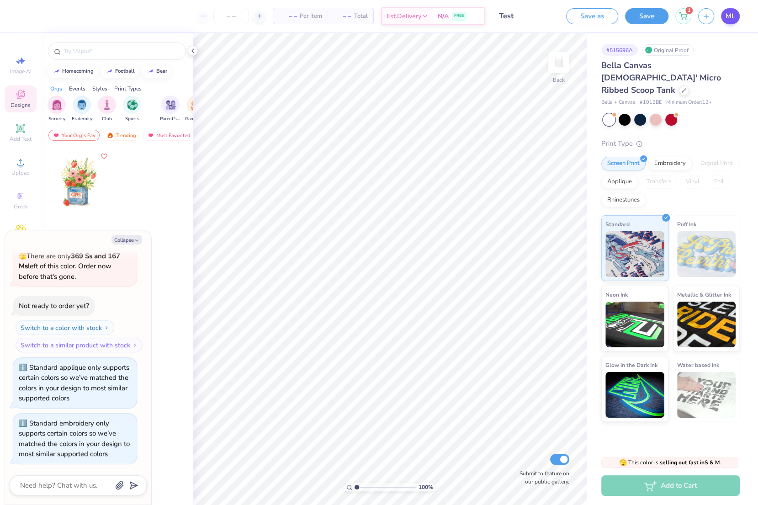
type textarea "x"
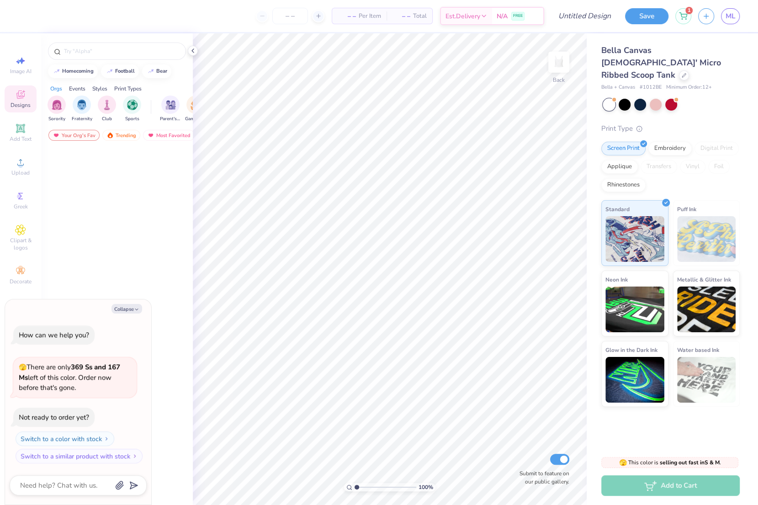
type textarea "x"
click at [76, 177] on div at bounding box center [79, 182] width 68 height 68
click at [716, 142] on div "Digital Print" at bounding box center [716, 149] width 44 height 14
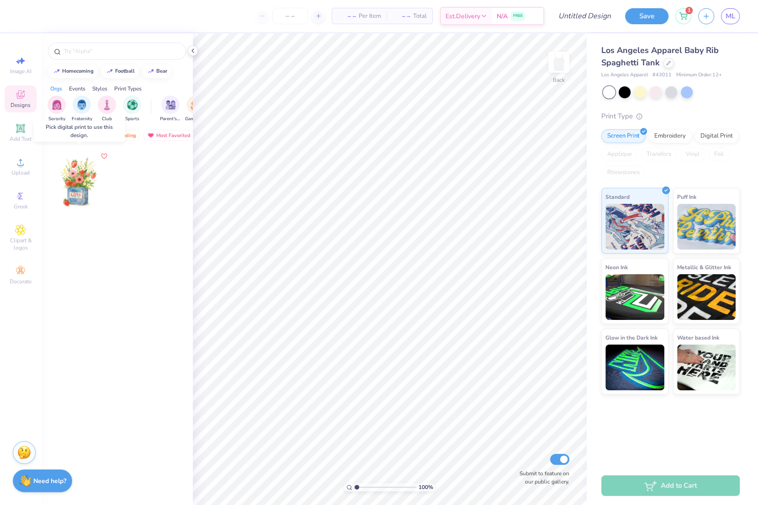
click at [80, 194] on div at bounding box center [79, 182] width 68 height 68
click at [709, 138] on div "Digital Print" at bounding box center [716, 135] width 44 height 14
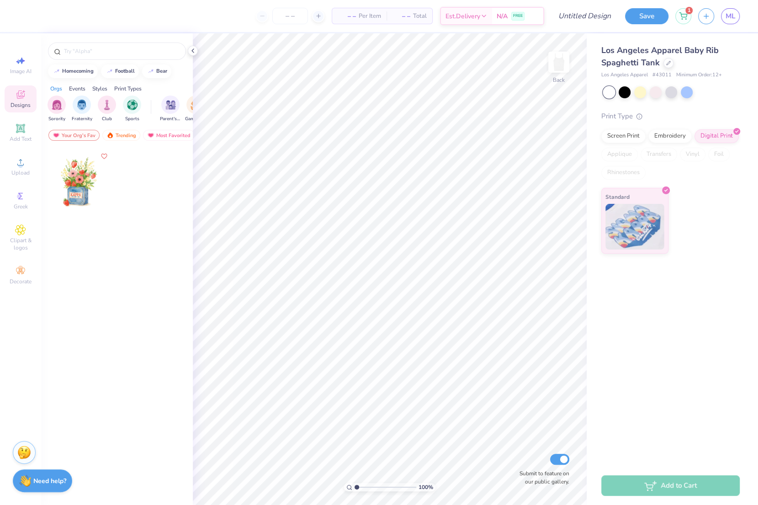
click at [74, 178] on div at bounding box center [79, 182] width 68 height 68
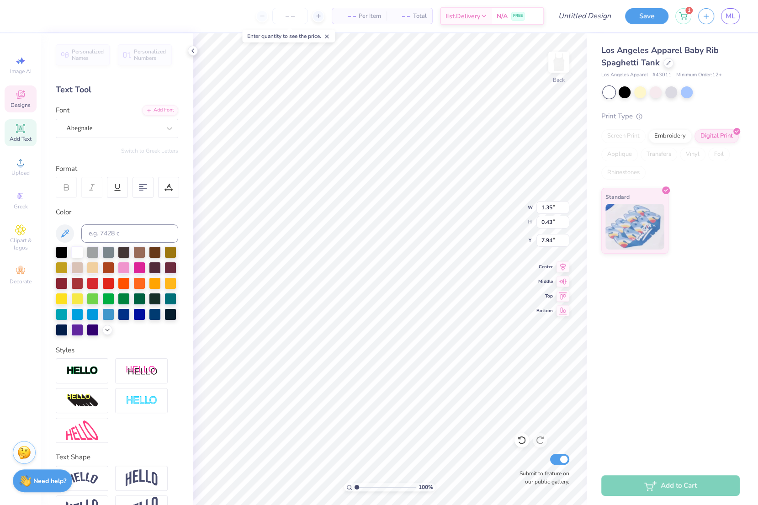
type textarea "Alpha O"
type input "4.76"
type input "6.55"
type input "3.22"
